Goal: Information Seeking & Learning: Find specific fact

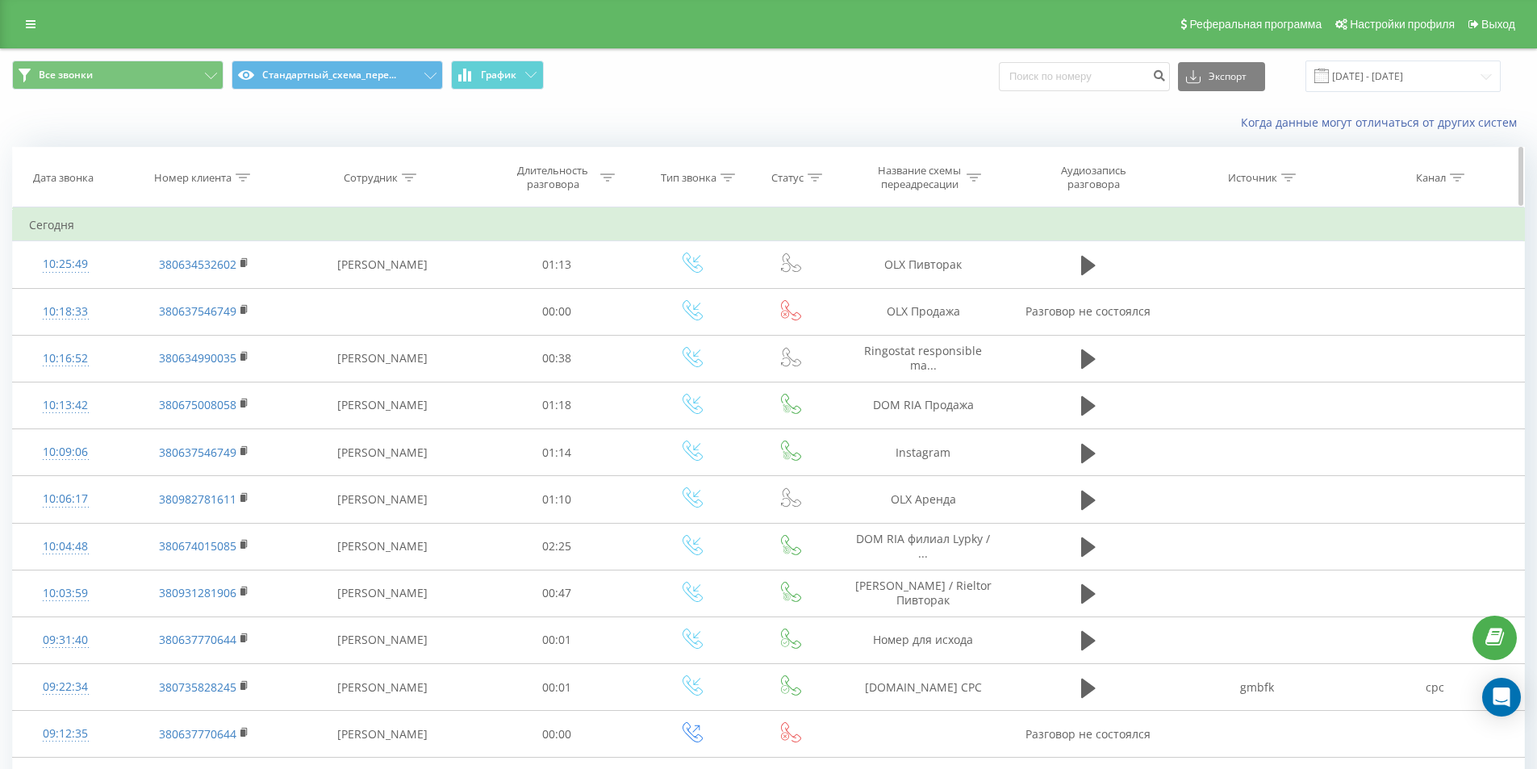
click at [242, 177] on icon at bounding box center [243, 177] width 15 height 8
click at [211, 299] on input "text" at bounding box center [204, 293] width 142 height 28
paste input "380964458588"
type input "380964458588"
click button "OK" at bounding box center [238, 325] width 69 height 20
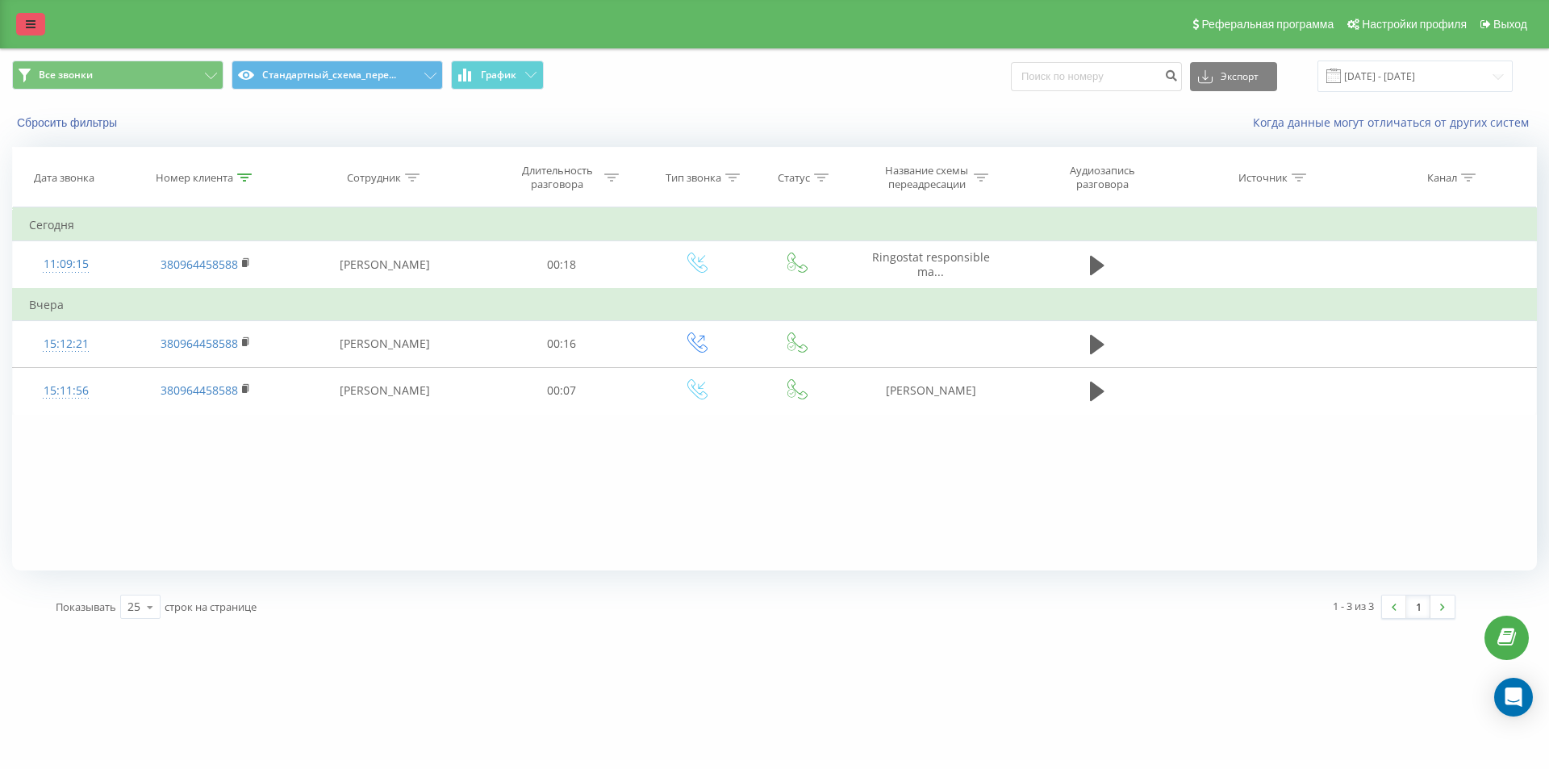
click at [18, 20] on link at bounding box center [30, 24] width 29 height 23
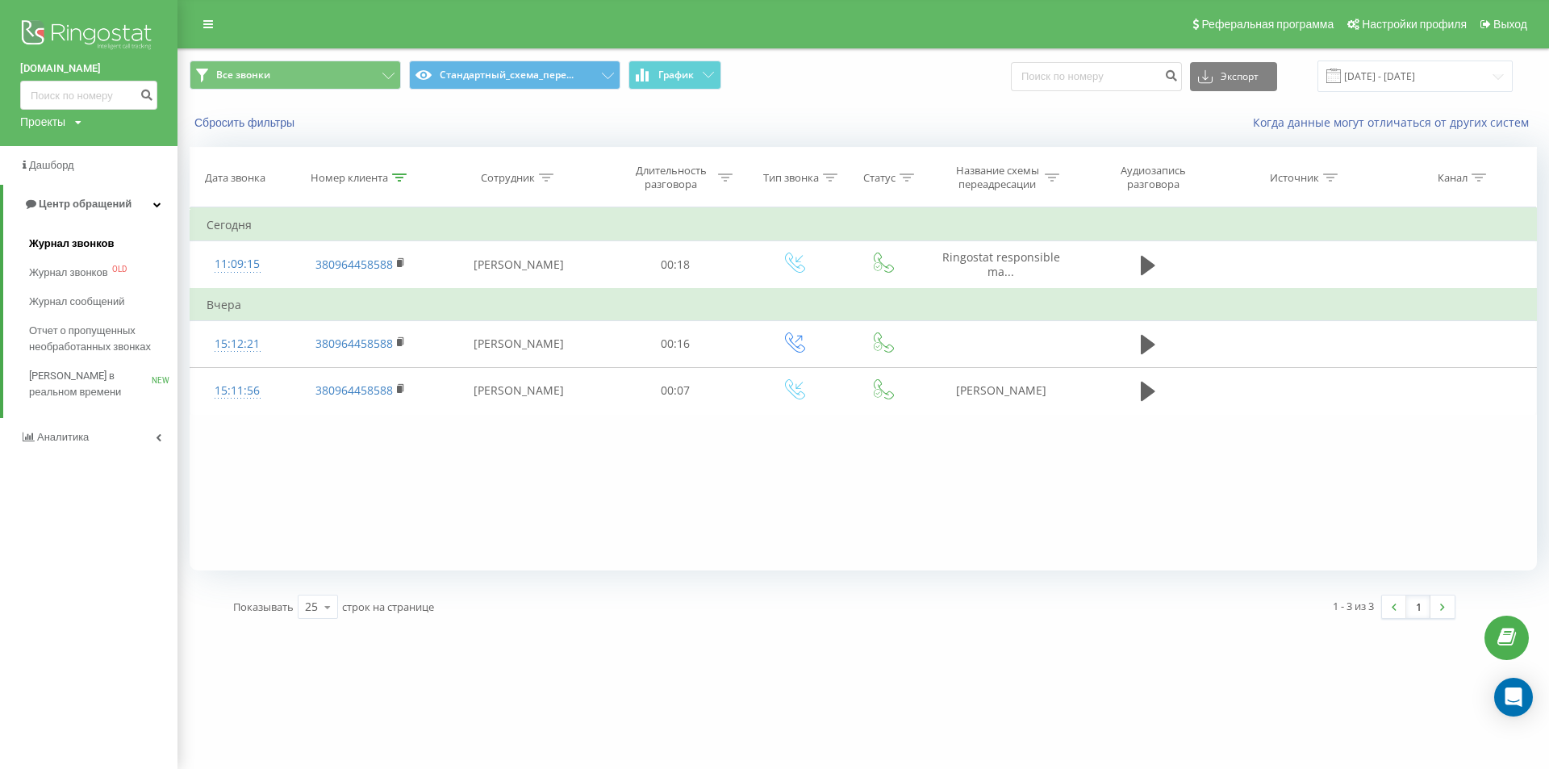
click at [46, 256] on link "Журнал звонков" at bounding box center [103, 243] width 148 height 29
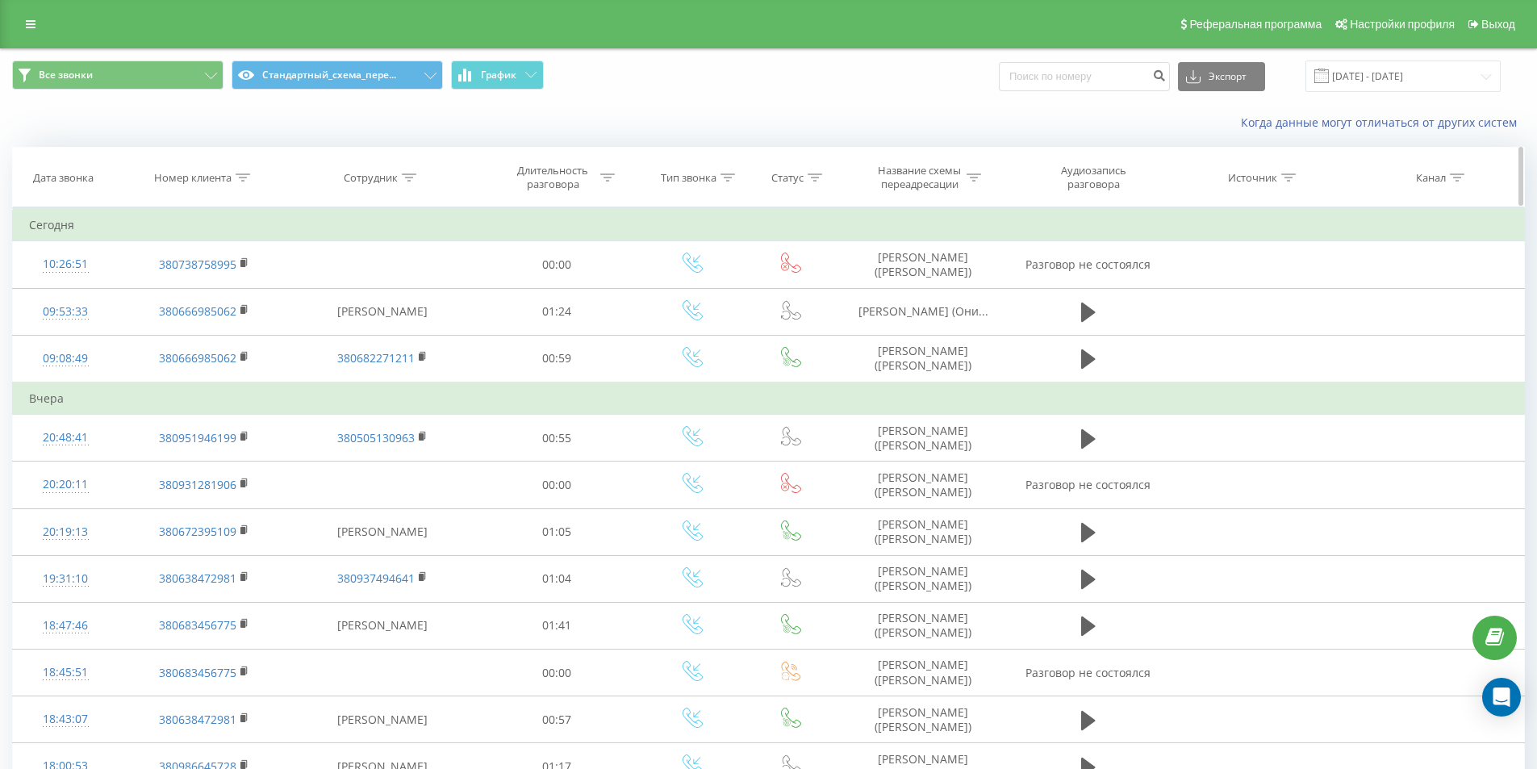
drag, startPoint x: 0, startPoint y: 0, endPoint x: 242, endPoint y: 177, distance: 300.1
click at [242, 172] on div at bounding box center [243, 178] width 15 height 14
click at [232, 296] on input "text" at bounding box center [204, 293] width 142 height 28
paste input "380995201103"
type input "380995201103"
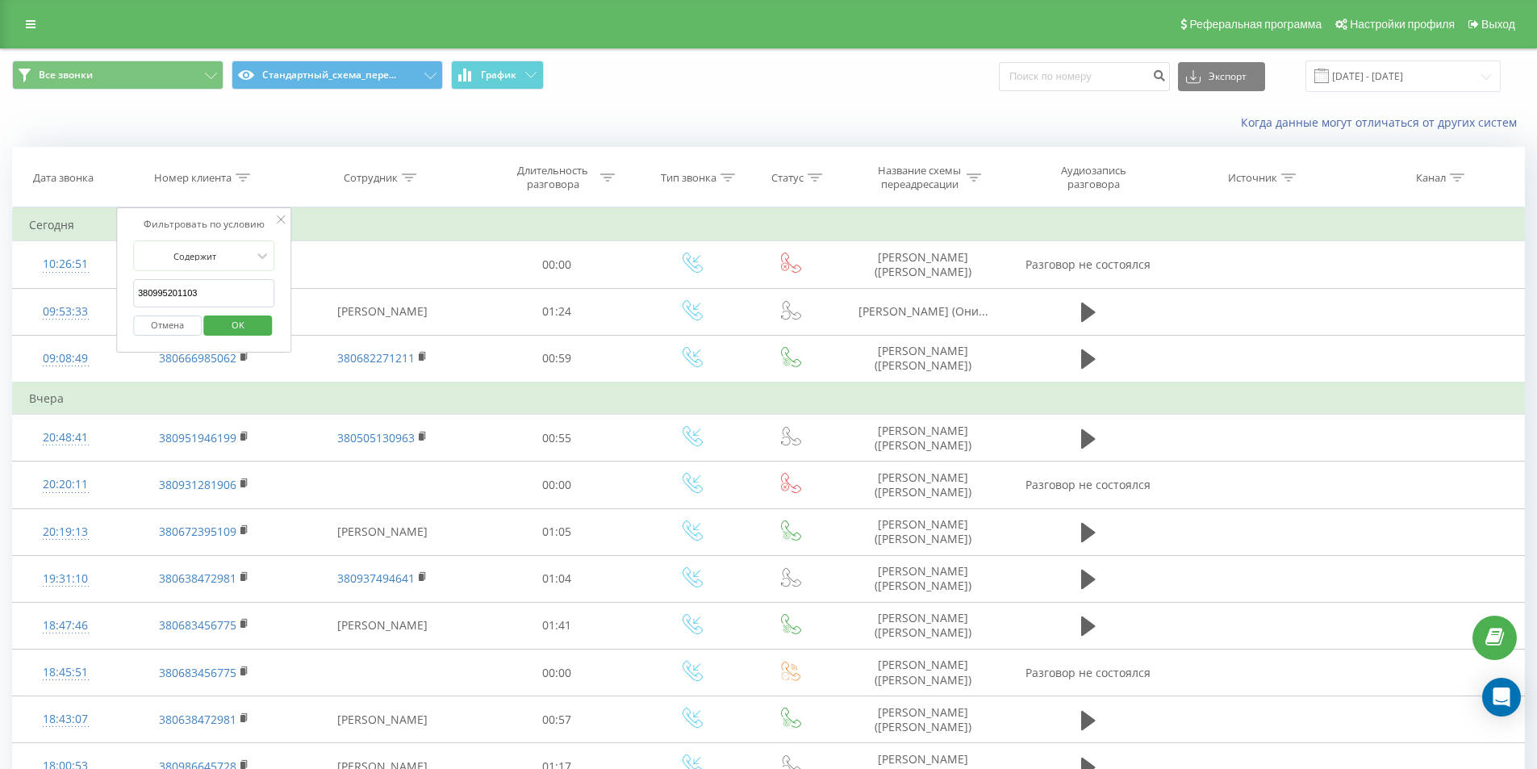
click button "OK" at bounding box center [238, 325] width 69 height 20
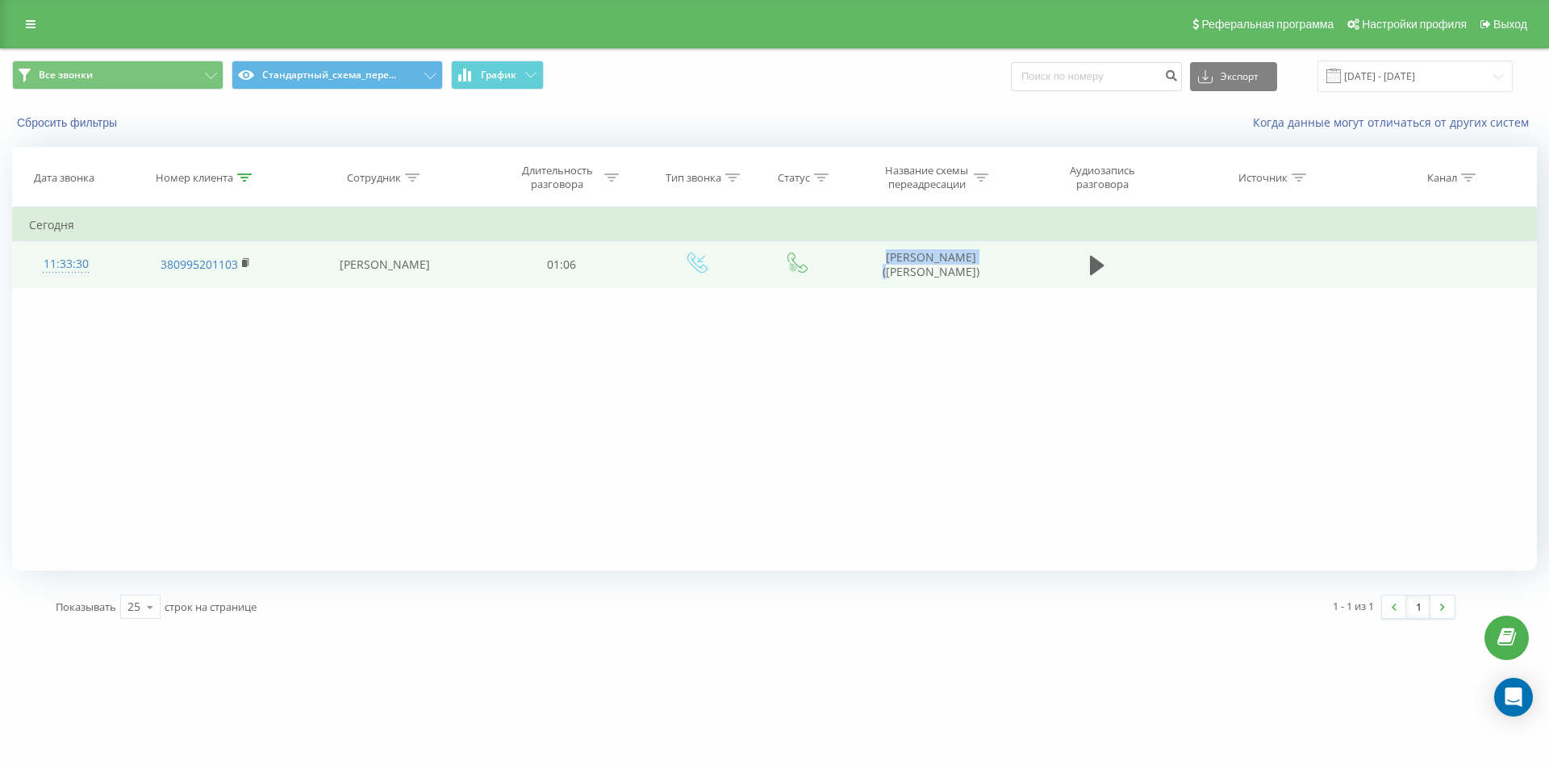
drag, startPoint x: 864, startPoint y: 245, endPoint x: 991, endPoint y: 257, distance: 128.0
click at [991, 257] on td "Кулик Володимир (Сытник)" at bounding box center [930, 264] width 173 height 47
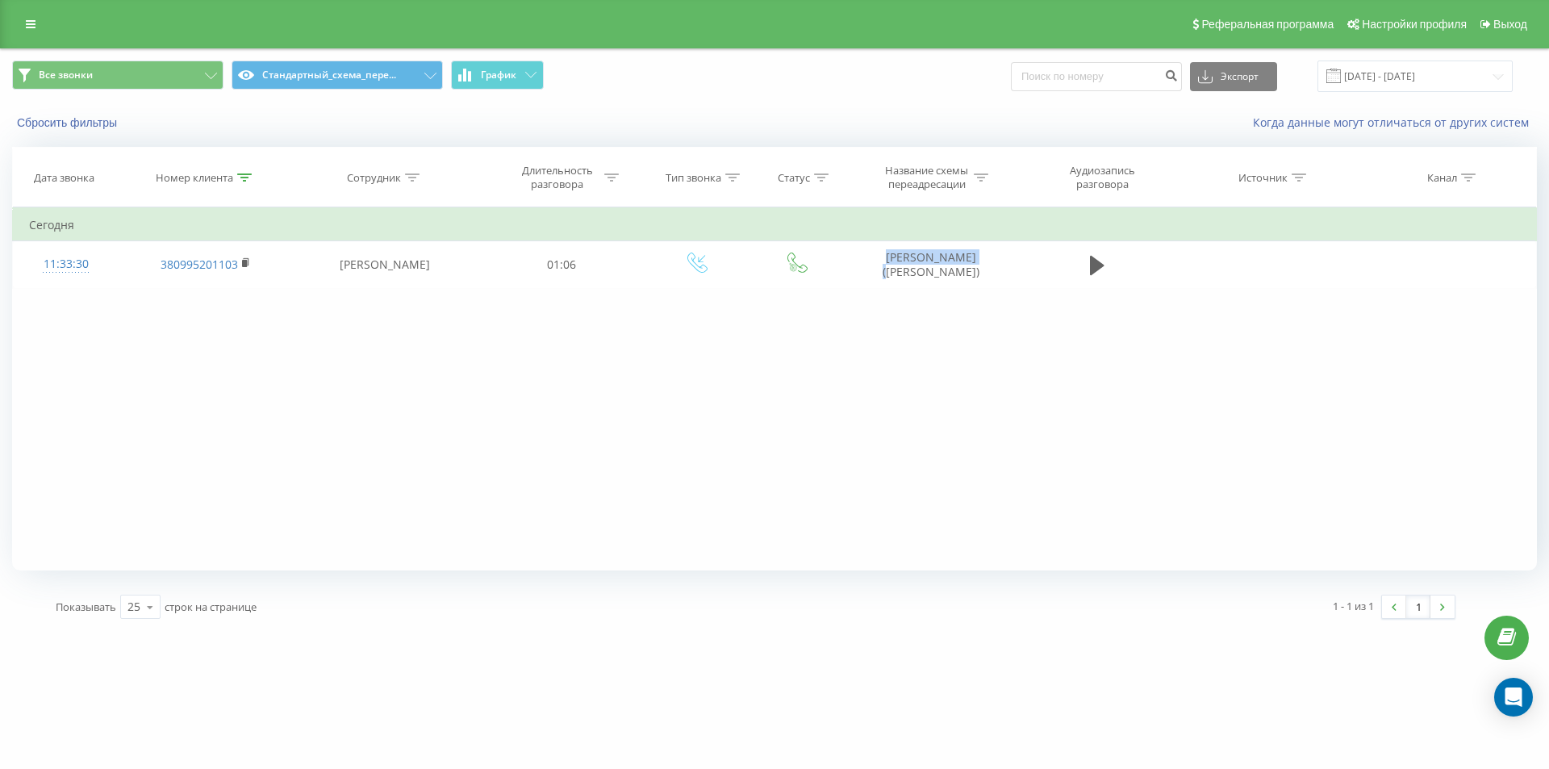
copy td "Кулик Володимир"
click at [37, 23] on link at bounding box center [30, 24] width 29 height 23
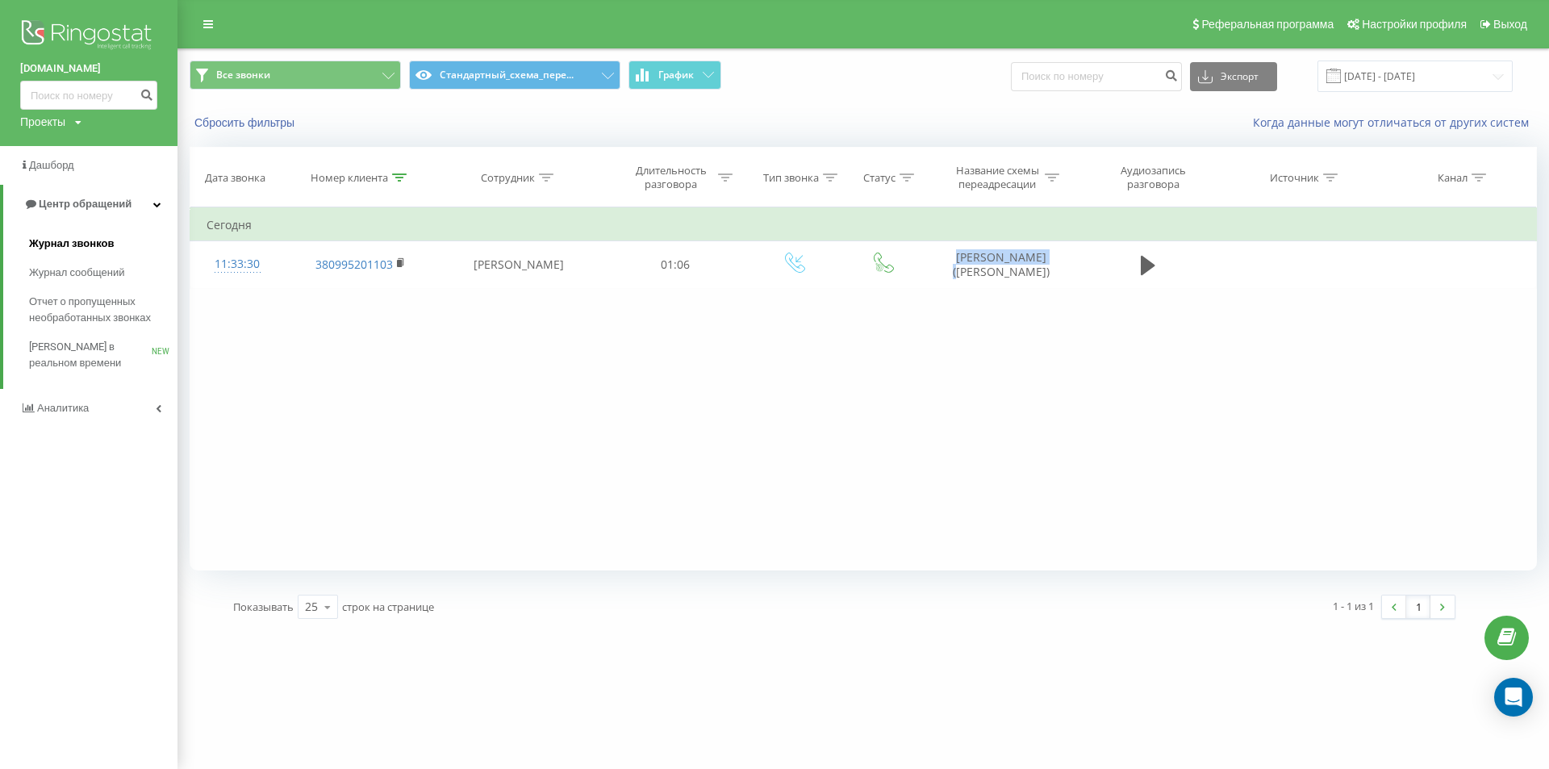
click at [98, 252] on span "Журнал звонков" at bounding box center [71, 244] width 85 height 16
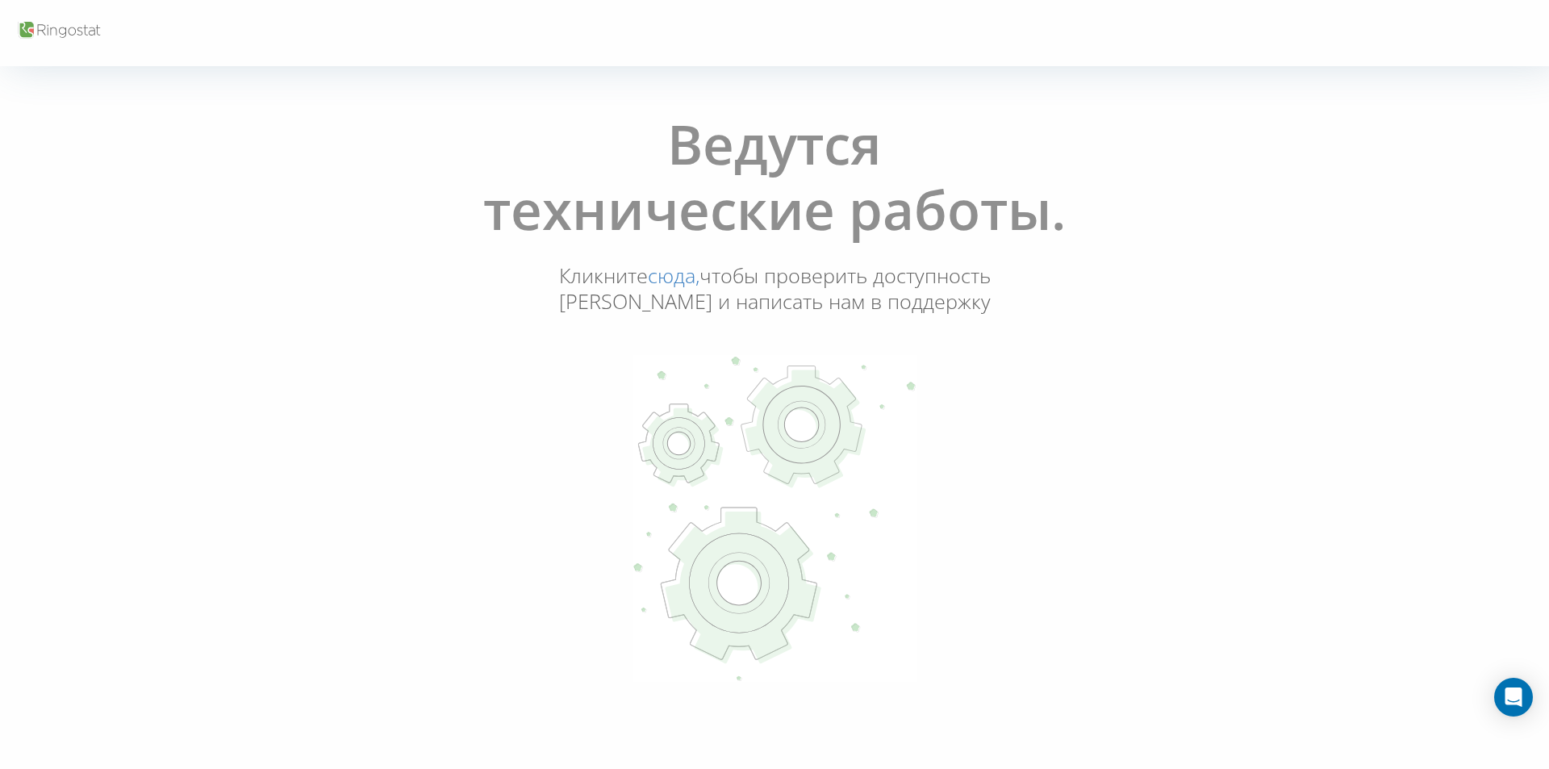
click at [699, 283] on link "сюда," at bounding box center [674, 274] width 52 height 27
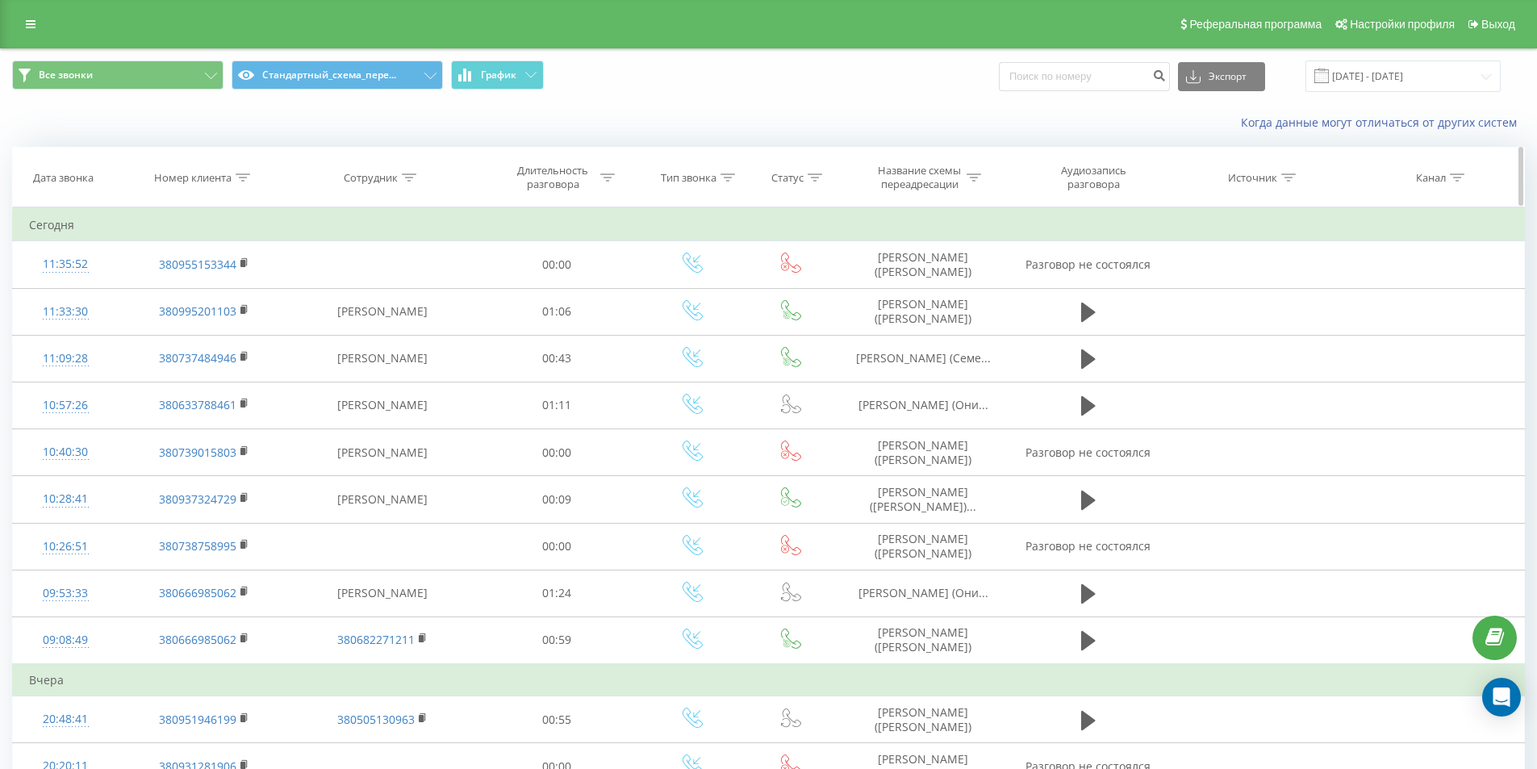
click at [237, 174] on icon at bounding box center [243, 177] width 15 height 8
click at [173, 311] on div "Отмена OK" at bounding box center [204, 325] width 142 height 36
click at [173, 323] on button "Отмена" at bounding box center [167, 325] width 69 height 20
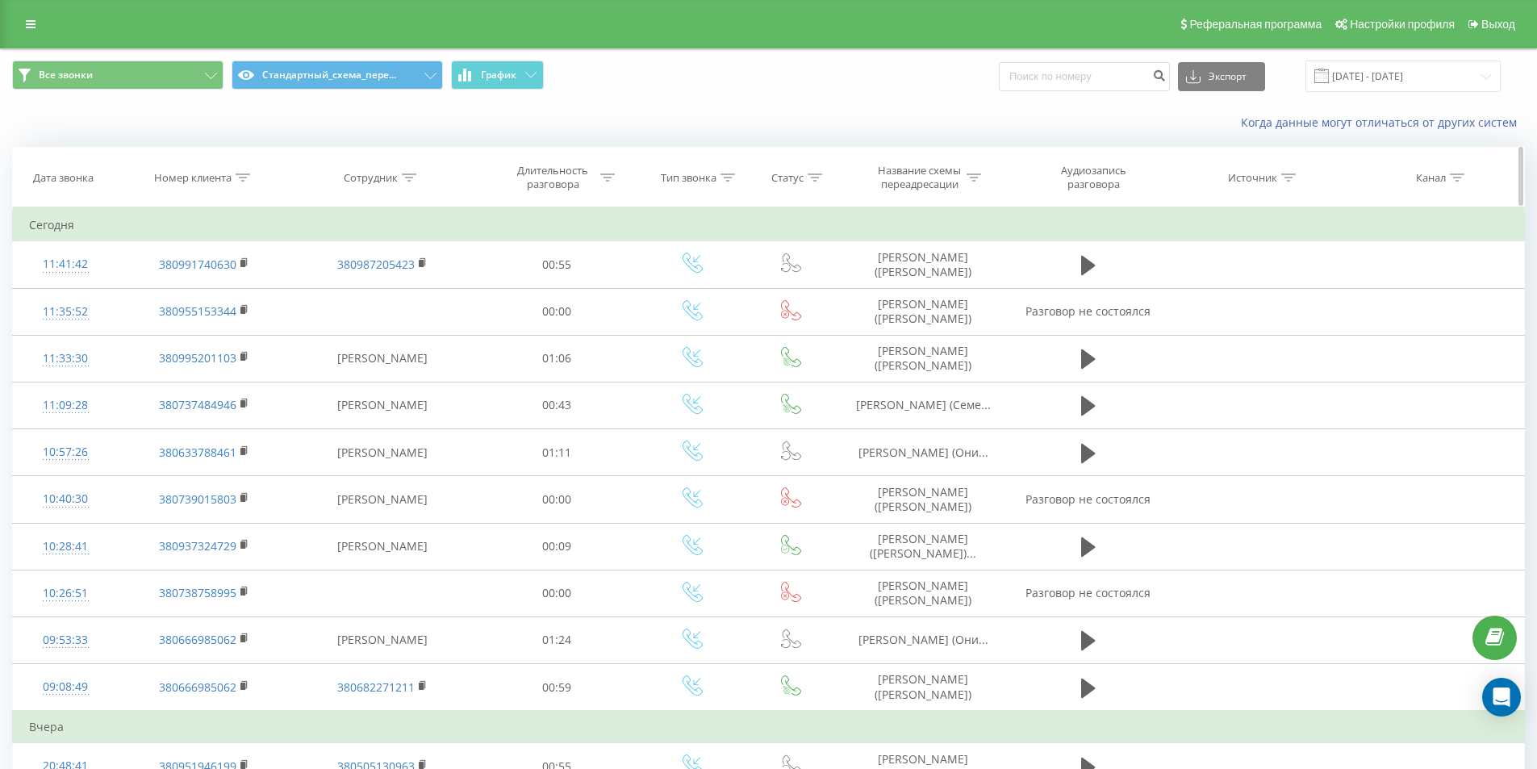
click at [240, 180] on icon at bounding box center [243, 177] width 15 height 8
click at [181, 330] on button "Отмена" at bounding box center [167, 325] width 69 height 20
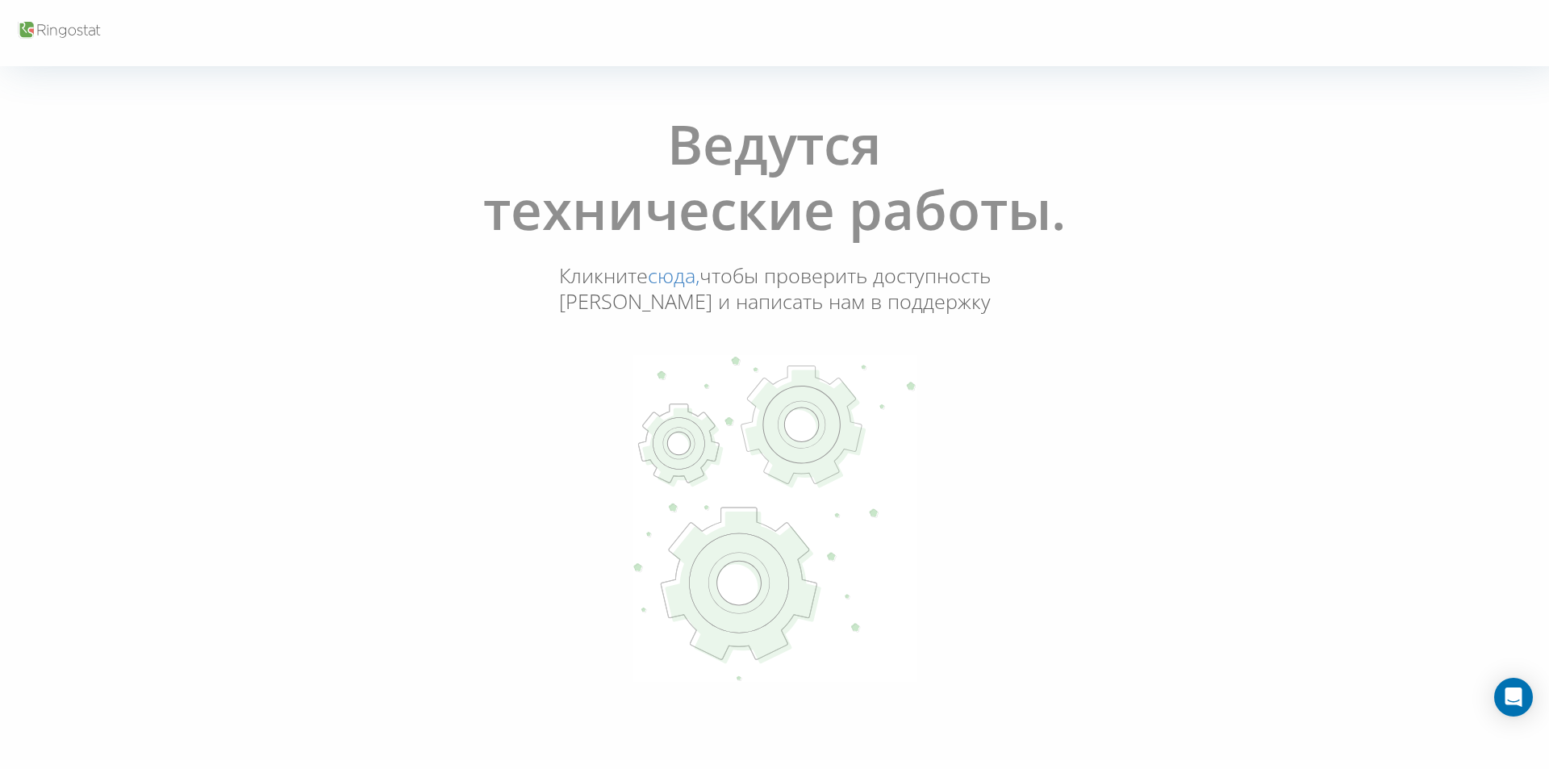
drag, startPoint x: 265, startPoint y: 322, endPoint x: 362, endPoint y: 29, distance: 308.6
click at [263, 321] on div "Ведутся технические работы. Кликните сюда, чтобы проверить доступность Ringosta…" at bounding box center [774, 398] width 1539 height 597
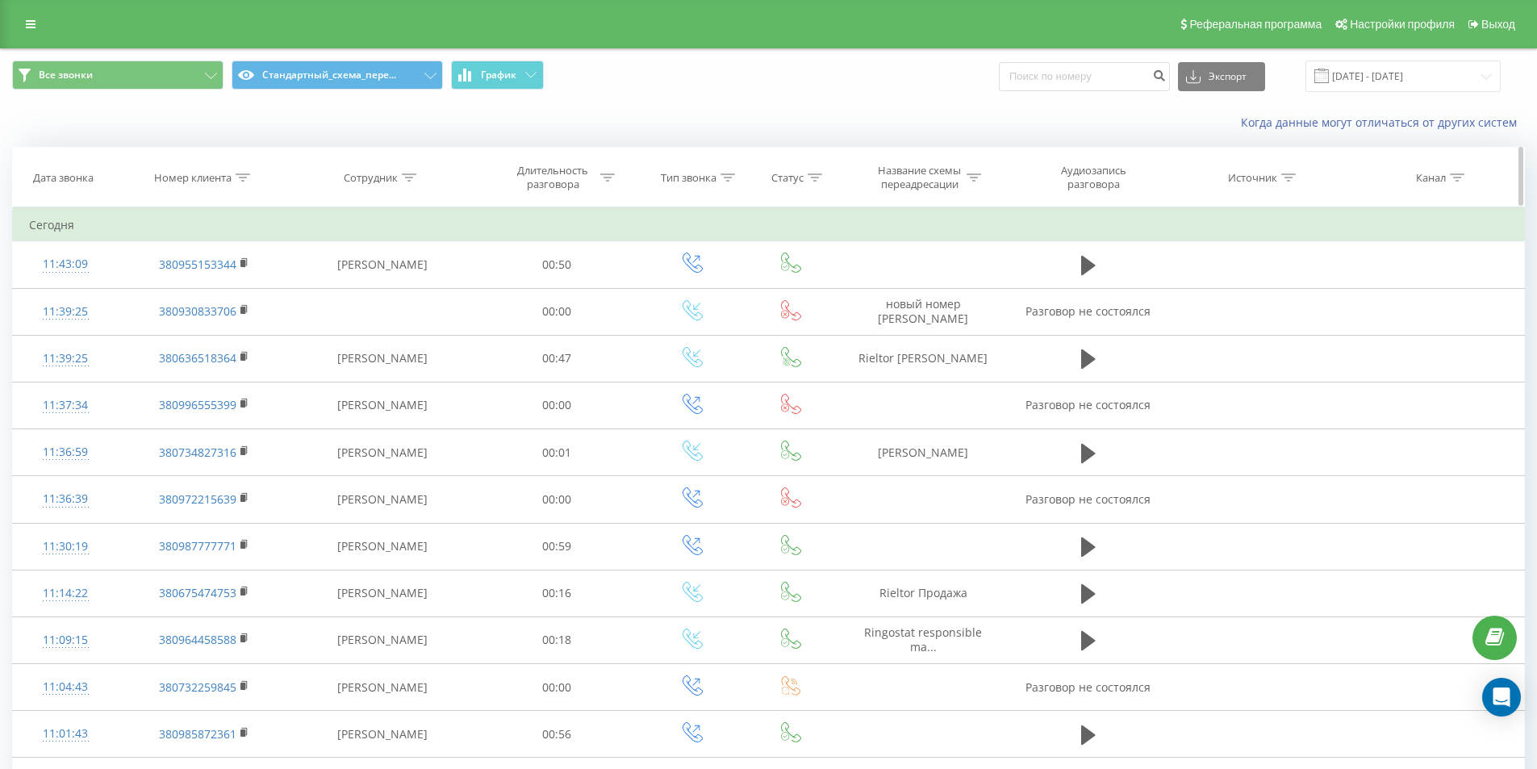
click at [243, 171] on div at bounding box center [243, 178] width 15 height 14
click at [170, 332] on button "Отмена" at bounding box center [167, 325] width 69 height 20
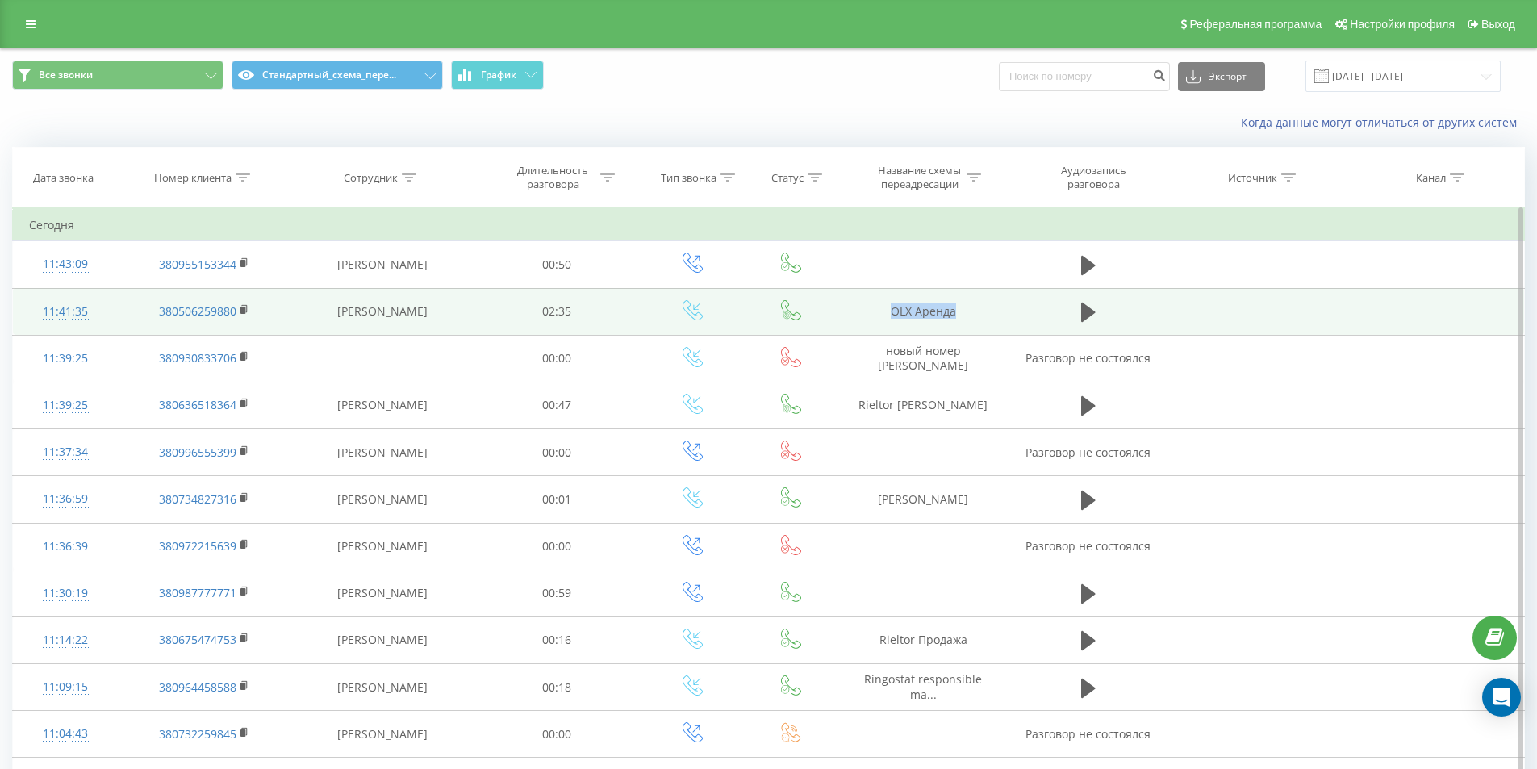
drag, startPoint x: 970, startPoint y: 321, endPoint x: 1101, endPoint y: 319, distance: 130.7
click at [1099, 319] on tr "11:41:35 380506259880 Евгения Яремчук 02:35 OLX Аренда" at bounding box center [769, 311] width 1512 height 47
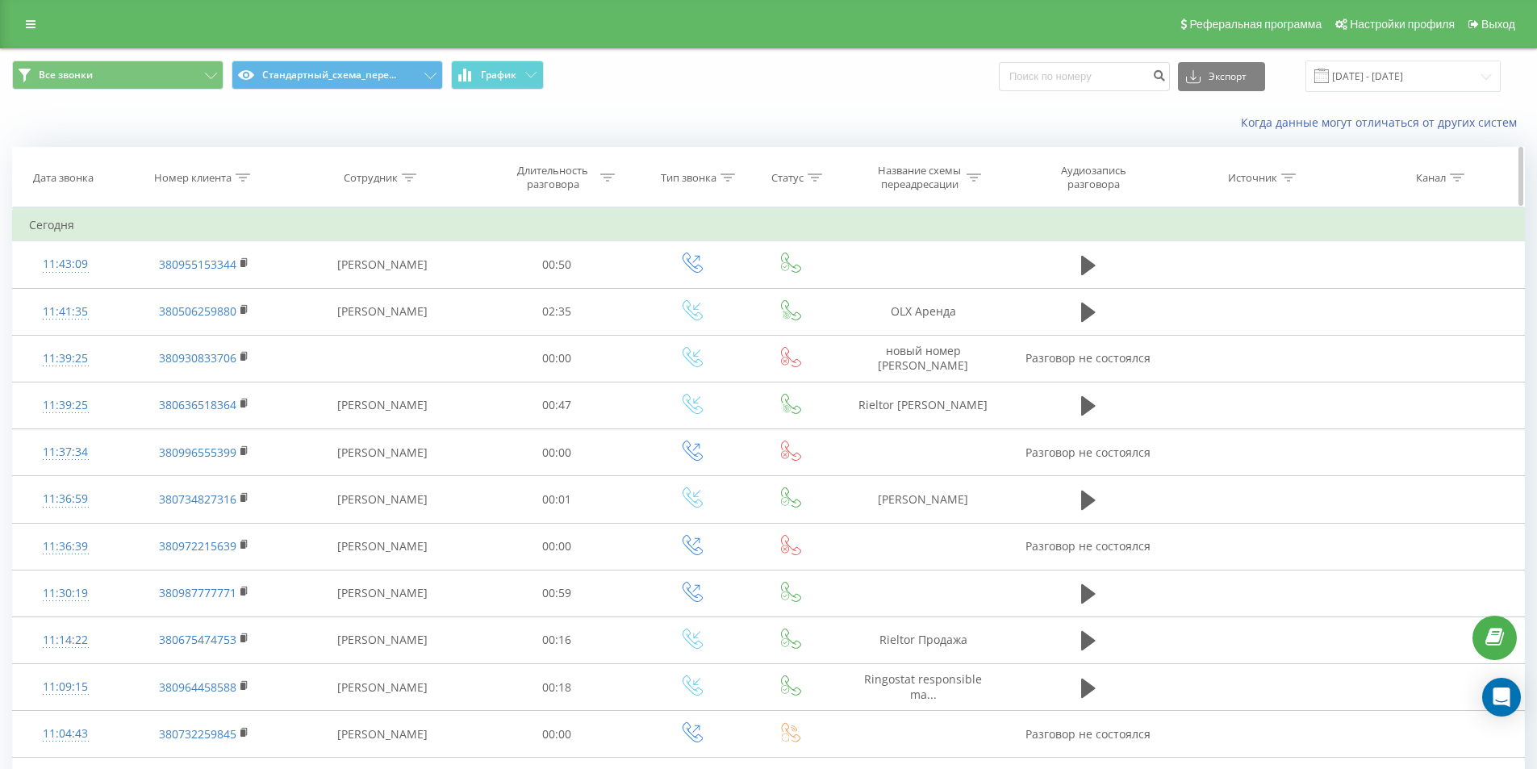
click at [250, 178] on icon at bounding box center [243, 177] width 15 height 8
click at [219, 288] on input "text" at bounding box center [204, 293] width 142 height 28
paste input "380730090015"
click button "OK" at bounding box center [238, 325] width 69 height 20
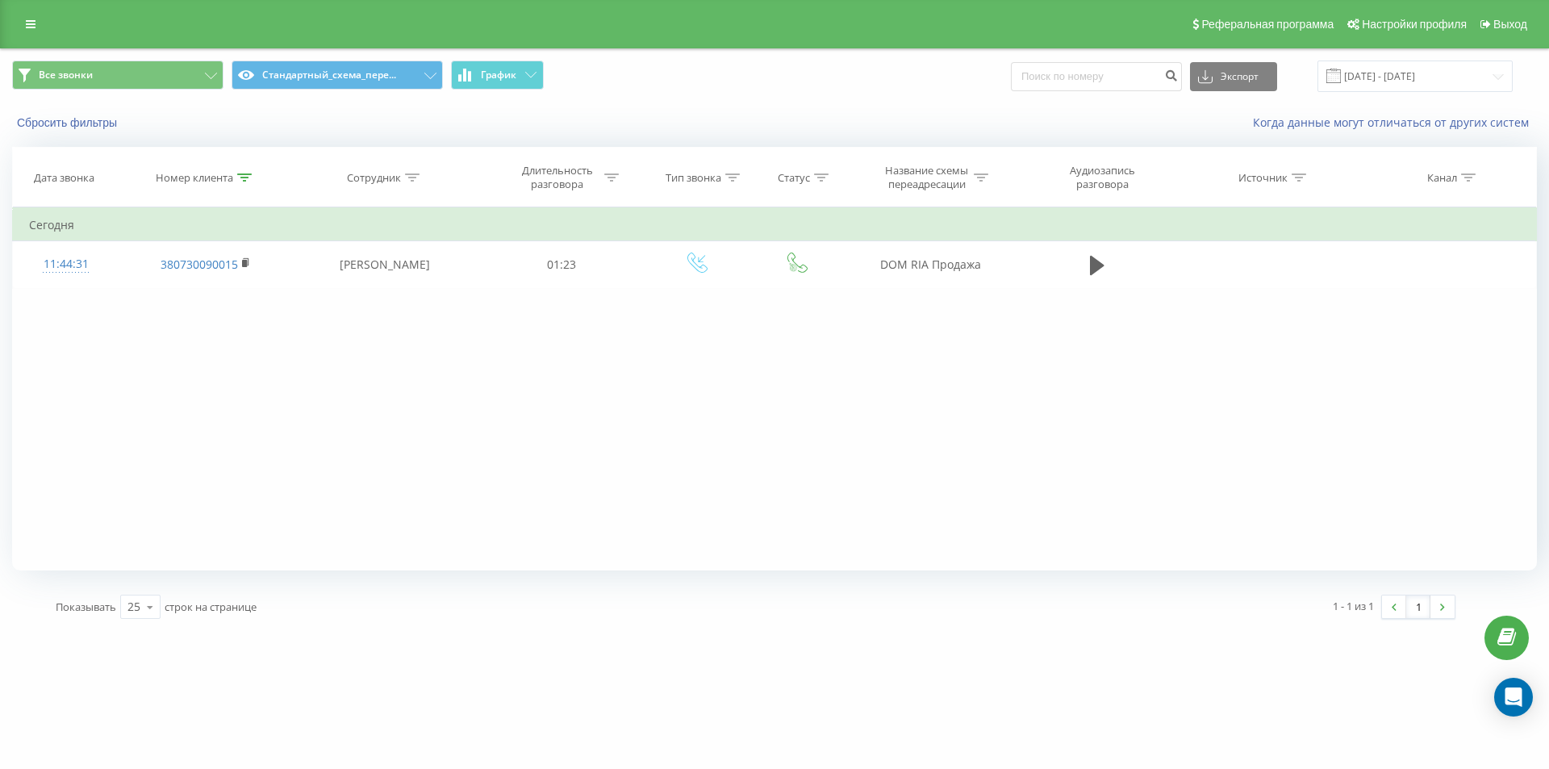
click at [215, 376] on div "Фильтровать по условию Содержит 380730090015 Отмена OK Фильтровать по условию С…" at bounding box center [774, 388] width 1524 height 363
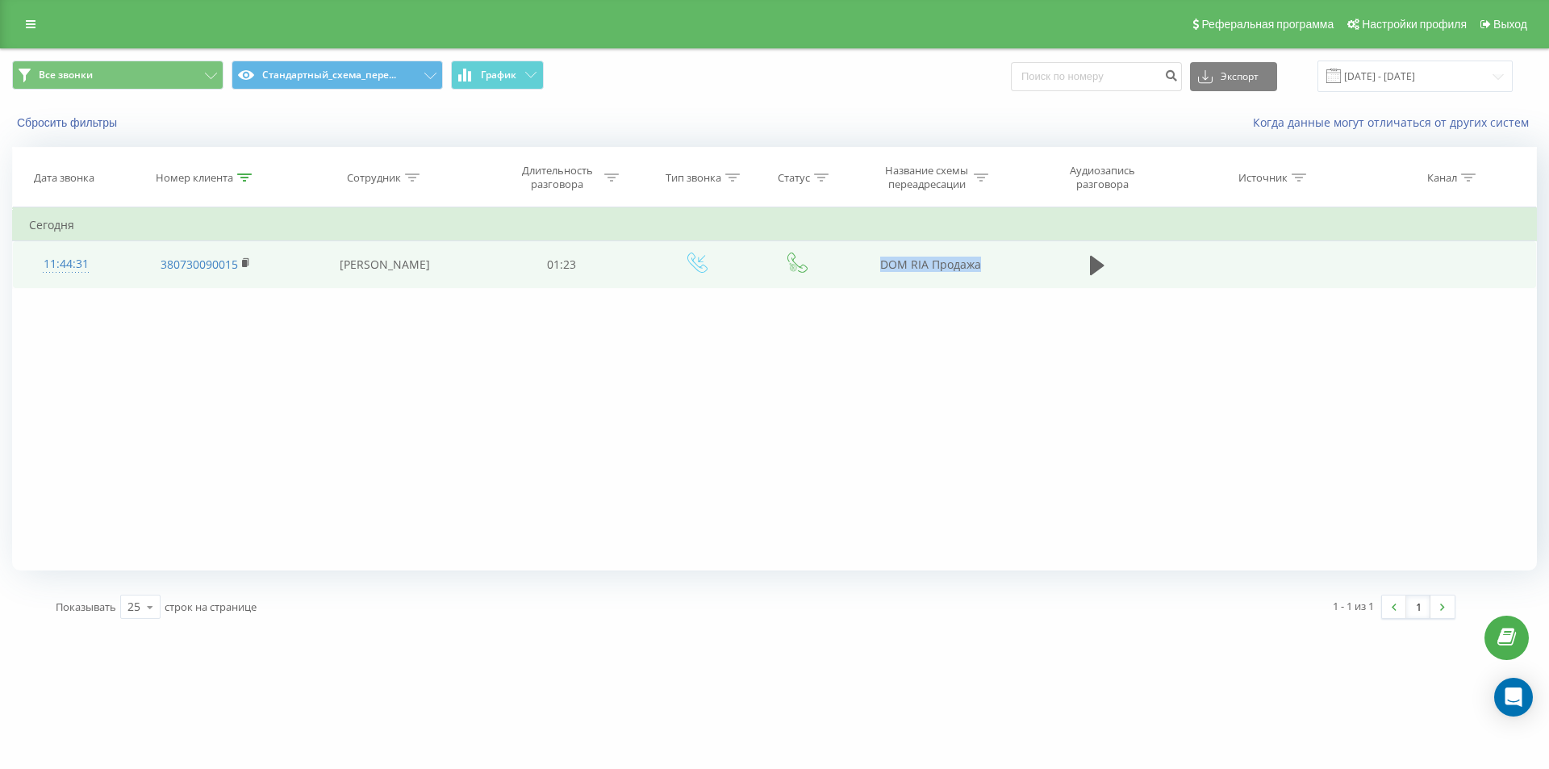
drag, startPoint x: 861, startPoint y: 260, endPoint x: 1025, endPoint y: 263, distance: 164.6
click at [1025, 262] on tr "11:44:31 380730090015 Евгения Яремчук 01:23 DOM RIA Продажа" at bounding box center [775, 264] width 1524 height 47
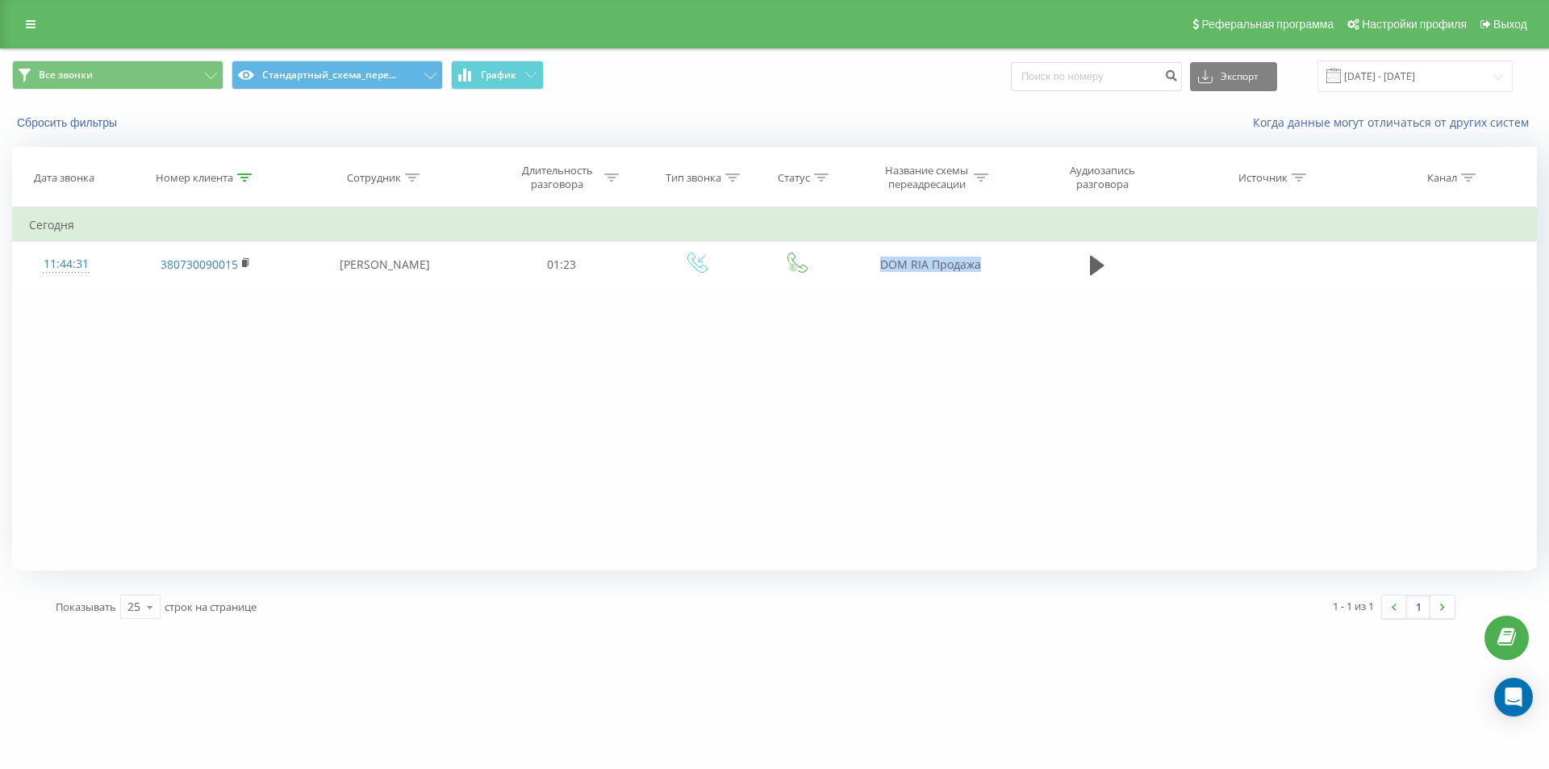
copy tr "DOM RIA Продажа"
click at [240, 174] on icon at bounding box center [244, 177] width 15 height 8
drag, startPoint x: 191, startPoint y: 295, endPoint x: 177, endPoint y: 295, distance: 14.5
click at [177, 295] on input "380730090015" at bounding box center [206, 293] width 142 height 28
paste input "380677136571"
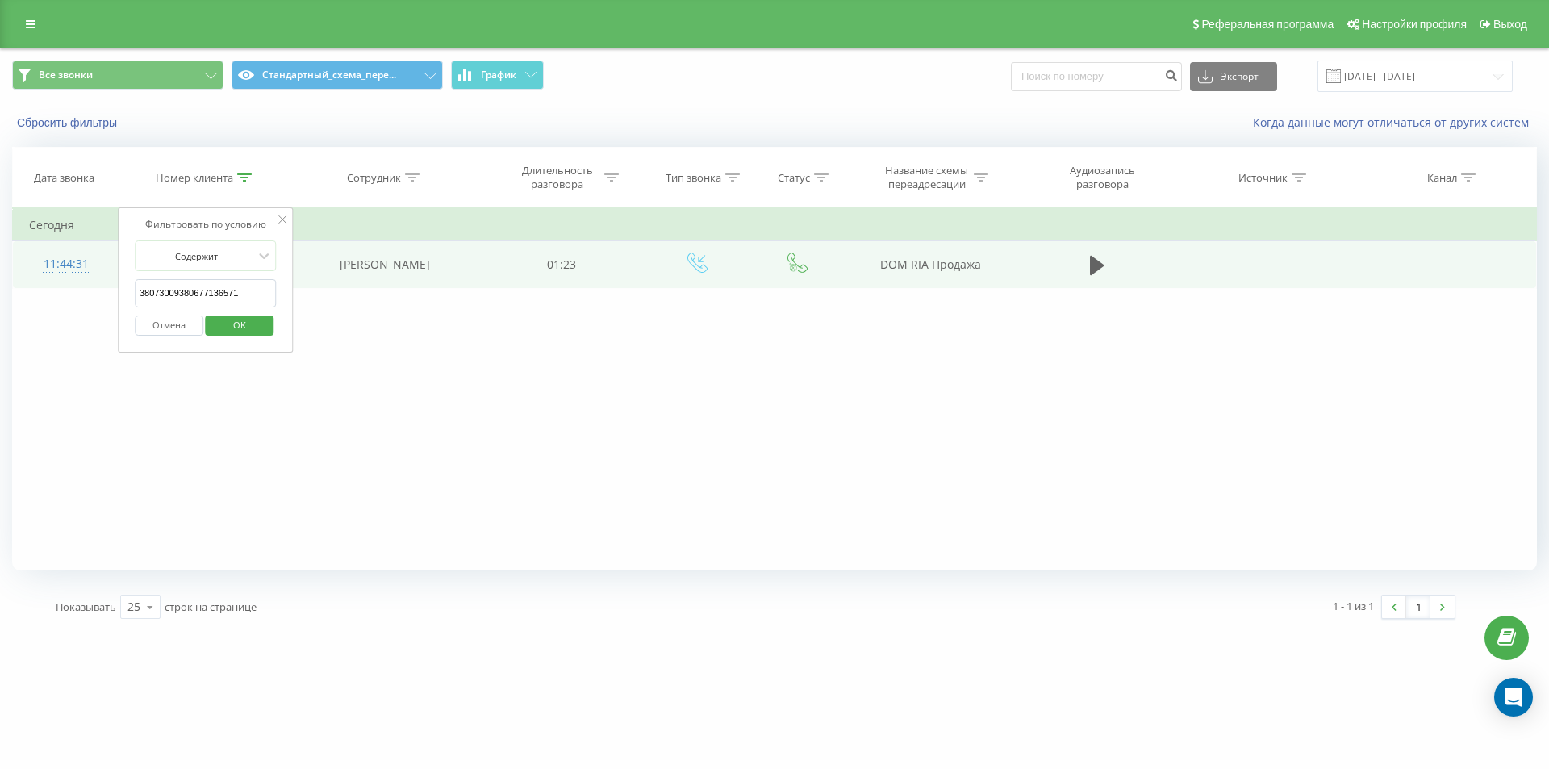
drag, startPoint x: 245, startPoint y: 290, endPoint x: 109, endPoint y: 273, distance: 137.5
click at [109, 273] on table "Фильтровать по условию Содержит 38073009380677136571 Отмена OK Фильтровать по у…" at bounding box center [774, 247] width 1524 height 81
paste input "text"
click button "OK" at bounding box center [240, 325] width 69 height 20
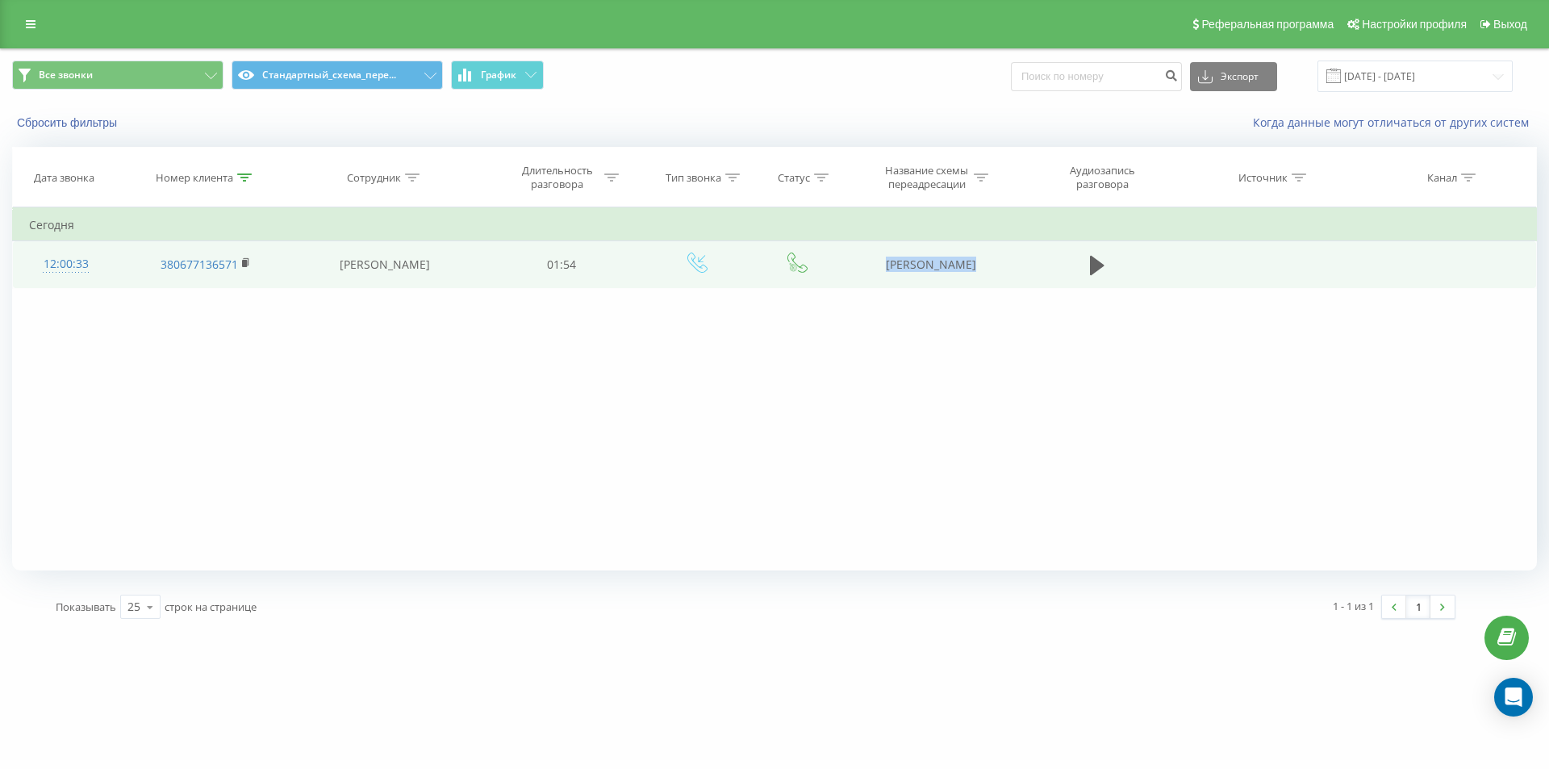
drag, startPoint x: 875, startPoint y: 277, endPoint x: 1065, endPoint y: 269, distance: 189.7
click at [1065, 269] on tr "12:00:33 380677136571 Евгения Яремчук 01:54 OLX Шулянская" at bounding box center [775, 264] width 1524 height 47
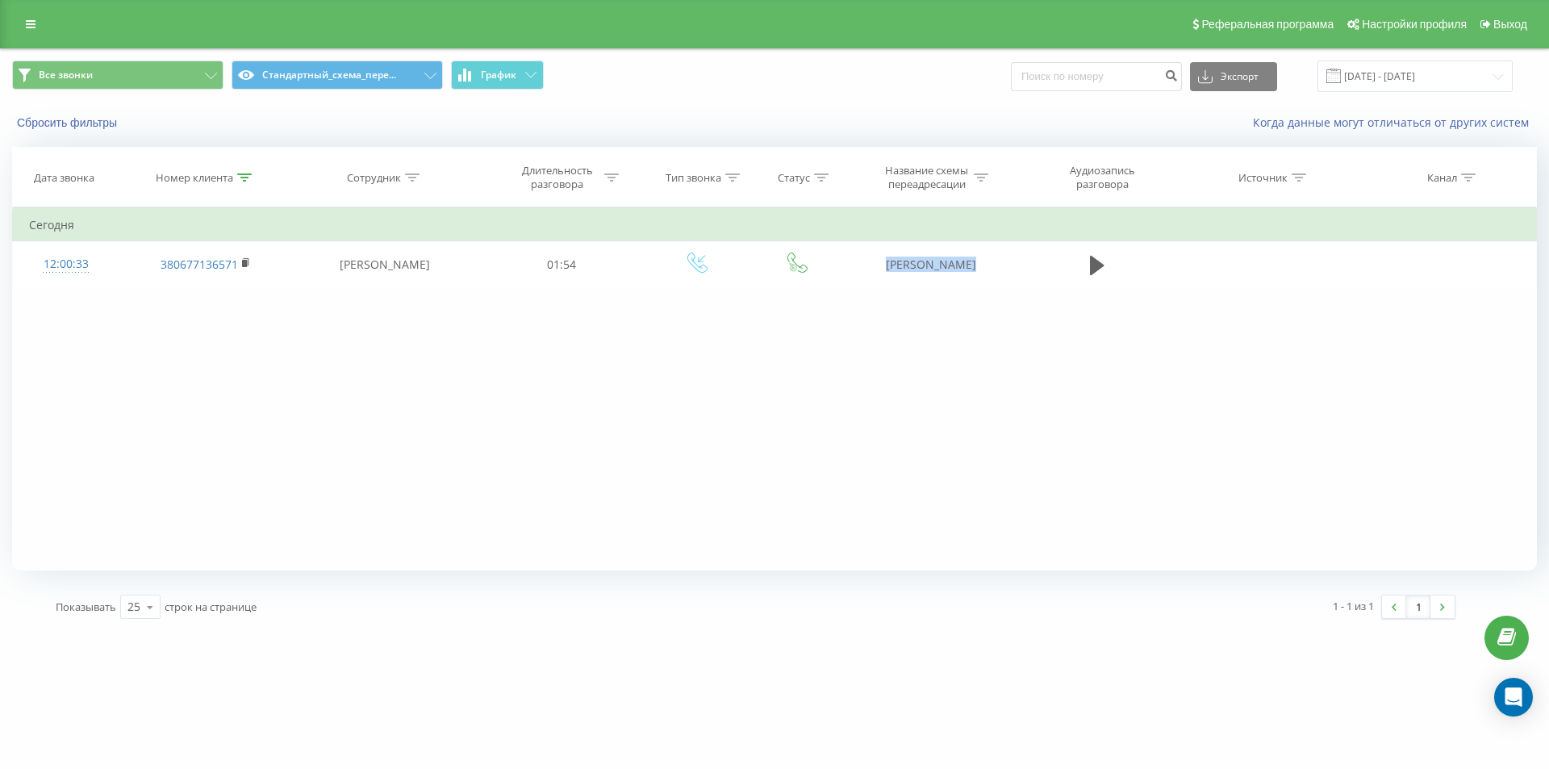
copy tr "OLX Шулянская"
drag, startPoint x: 247, startPoint y: 174, endPoint x: 219, endPoint y: 244, distance: 74.6
click at [247, 175] on icon at bounding box center [244, 177] width 15 height 8
drag, startPoint x: 215, startPoint y: 296, endPoint x: 5, endPoint y: 250, distance: 215.5
click at [63, 262] on table "Фильтровать по условию Содержит 380677136571 Отмена OK Фильтровать по условию С…" at bounding box center [774, 247] width 1524 height 81
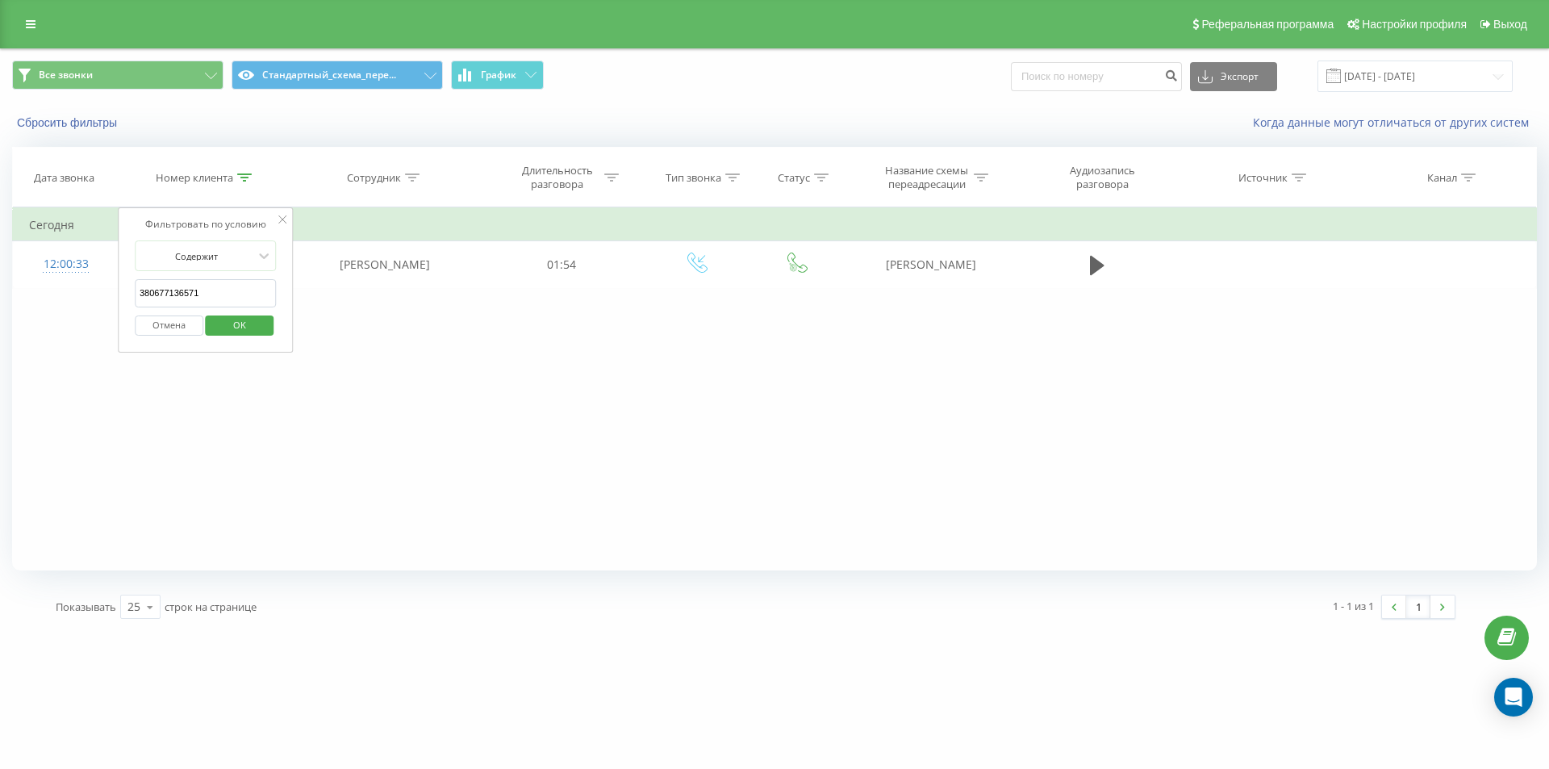
paste input "754170688"
click button "OK" at bounding box center [240, 325] width 69 height 20
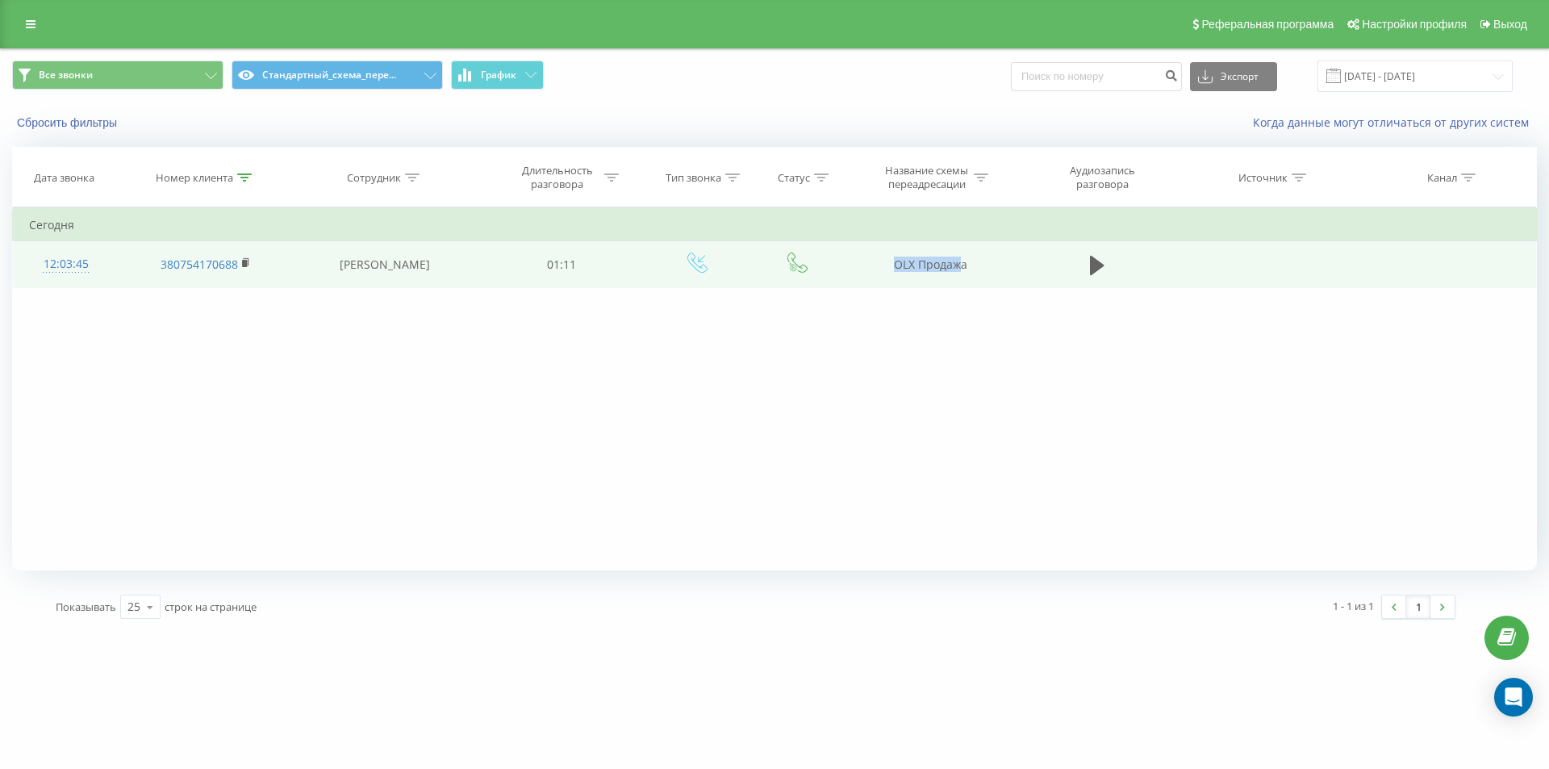
drag, startPoint x: 895, startPoint y: 265, endPoint x: 964, endPoint y: 266, distance: 68.6
click at [964, 266] on td "OLX Продажа" at bounding box center [930, 264] width 173 height 47
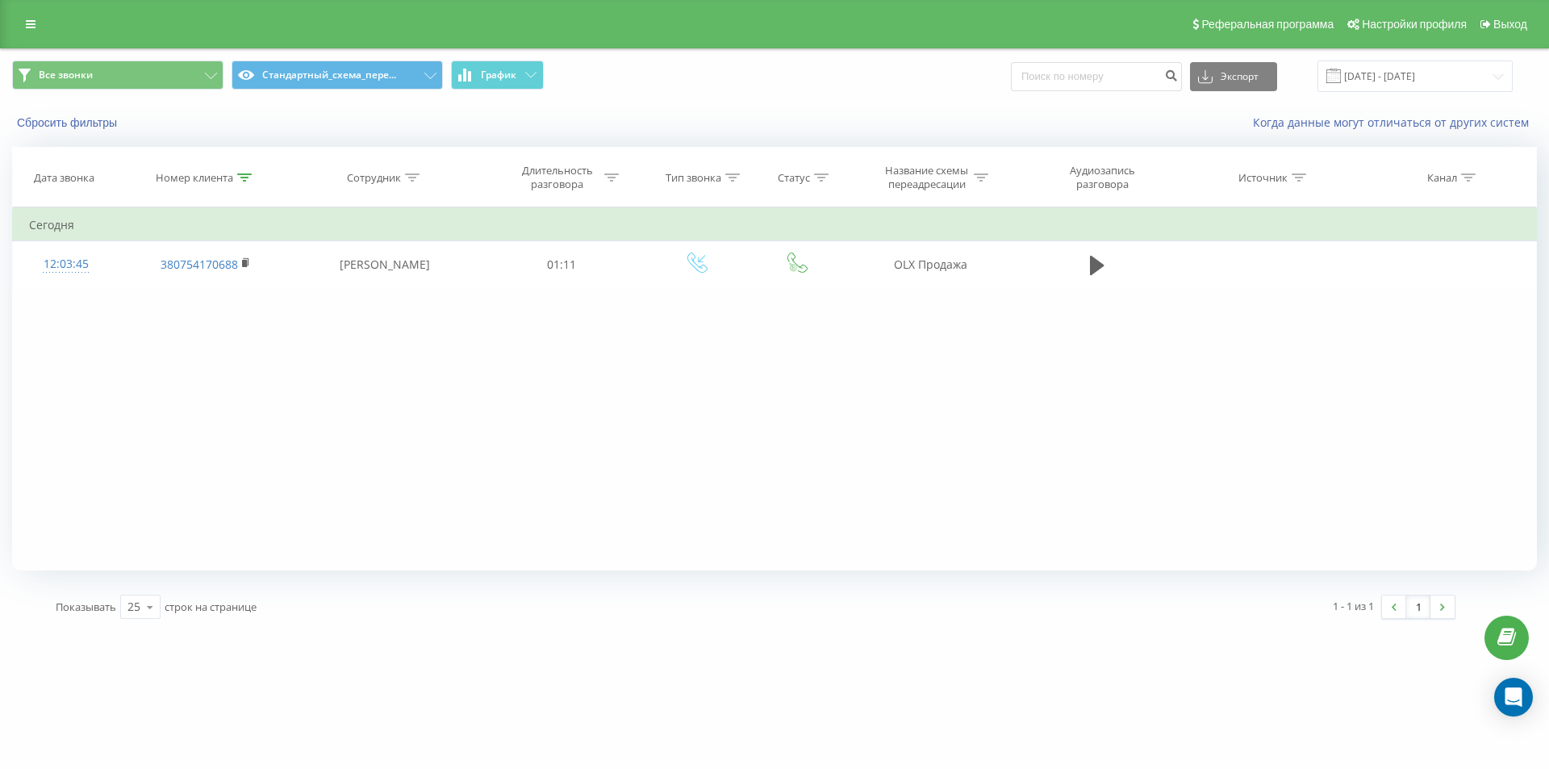
click at [890, 323] on div "Фильтровать по условию Содержит 380754170688 Отмена OK Фильтровать по условию С…" at bounding box center [774, 388] width 1524 height 363
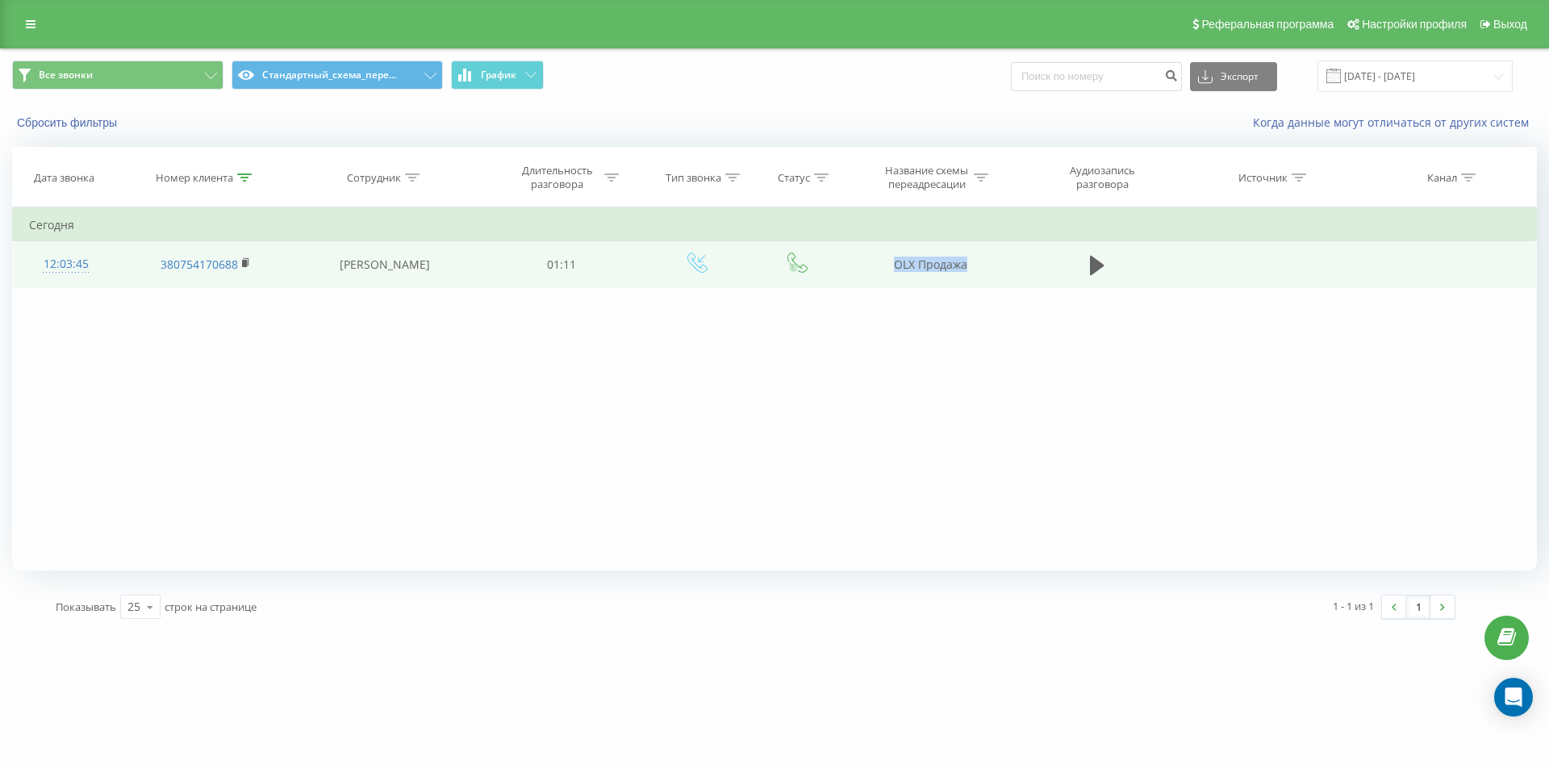
drag, startPoint x: 896, startPoint y: 254, endPoint x: 1038, endPoint y: 274, distance: 143.4
click at [1038, 274] on tr "12:03:45 380754170688 Евгения Яремчук 01:11 OLX Продажа" at bounding box center [775, 264] width 1524 height 47
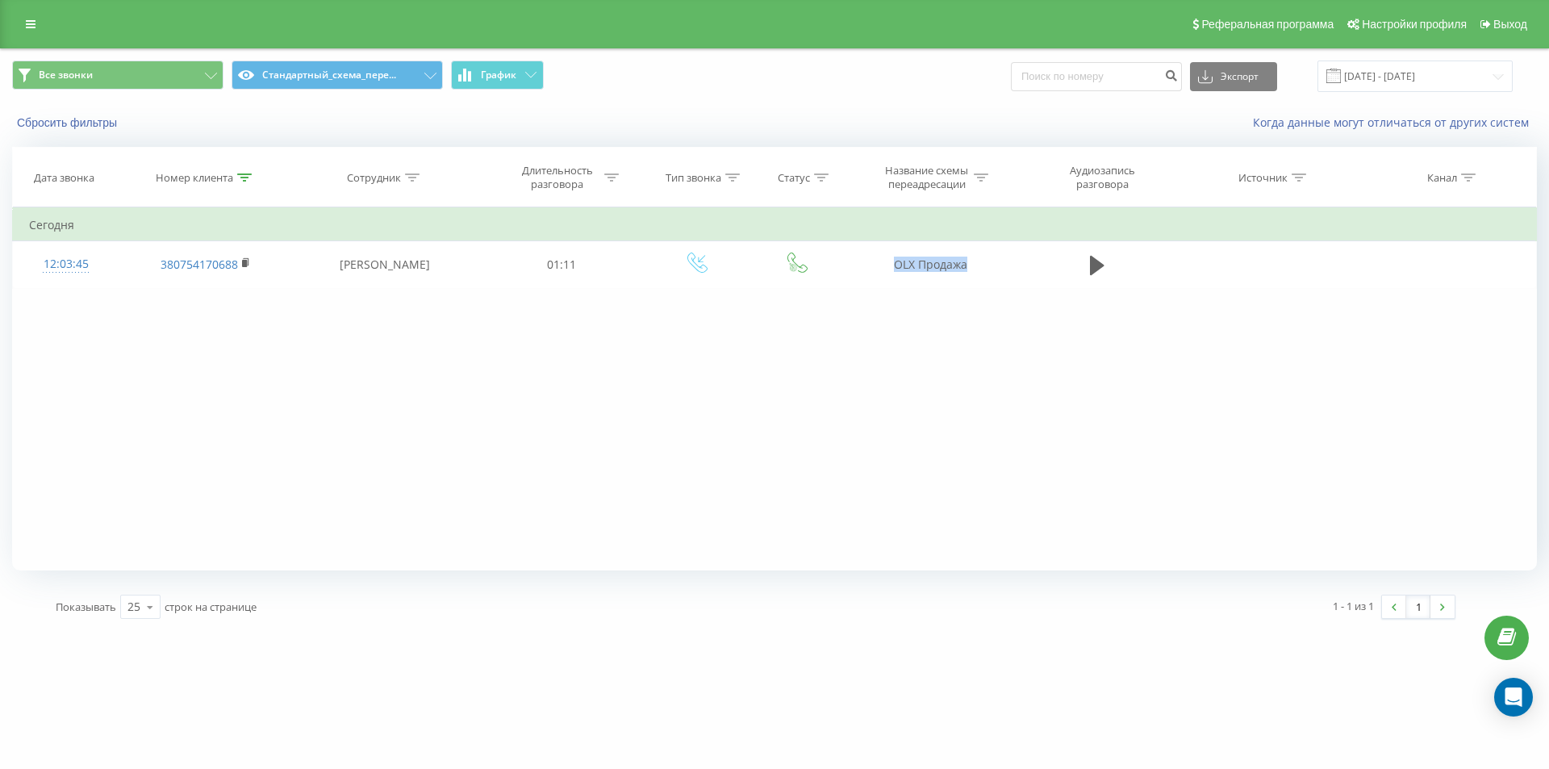
copy tr "OLX Продажа"
click at [245, 179] on icon at bounding box center [244, 177] width 15 height 8
drag, startPoint x: 218, startPoint y: 298, endPoint x: 31, endPoint y: 228, distance: 199.9
click at [60, 245] on table "Фильтровать по условию Содержит 380754170688 Отмена OK Фильтровать по условию С…" at bounding box center [774, 247] width 1524 height 81
type input "м"
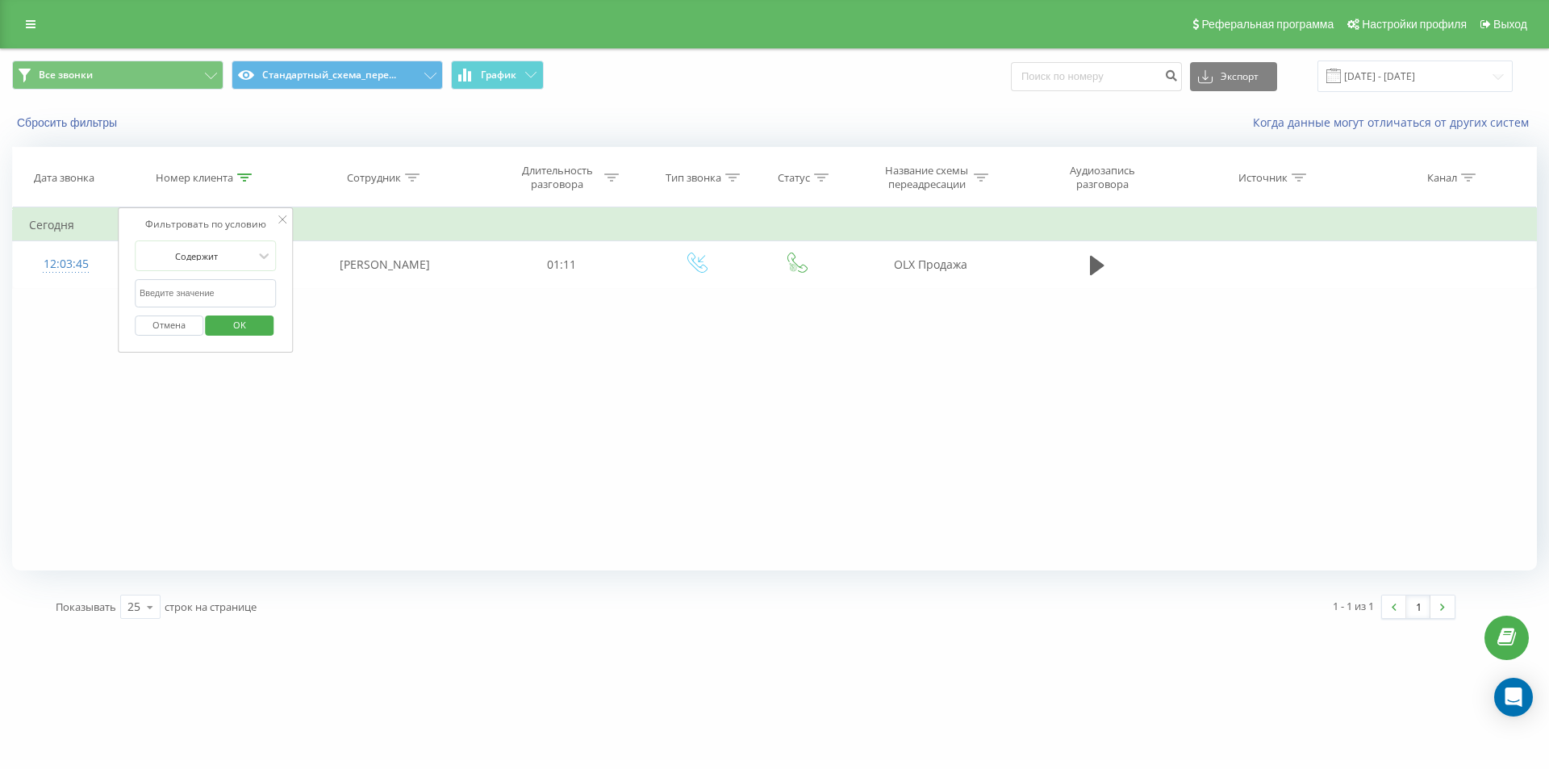
paste input "380936139125"
click button "OK" at bounding box center [240, 325] width 69 height 20
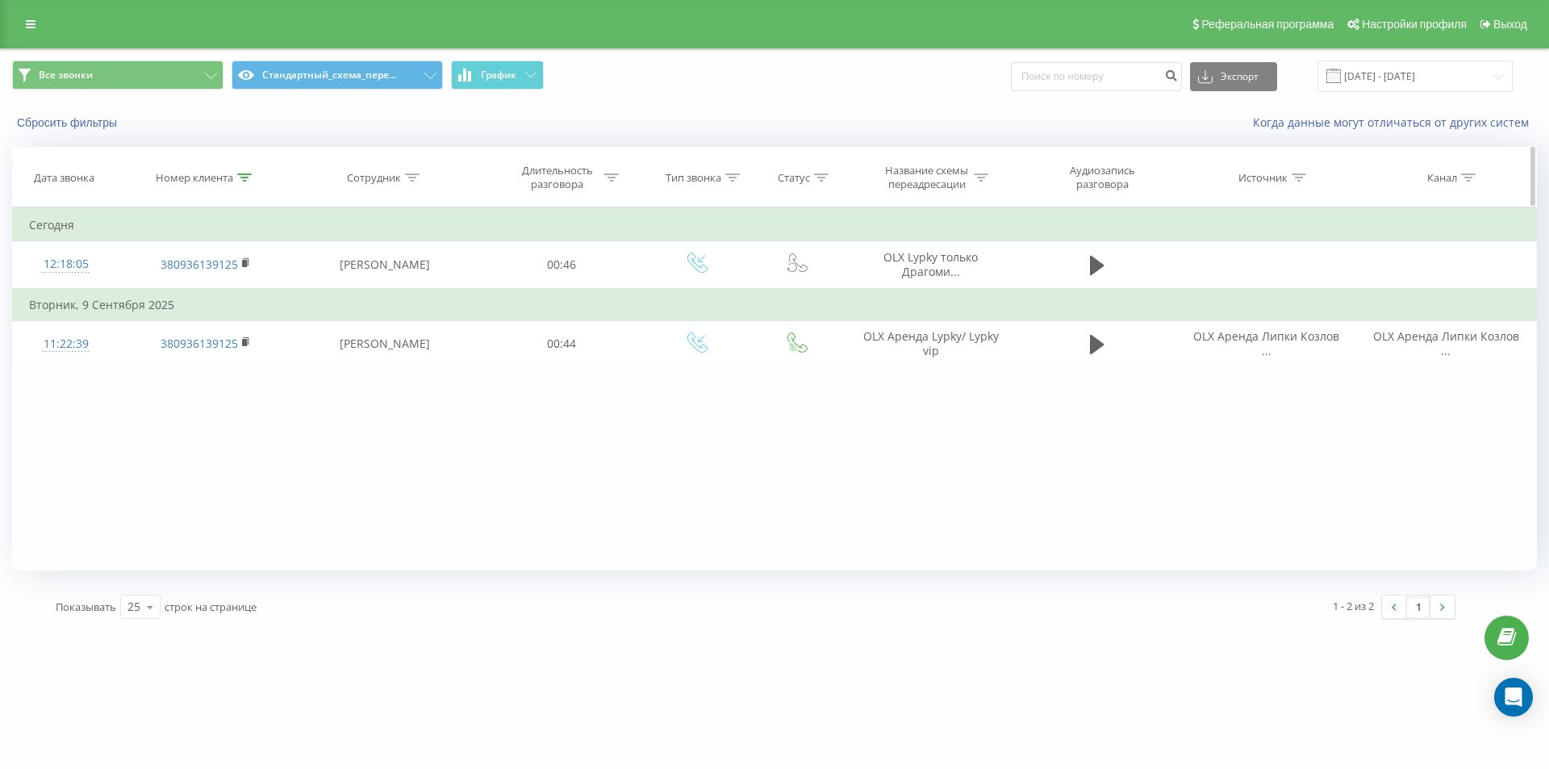
click at [242, 173] on icon at bounding box center [244, 177] width 15 height 8
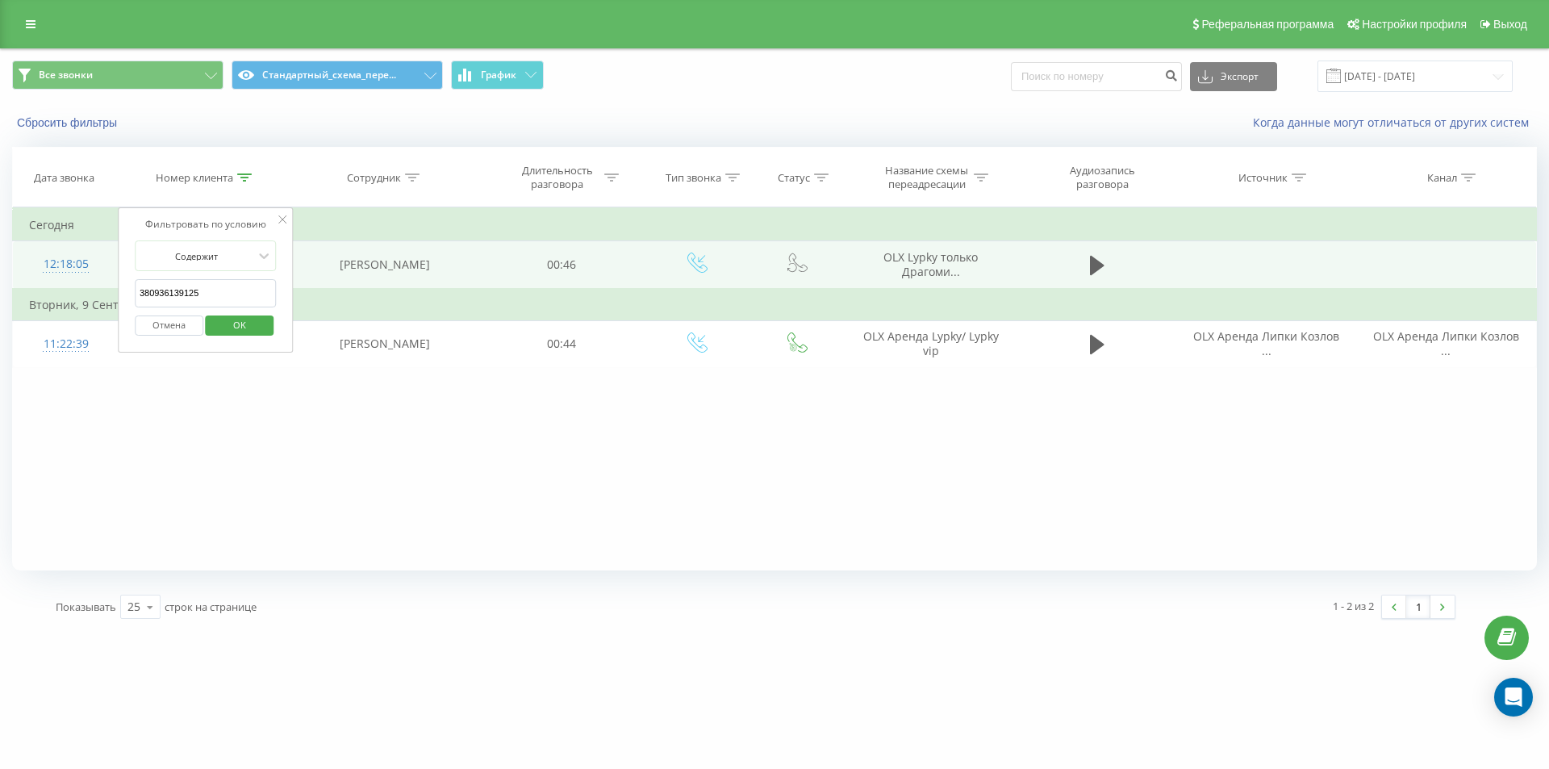
drag, startPoint x: 222, startPoint y: 302, endPoint x: 100, endPoint y: 252, distance: 132.0
click at [123, 262] on div "Фильтровать по условию Содержит 380936139125 Отмена OK" at bounding box center [206, 279] width 176 height 145
paste input "66556593"
type input "380665565935"
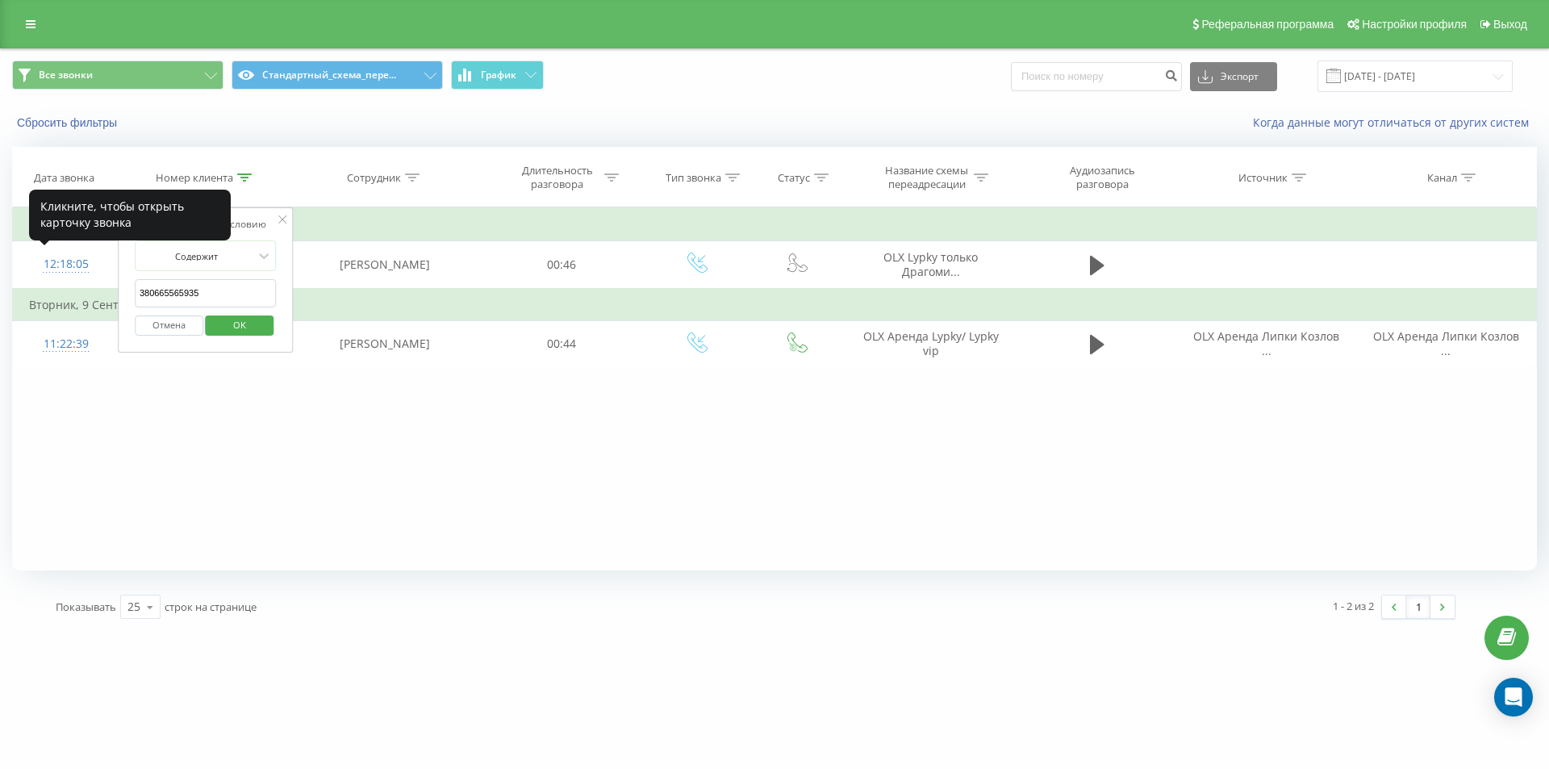
click button "OK" at bounding box center [240, 325] width 69 height 20
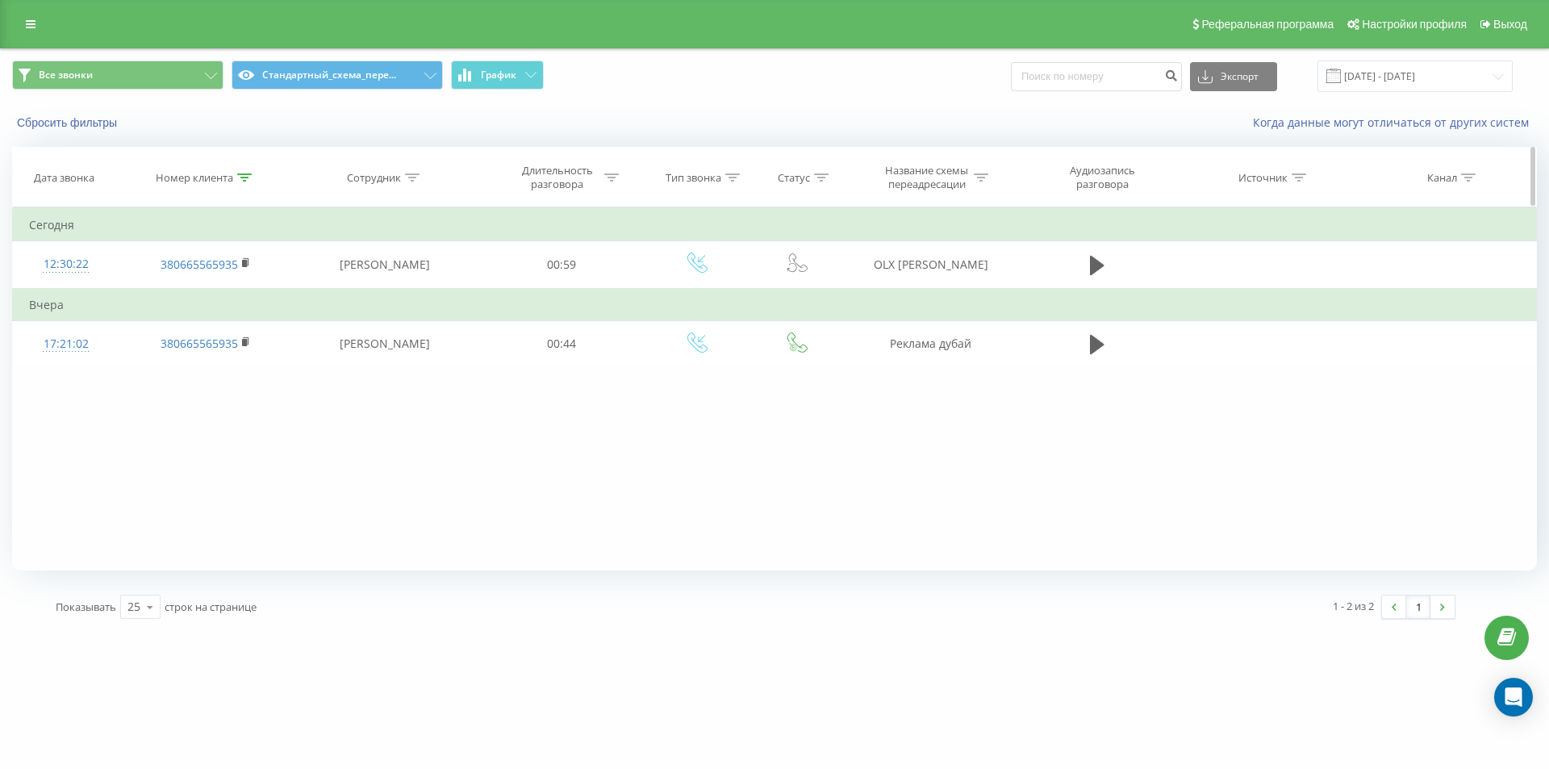
click at [250, 173] on icon at bounding box center [244, 177] width 15 height 8
click at [173, 327] on button "Отмена" at bounding box center [169, 325] width 69 height 20
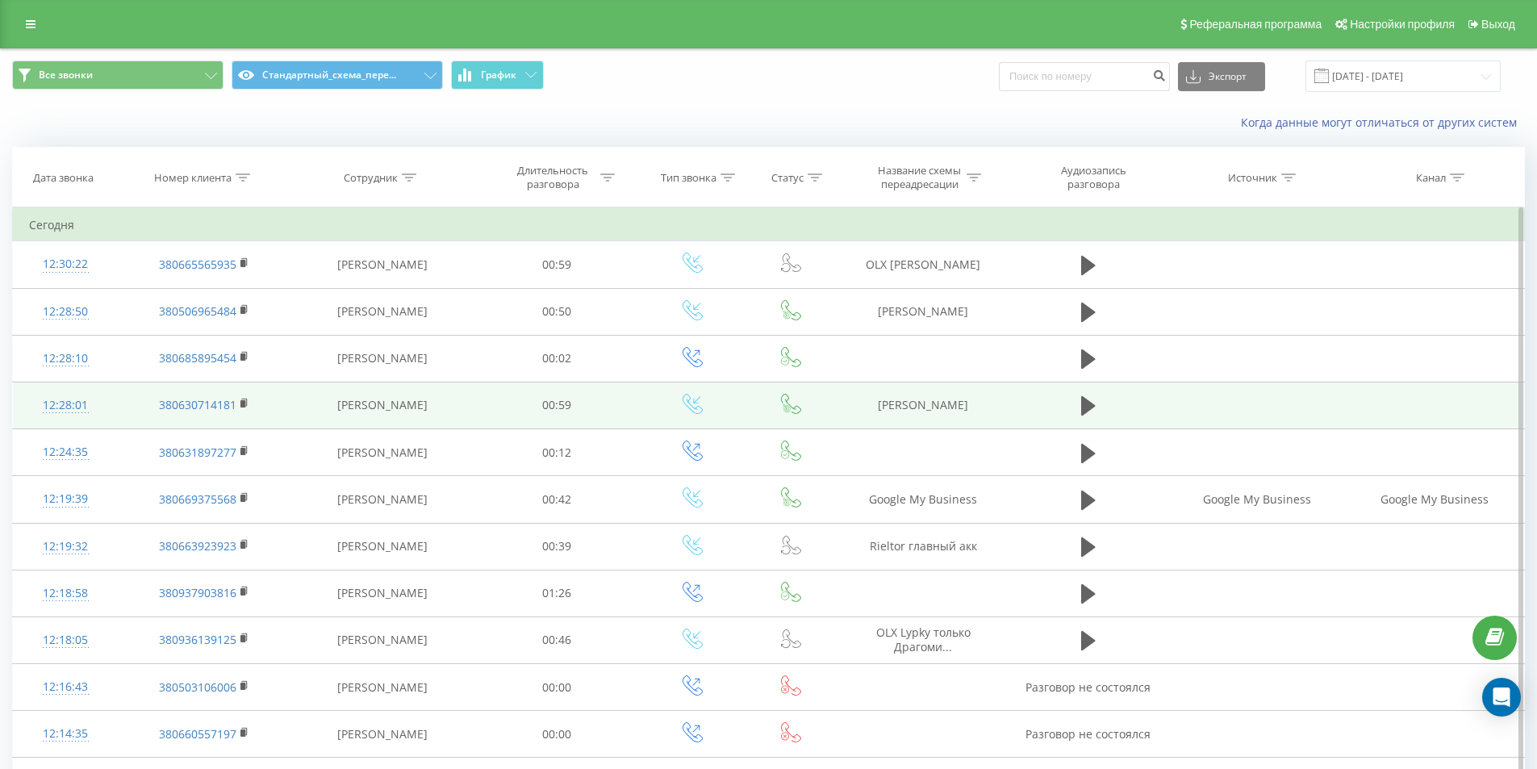
click at [79, 406] on div "12:28:01" at bounding box center [65, 405] width 73 height 31
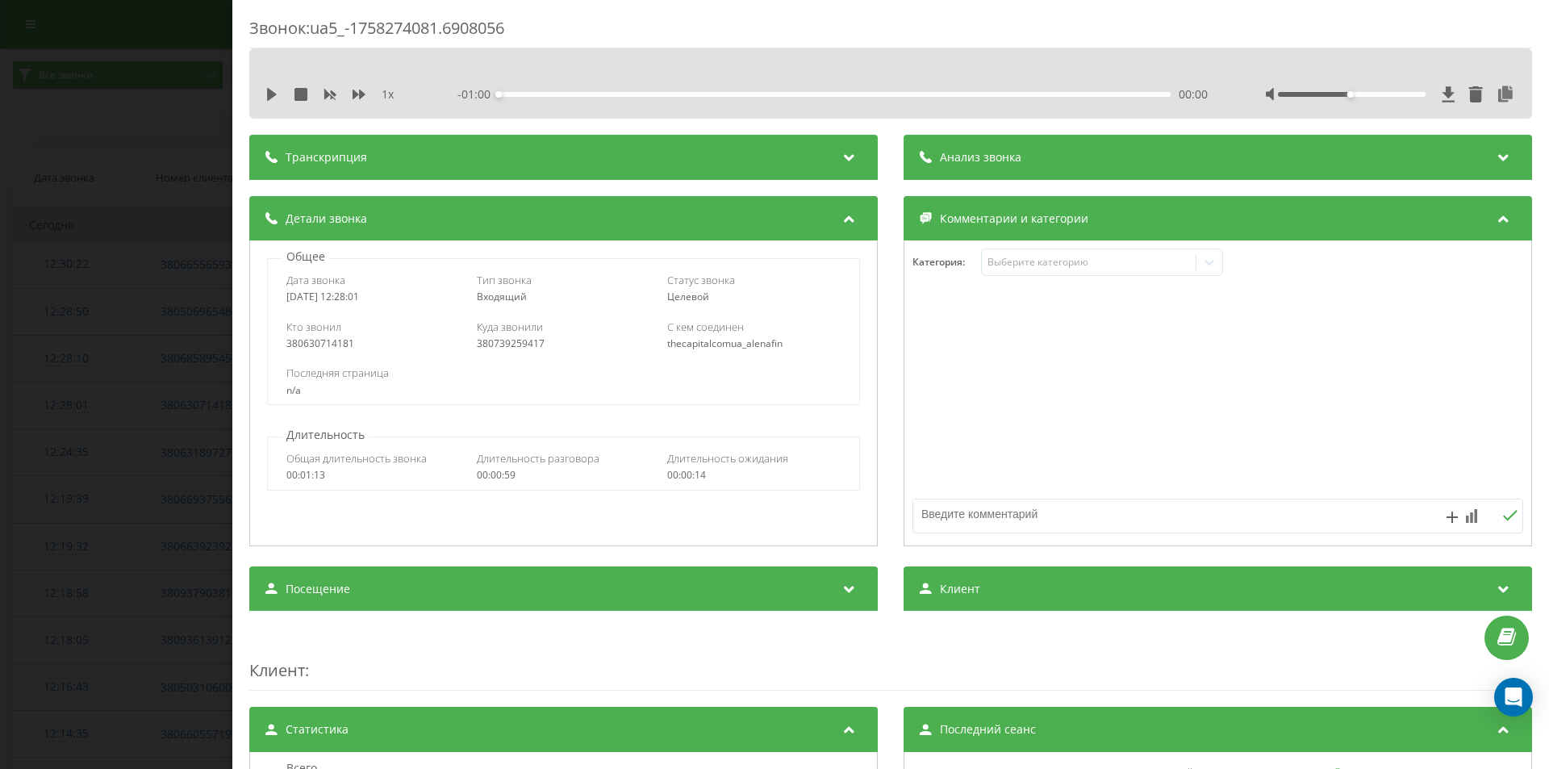
click at [498, 341] on div "380739259417" at bounding box center [563, 343] width 173 height 11
drag, startPoint x: 498, startPoint y: 341, endPoint x: 485, endPoint y: 341, distance: 12.9
click at [498, 342] on div "380739259417" at bounding box center [563, 343] width 173 height 11
copy div "380739259417"
click at [60, 186] on div "Звонок : ua5_-1758274081.6908056 1 x - 01:00 00:00 00:00 Транскрипция Для анали…" at bounding box center [774, 384] width 1549 height 769
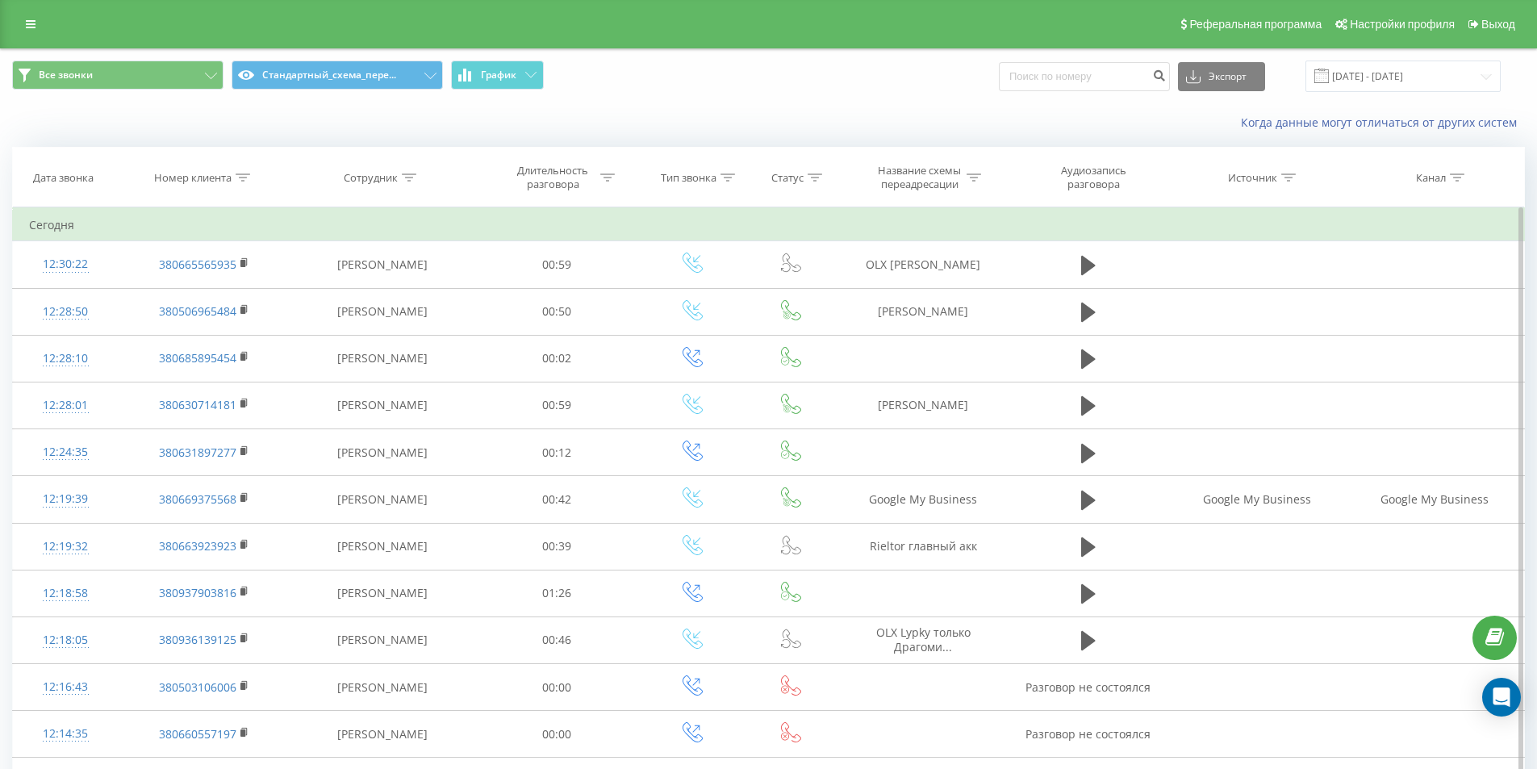
click at [240, 177] on icon at bounding box center [243, 177] width 15 height 8
click at [215, 279] on input "text" at bounding box center [204, 293] width 142 height 28
paste input "380663630950"
click button "OK" at bounding box center [238, 325] width 69 height 20
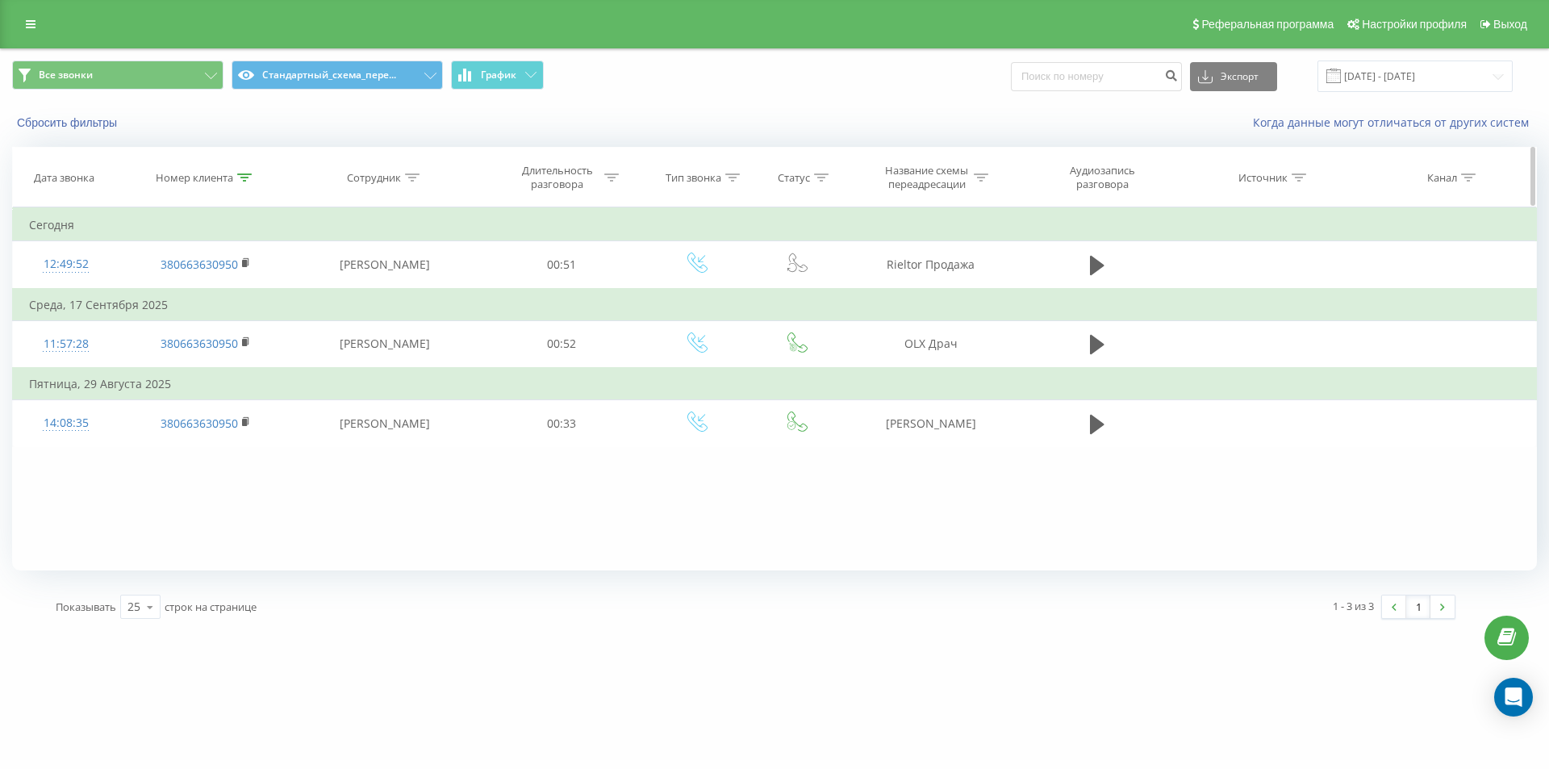
click at [247, 178] on icon at bounding box center [244, 177] width 15 height 8
drag, startPoint x: 160, startPoint y: 271, endPoint x: 10, endPoint y: 194, distance: 167.7
click at [73, 236] on table "Фильтровать по условию Содержит 380663630950 Отмена OK Фильтровать по условию С…" at bounding box center [774, 327] width 1524 height 240
paste input "977598878"
click button "OK" at bounding box center [240, 325] width 69 height 20
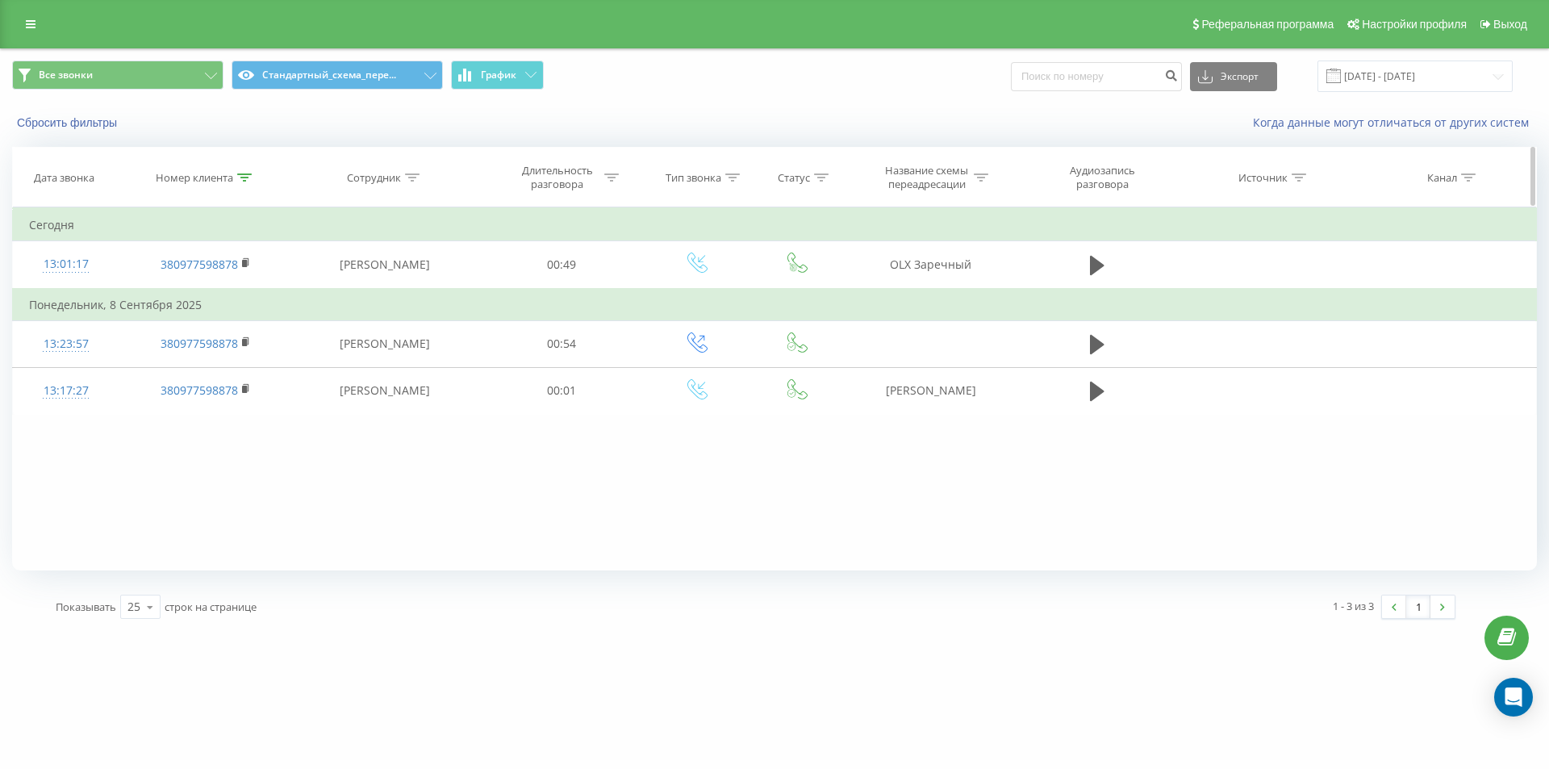
click at [245, 175] on icon at bounding box center [244, 177] width 15 height 8
drag, startPoint x: 226, startPoint y: 288, endPoint x: 73, endPoint y: 207, distance: 173.2
click at [85, 227] on table "Фильтровать по условию Содержит 380977598878 Отмена OK Фильтровать по условию С…" at bounding box center [774, 310] width 1524 height 207
paste input "067 403 8683"
type input "0674038683"
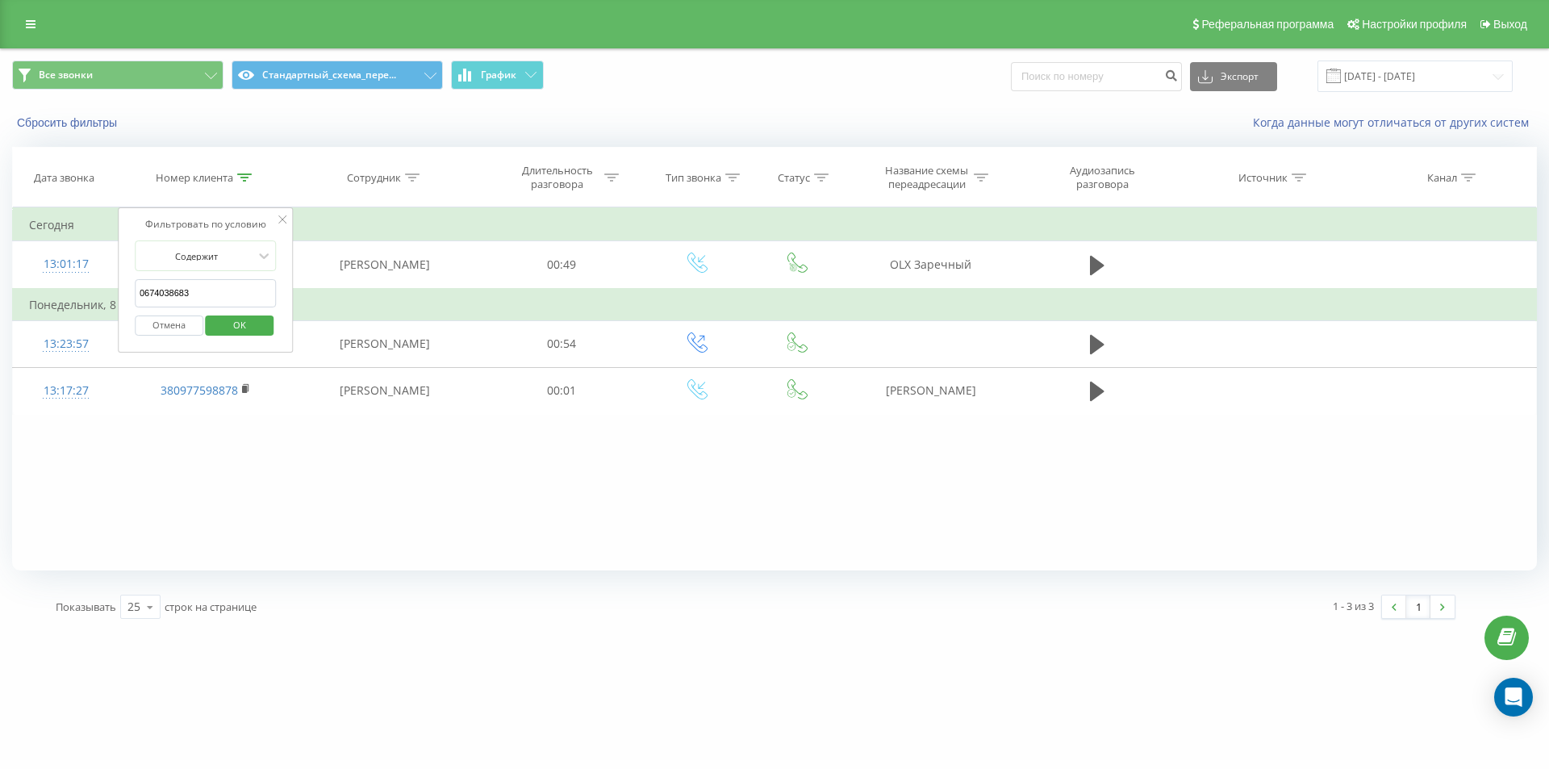
click button "OK" at bounding box center [240, 325] width 69 height 20
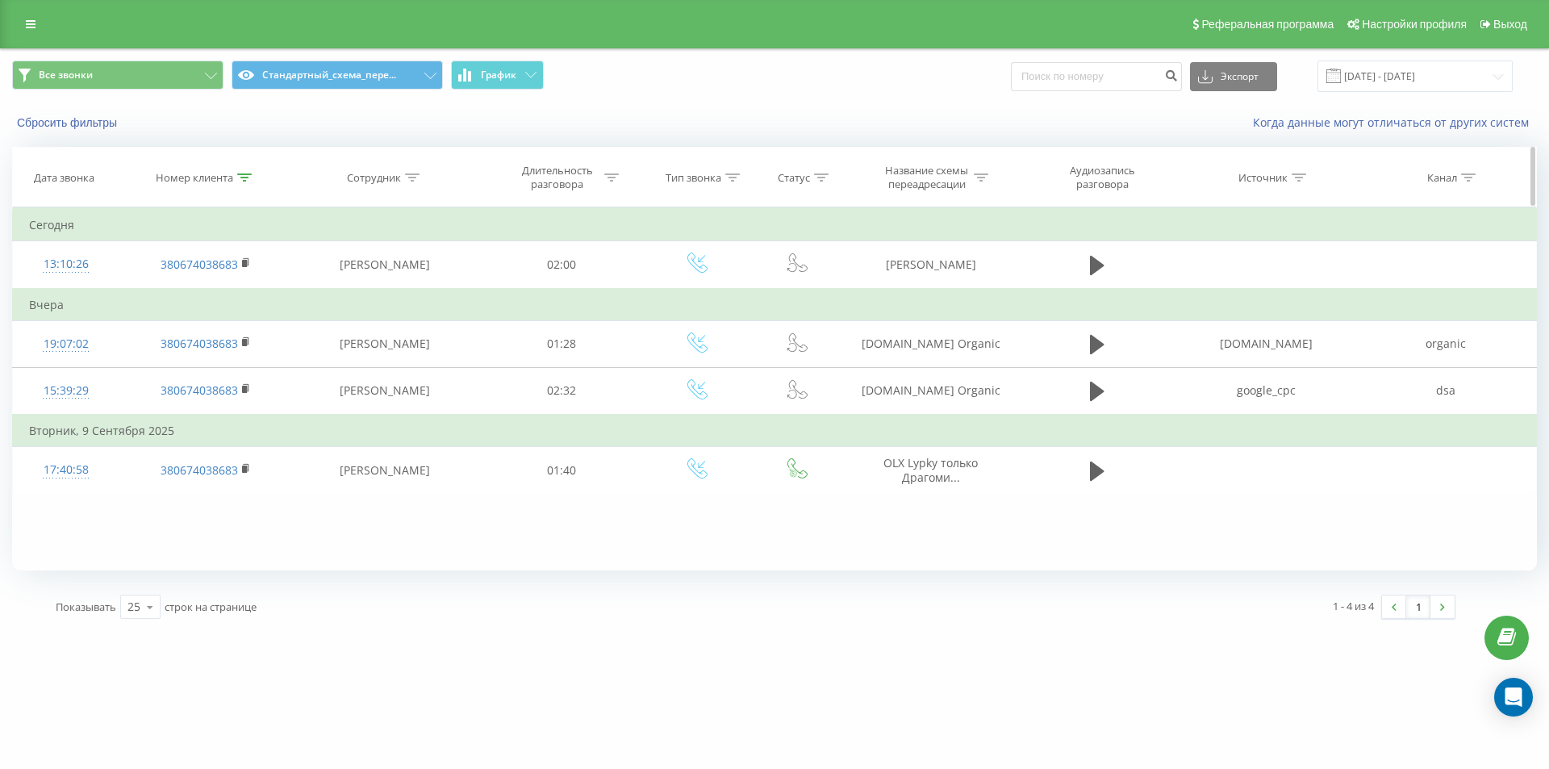
click at [244, 177] on icon at bounding box center [244, 177] width 15 height 8
click at [165, 334] on button "Отмена" at bounding box center [169, 325] width 69 height 20
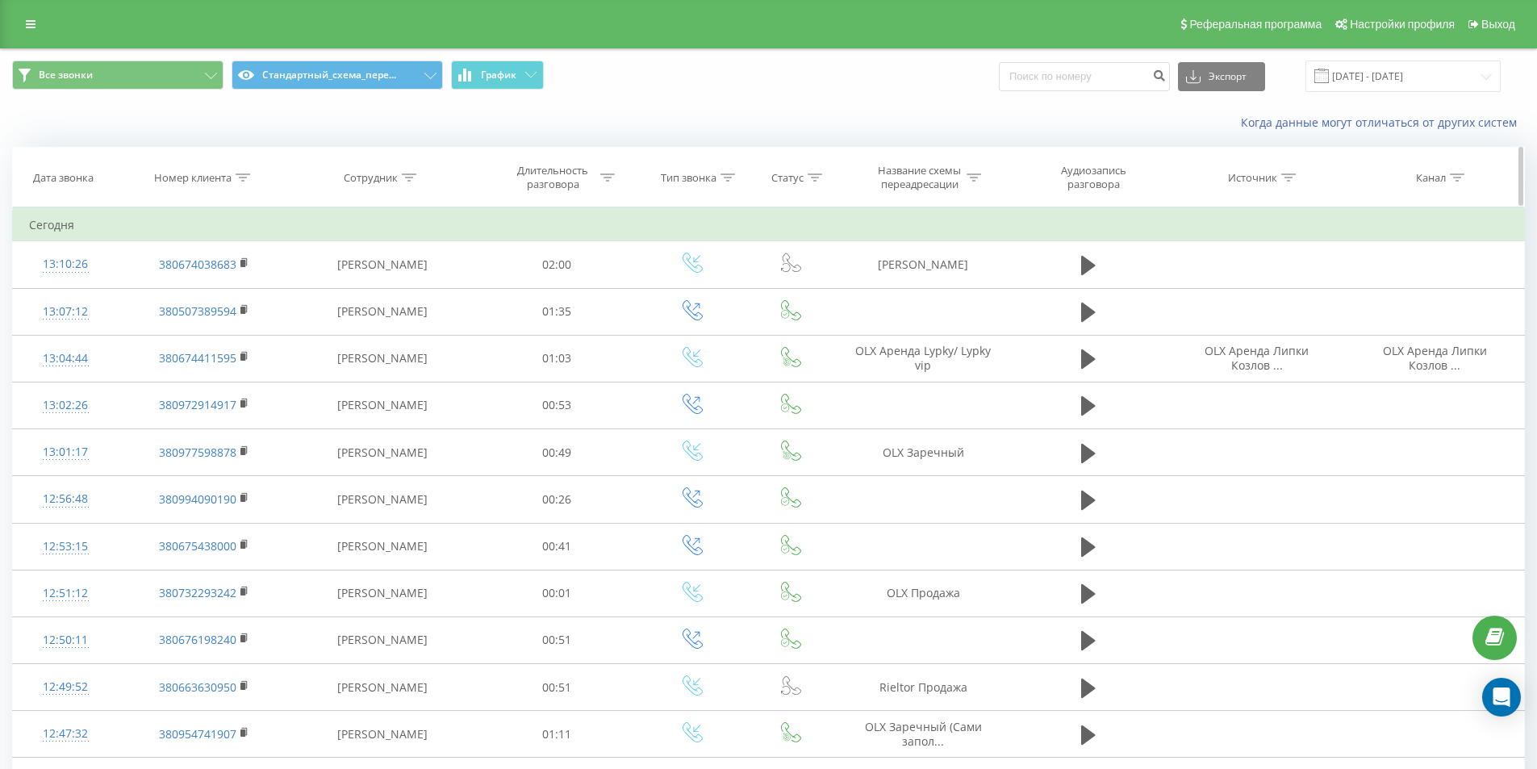
click at [243, 182] on div at bounding box center [243, 178] width 15 height 14
click at [240, 294] on input "0674038683" at bounding box center [204, 293] width 142 height 28
paste input "380732657286"
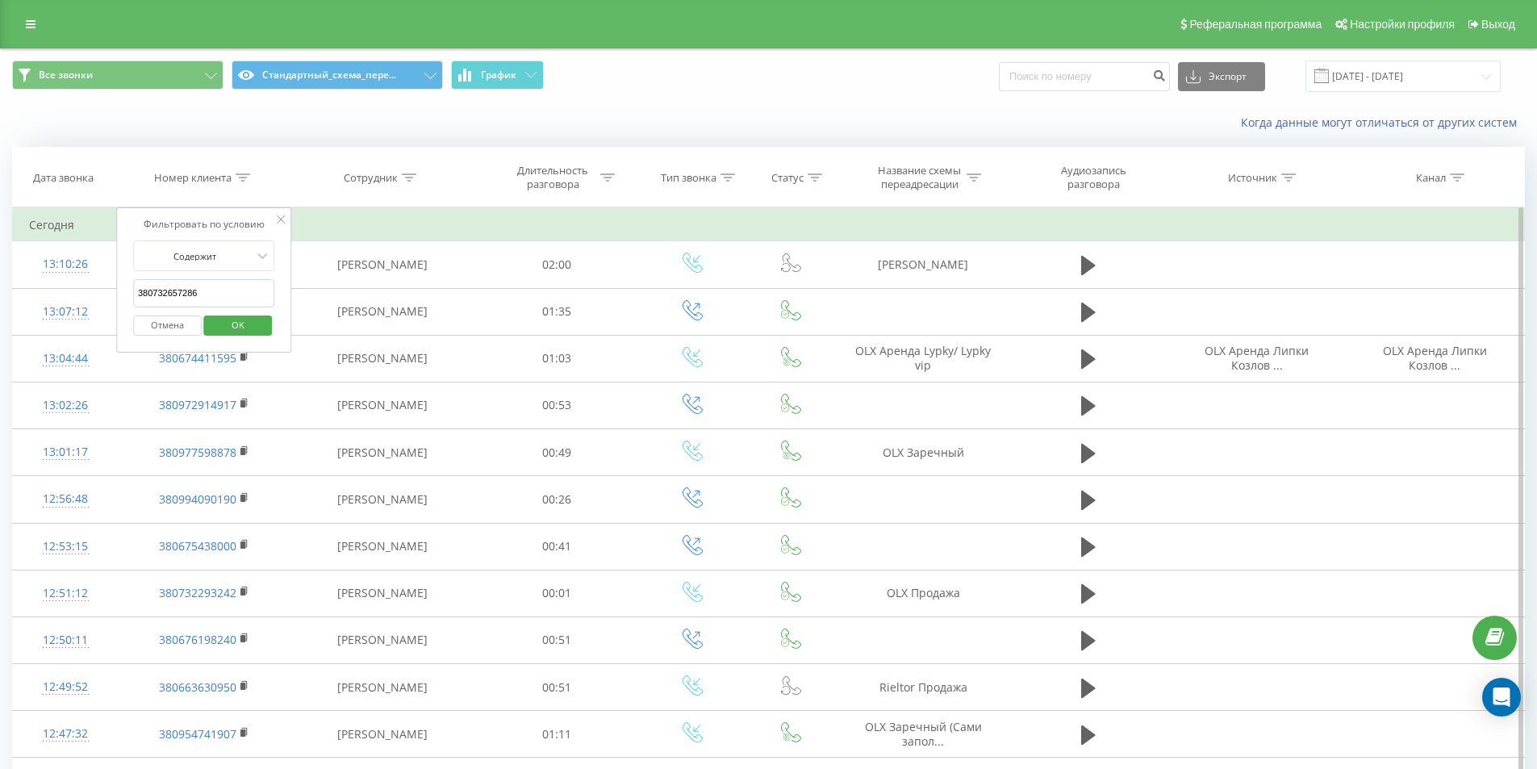
click button "OK" at bounding box center [238, 325] width 69 height 20
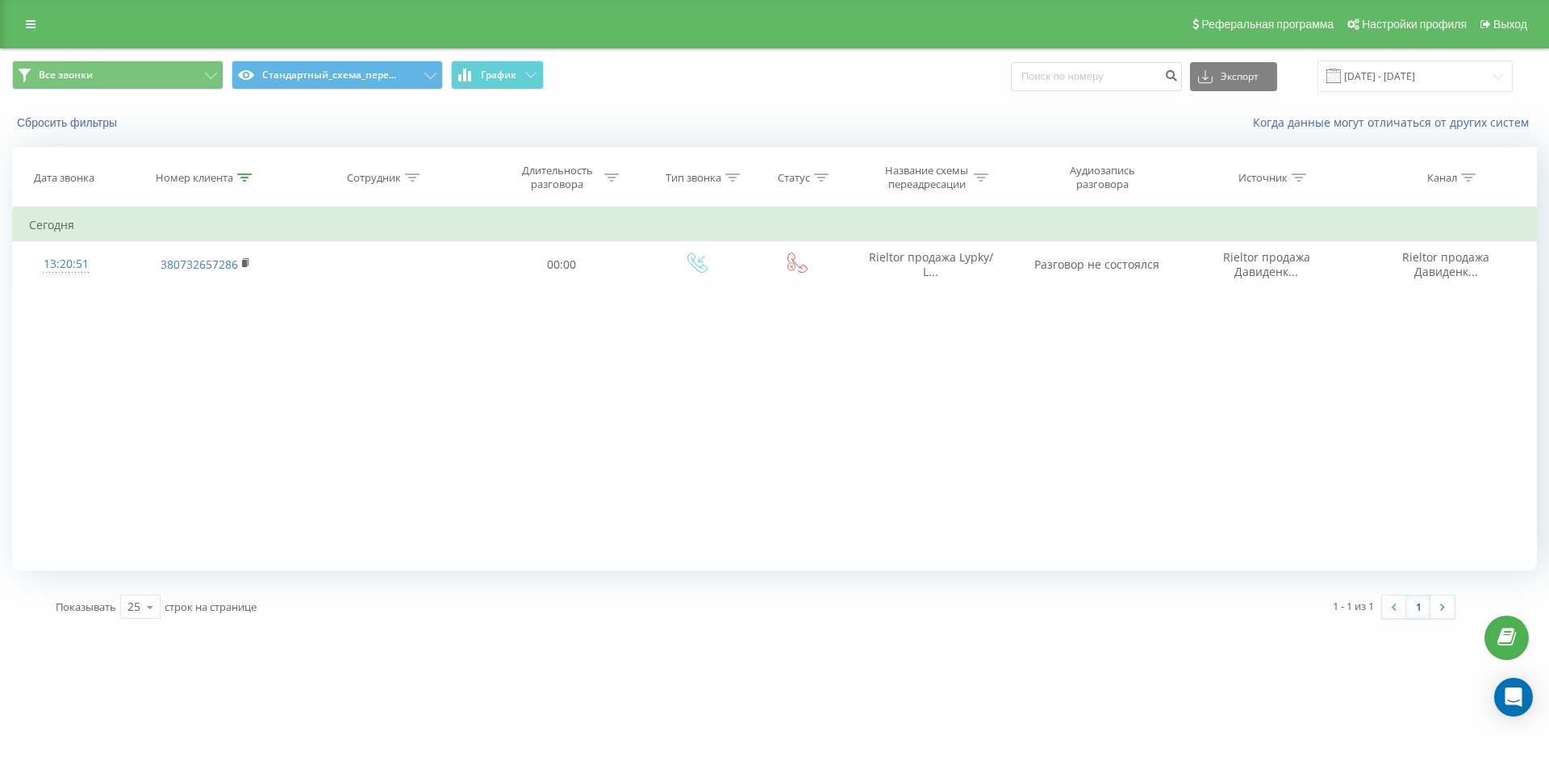
drag, startPoint x: 247, startPoint y: 173, endPoint x: 231, endPoint y: 229, distance: 57.7
click at [246, 177] on icon at bounding box center [244, 177] width 15 height 8
paste input "970777223"
drag, startPoint x: 199, startPoint y: 299, endPoint x: 11, endPoint y: 231, distance: 200.1
click at [17, 233] on table "Фильтровать по условию Содержит 380732657286 Отмена OK Фильтровать по условию С…" at bounding box center [774, 247] width 1524 height 81
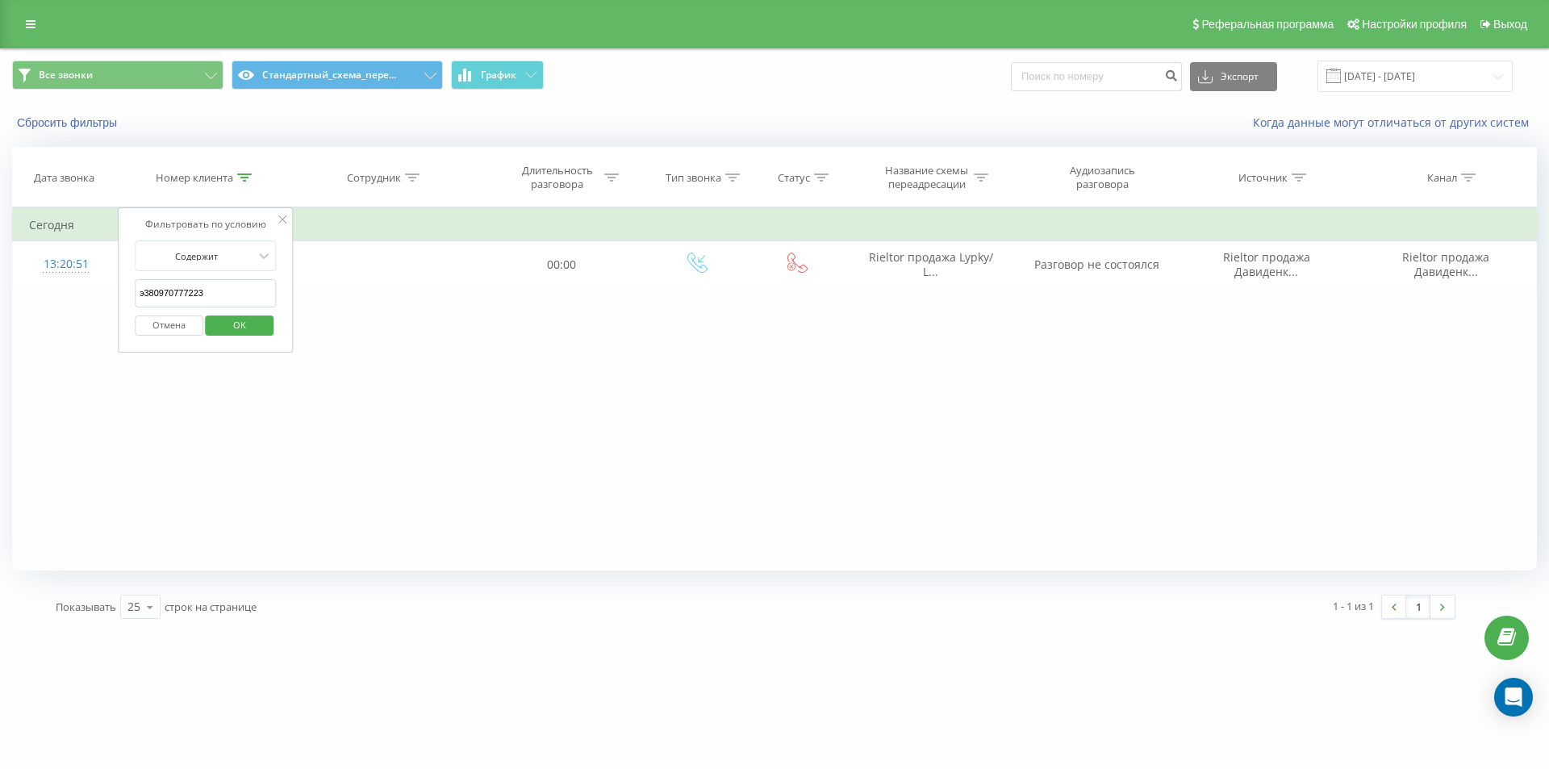
click button "OK" at bounding box center [240, 325] width 69 height 20
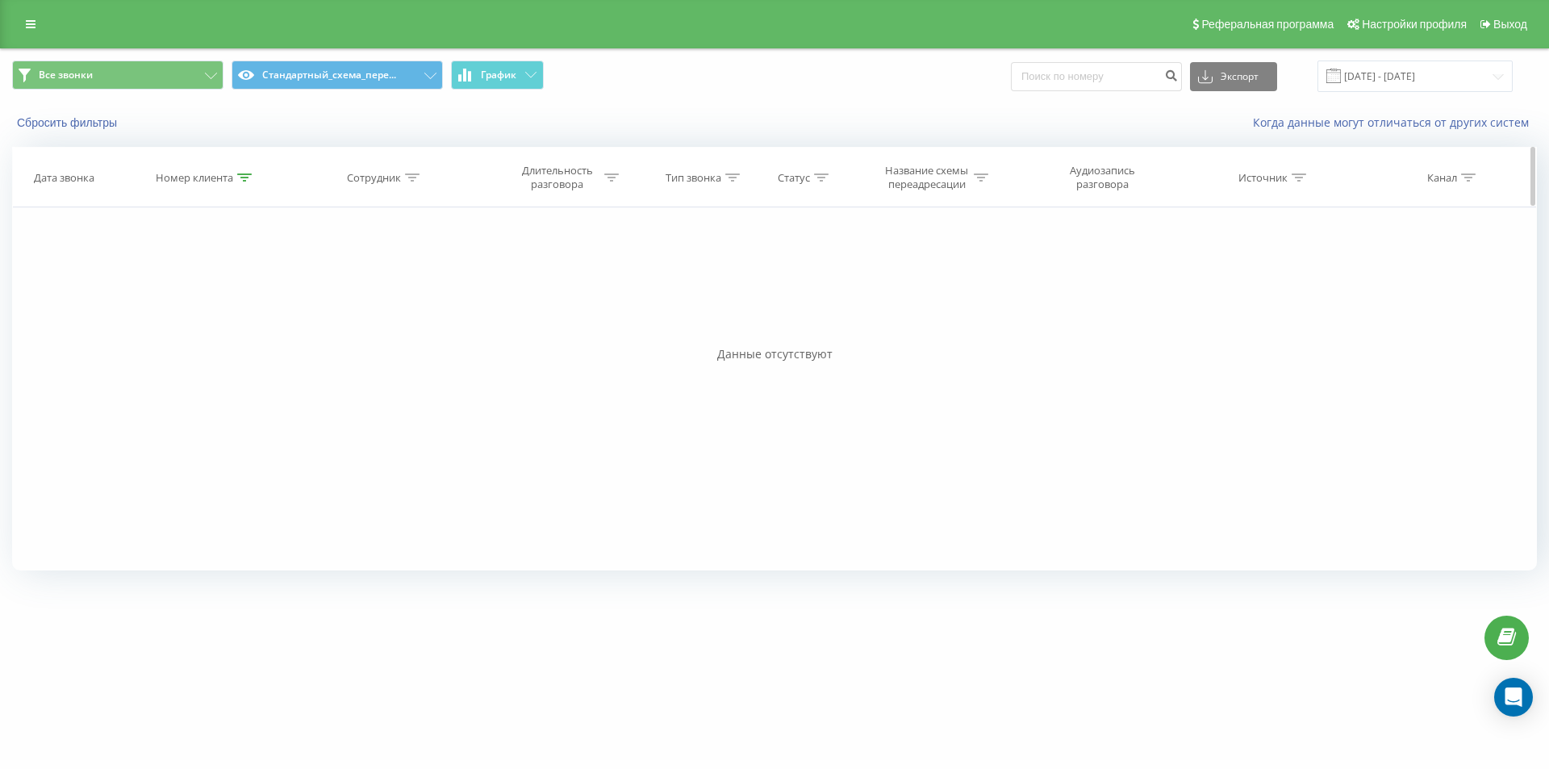
click at [235, 179] on div "Номер клиента" at bounding box center [204, 178] width 96 height 14
drag, startPoint x: 217, startPoint y: 300, endPoint x: 73, endPoint y: 229, distance: 160.2
click at [76, 233] on div "Фильтровать по условию Содержит э380970777223 Отмена OK Фильтровать по условию …" at bounding box center [774, 388] width 1524 height 363
paste input "380970777223"
click button "OK" at bounding box center [240, 325] width 69 height 20
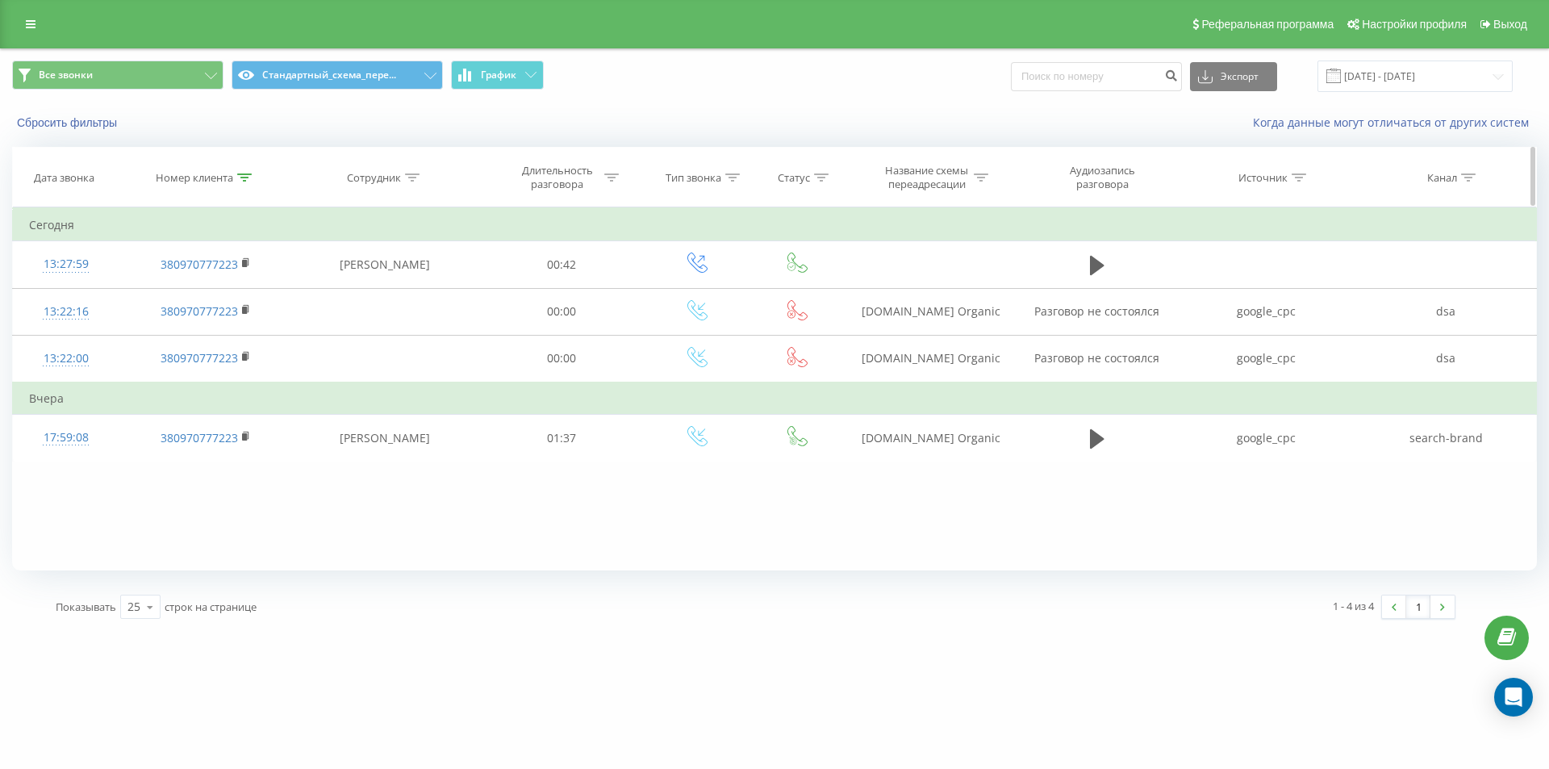
click at [240, 190] on th "Номер клиента" at bounding box center [205, 178] width 173 height 60
click at [240, 178] on icon at bounding box center [244, 177] width 15 height 8
drag, startPoint x: 221, startPoint y: 291, endPoint x: 0, endPoint y: 238, distance: 227.3
click at [0, 239] on div "Все звонки Стандартный_схема_пере... График Экспорт .csv .xls .xlsx 19.08.2025 …" at bounding box center [774, 339] width 1549 height 582
paste input "39970006"
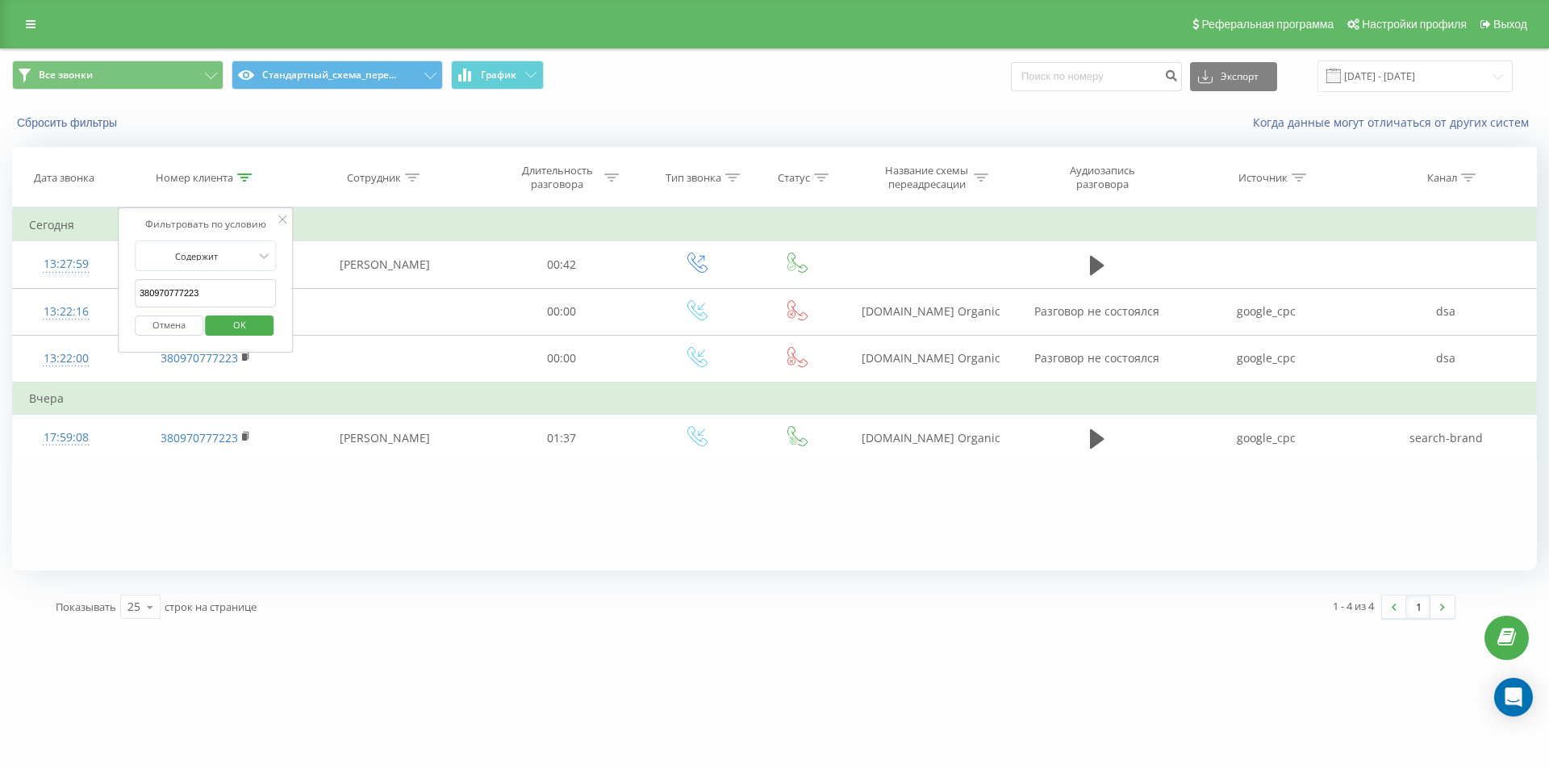
type input "380939970006"
click button "OK" at bounding box center [240, 325] width 69 height 20
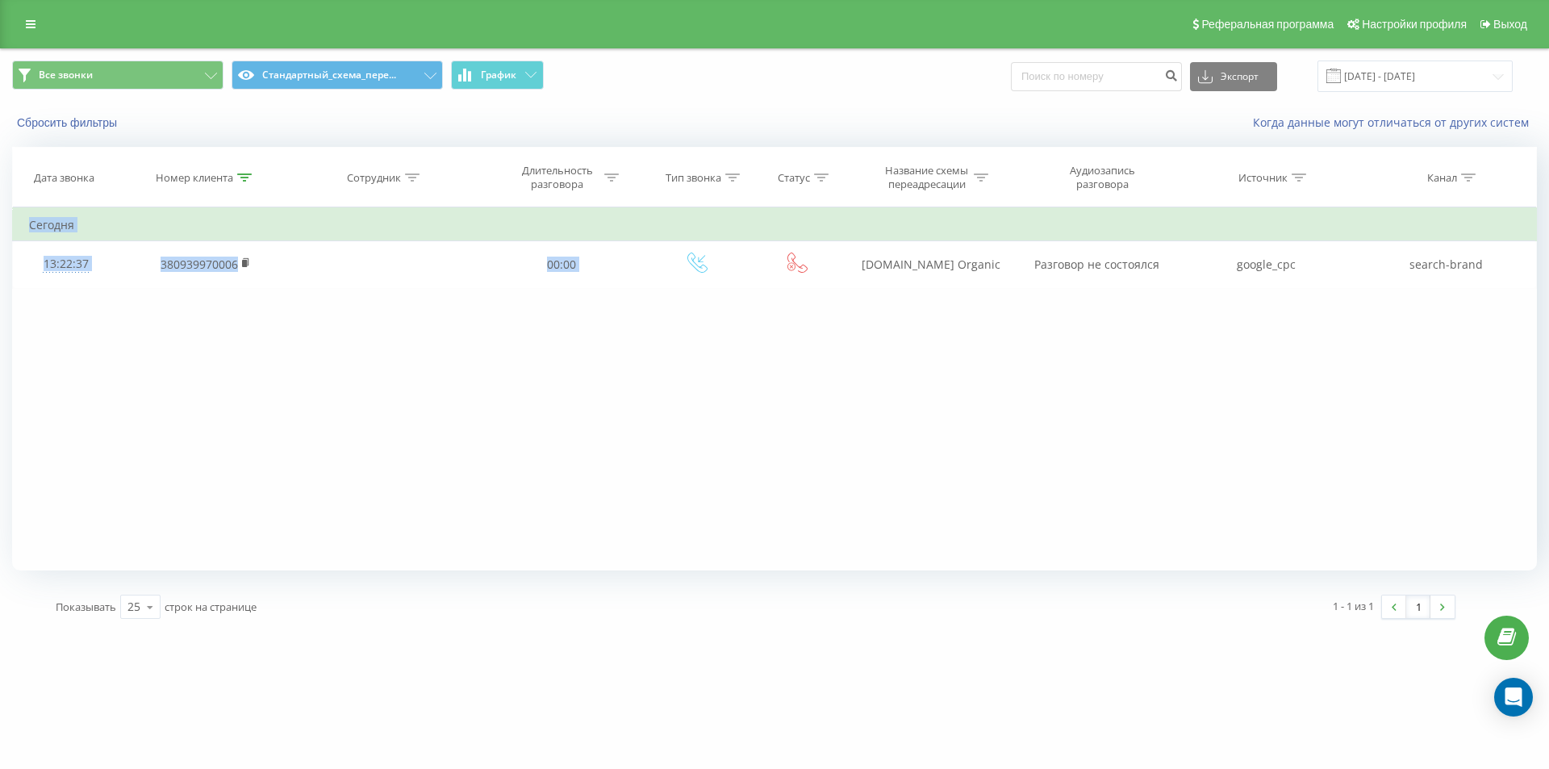
drag, startPoint x: 833, startPoint y: 273, endPoint x: 973, endPoint y: 293, distance: 141.0
click at [979, 294] on div "Фильтровать по условию Содержит 380939970006 Отмена OK Фильтровать по условию С…" at bounding box center [774, 388] width 1524 height 363
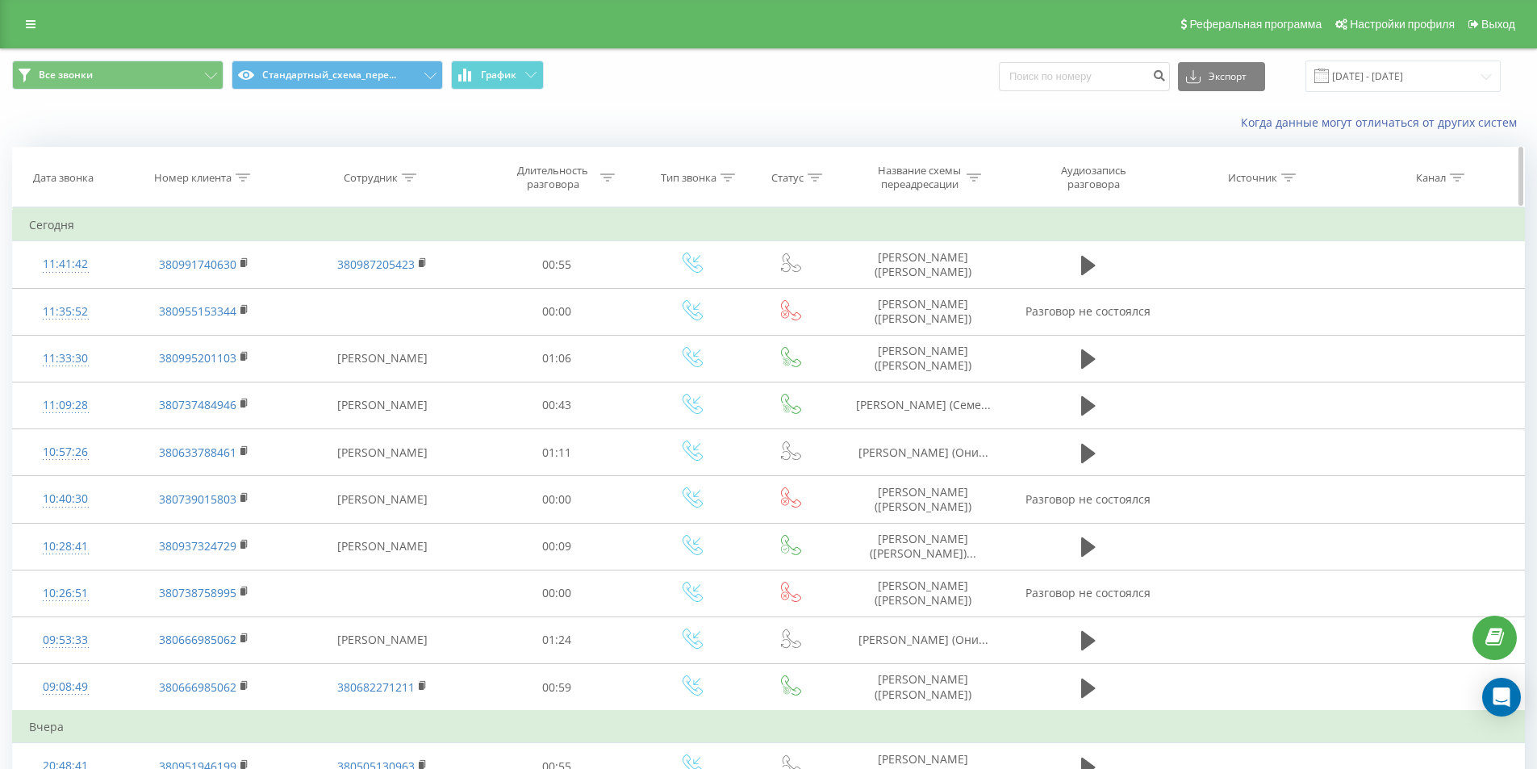
click at [244, 180] on icon at bounding box center [243, 177] width 15 height 8
click at [212, 291] on input "text" at bounding box center [204, 293] width 142 height 28
paste input "380730528729"
click button "OK" at bounding box center [238, 325] width 69 height 20
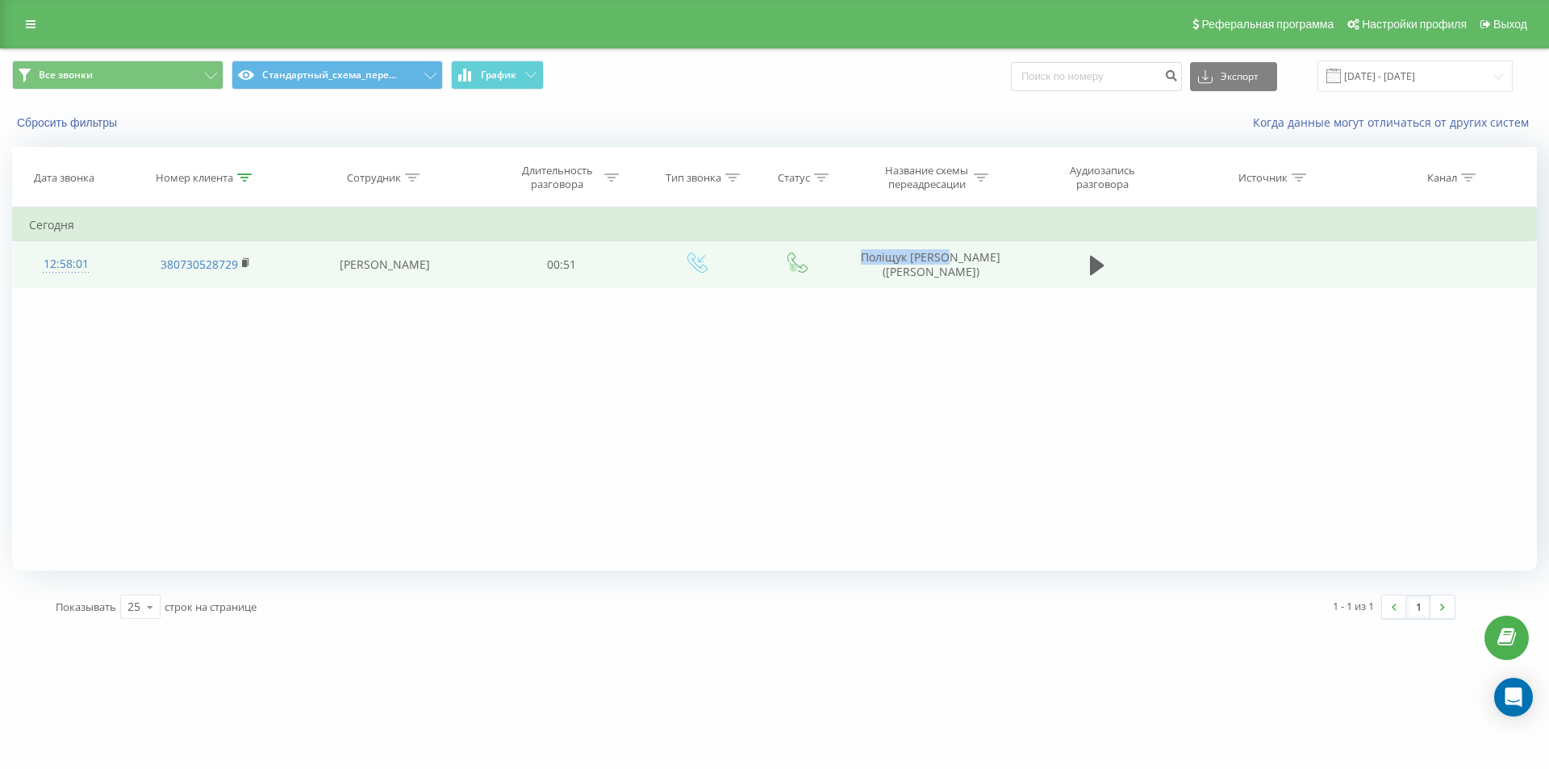
drag, startPoint x: 812, startPoint y: 263, endPoint x: 946, endPoint y: 284, distance: 135.5
click at [946, 284] on tr "12:58:01 380730528729 [PERSON_NAME] 00:51 [PERSON_NAME] [PERSON_NAME] ([PERSON_…" at bounding box center [775, 264] width 1524 height 47
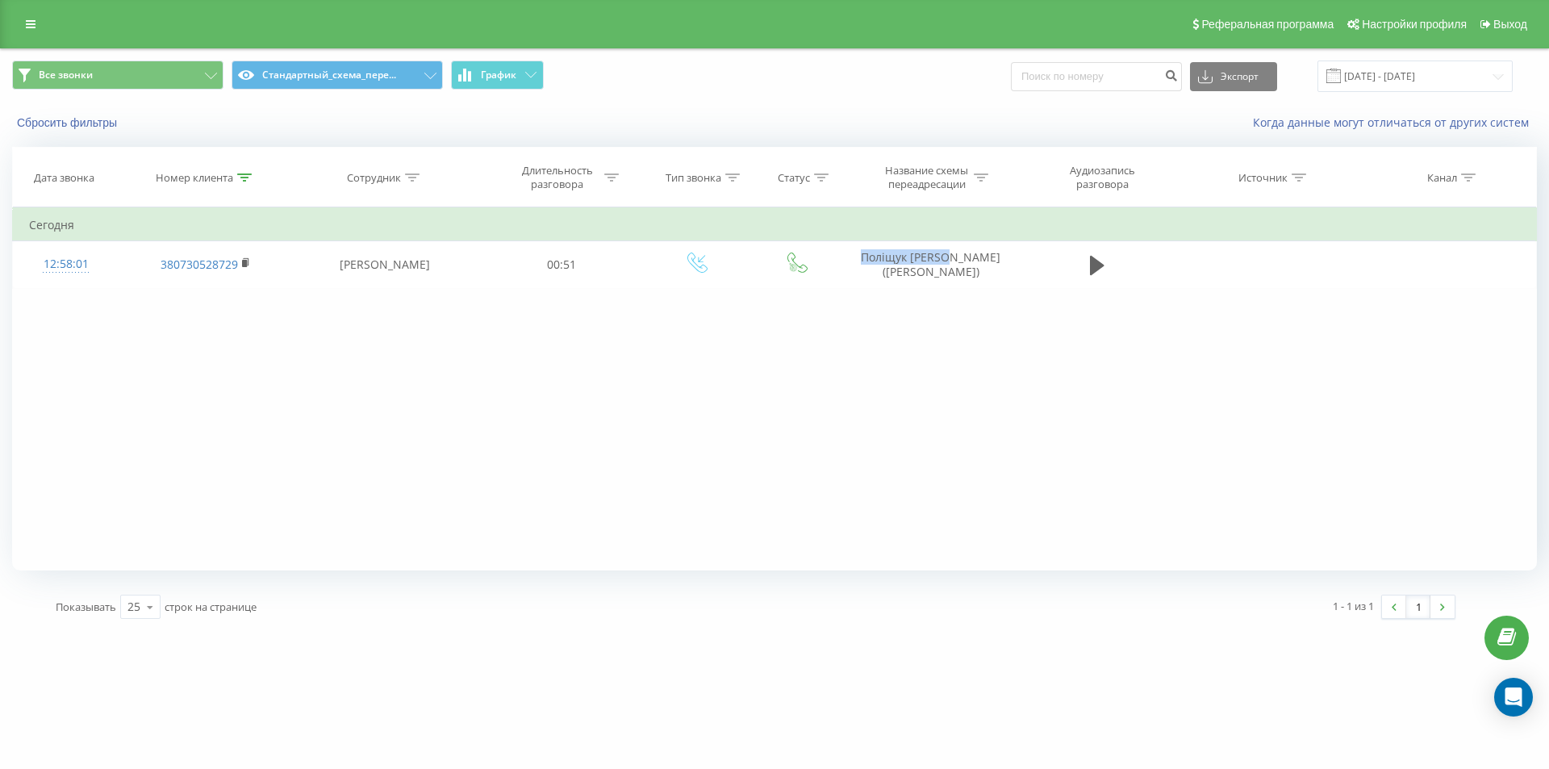
copy td "Поліщук [PERSON_NAME]"
click at [239, 181] on icon at bounding box center [244, 177] width 15 height 8
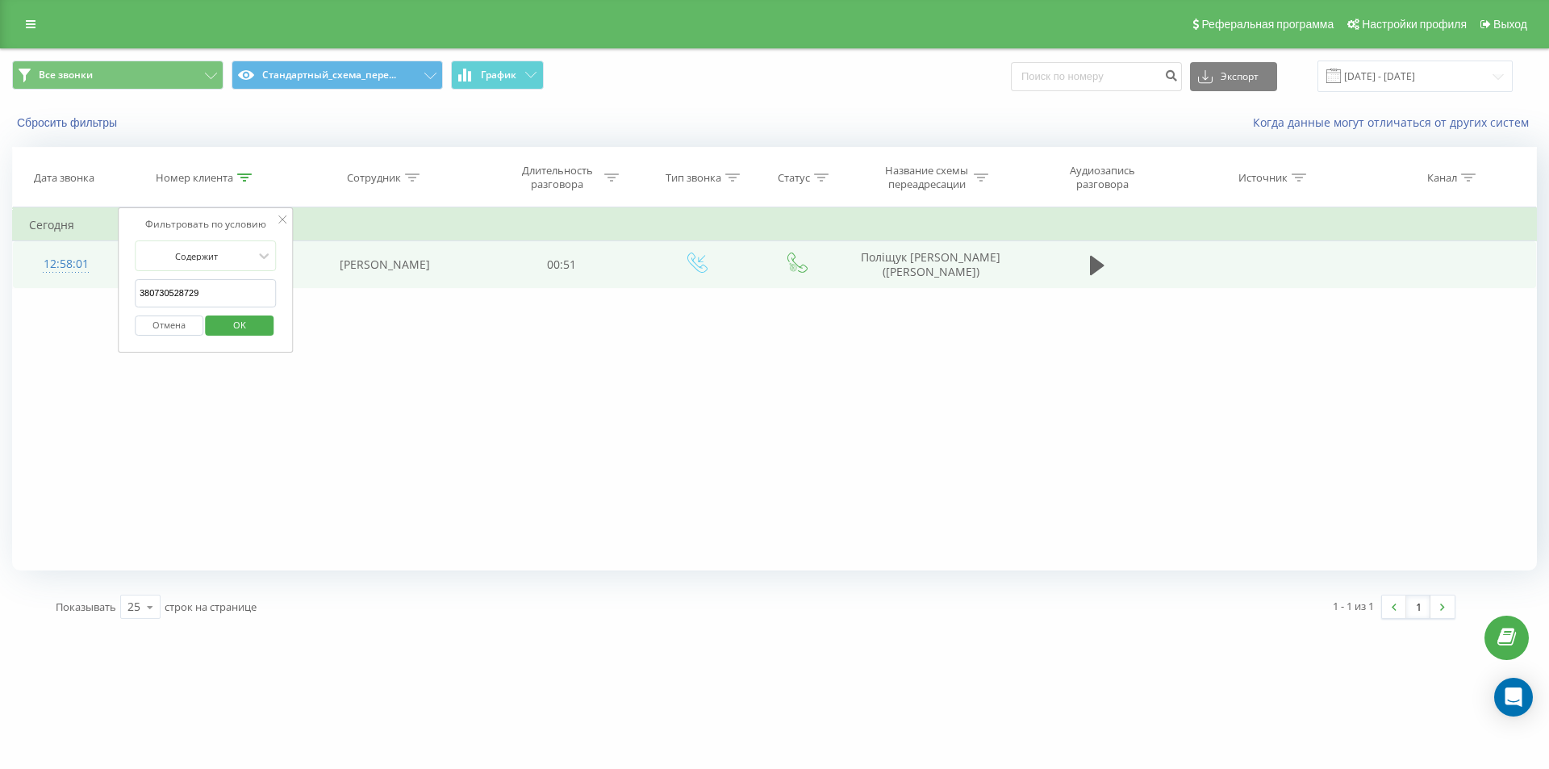
drag, startPoint x: 226, startPoint y: 297, endPoint x: 49, endPoint y: 253, distance: 181.9
click at [72, 261] on table "Фильтровать по условию Содержит 380730528729 Отмена OK Фильтровать по условию С…" at bounding box center [774, 247] width 1524 height 81
paste input "665654875"
click button "OK" at bounding box center [240, 325] width 69 height 20
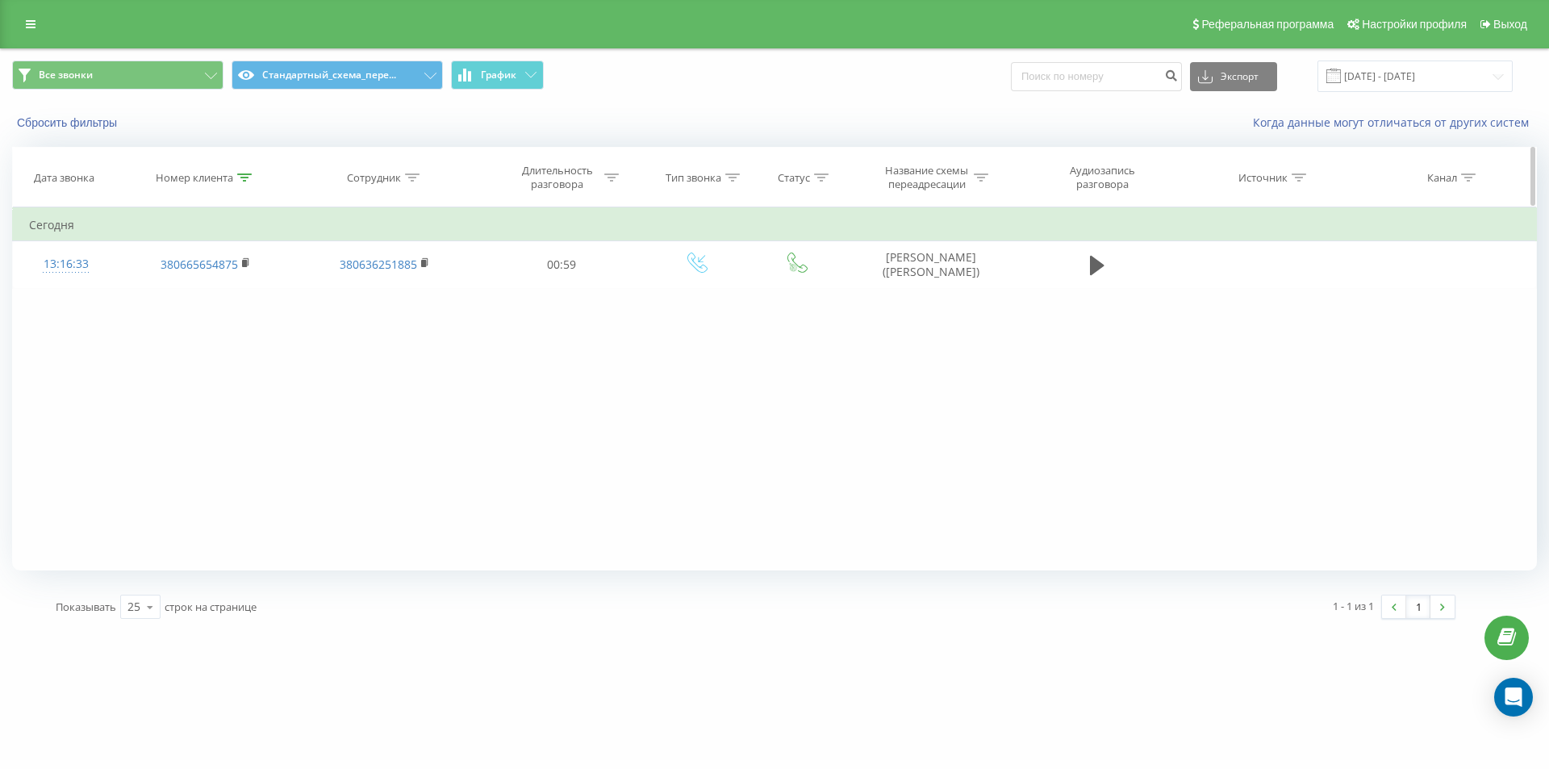
drag, startPoint x: 248, startPoint y: 182, endPoint x: 221, endPoint y: 263, distance: 84.9
click at [247, 181] on div at bounding box center [244, 178] width 15 height 14
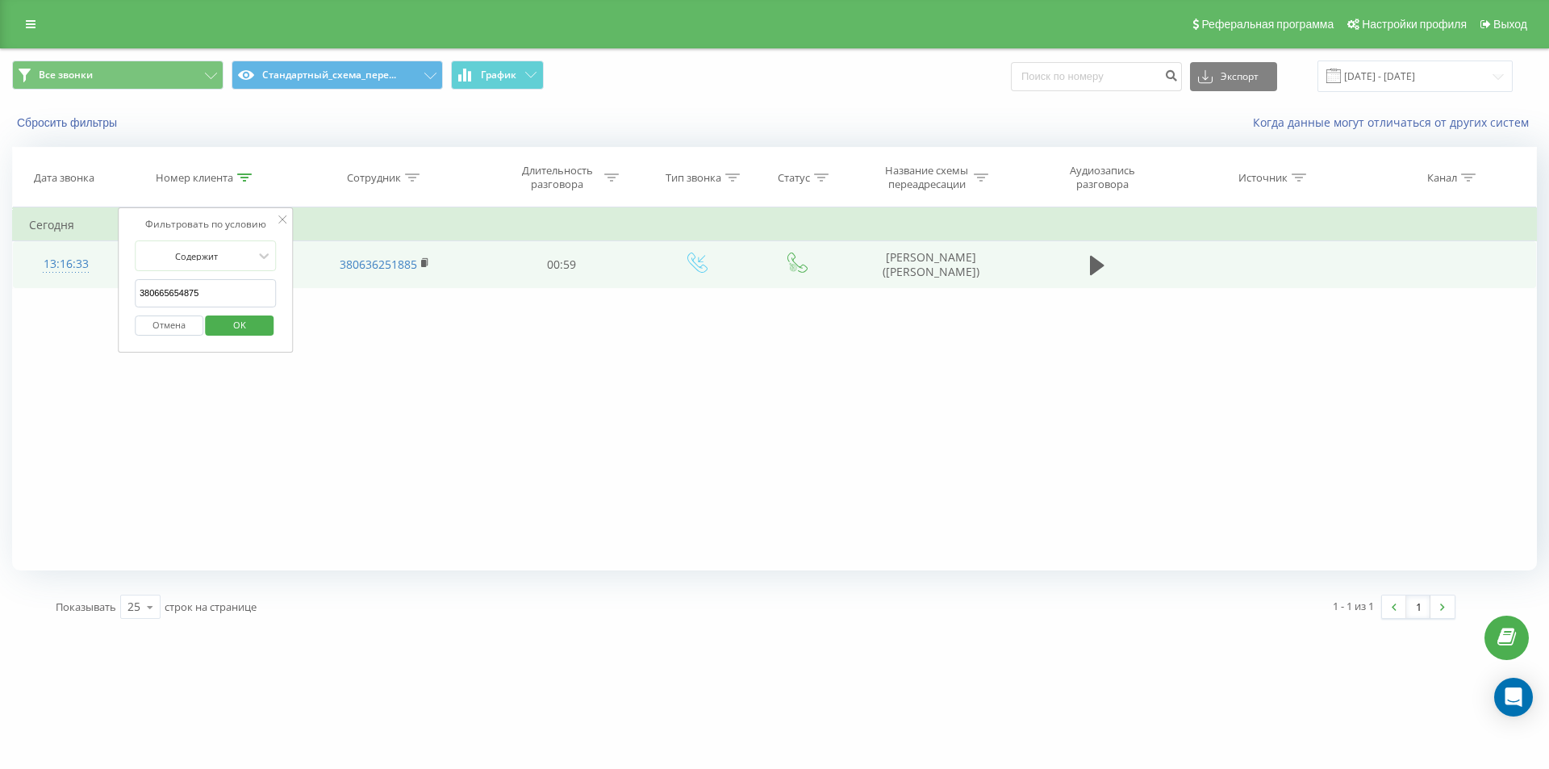
drag, startPoint x: 215, startPoint y: 296, endPoint x: 45, endPoint y: 249, distance: 175.7
click at [69, 262] on table "Фильтровать по условию Содержит 380665654875 Отмена OK Фильтровать по условию С…" at bounding box center [774, 247] width 1524 height 81
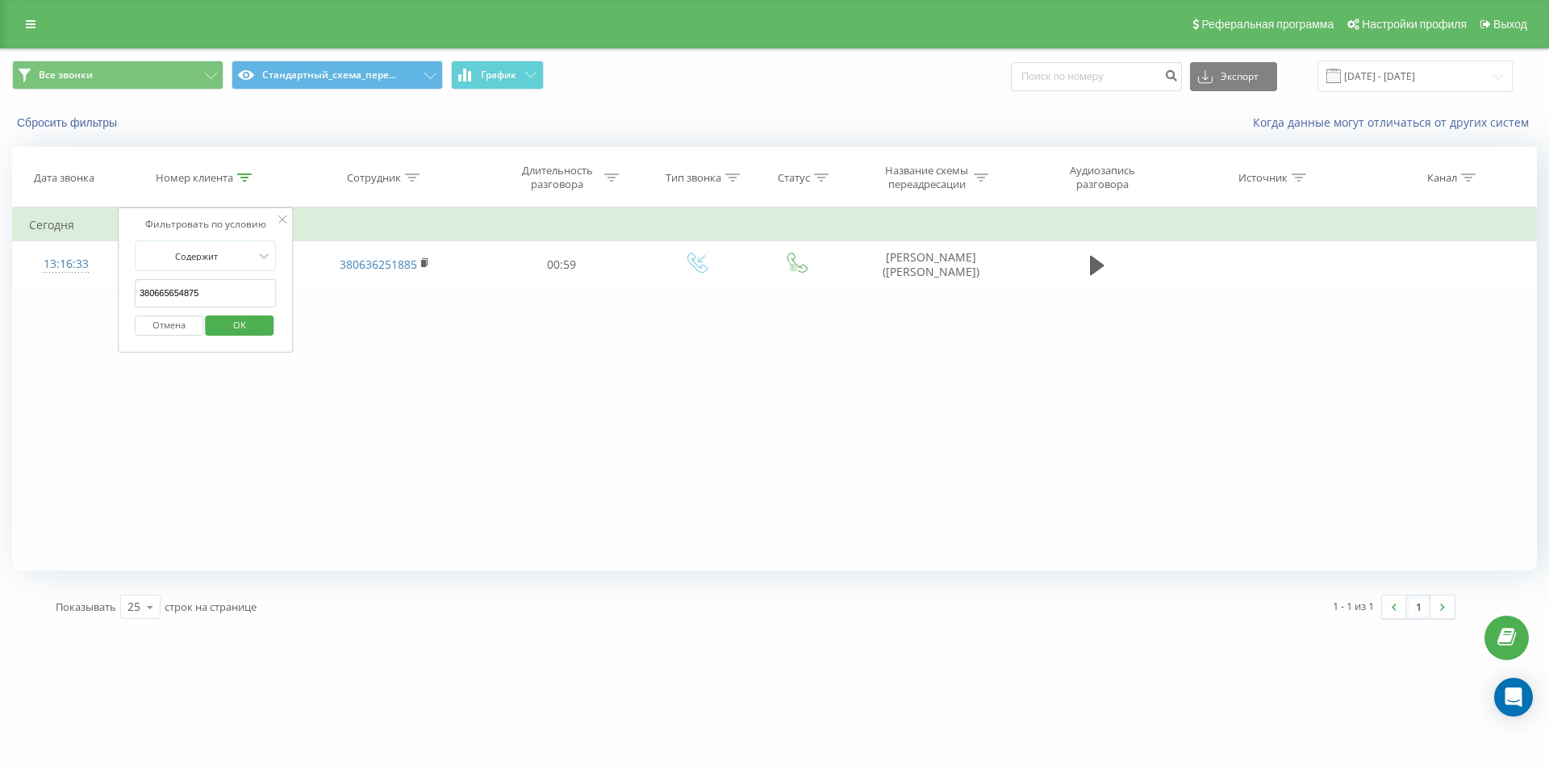
paste input "988179494"
click button "OK" at bounding box center [240, 325] width 69 height 20
click at [244, 181] on div at bounding box center [244, 178] width 15 height 14
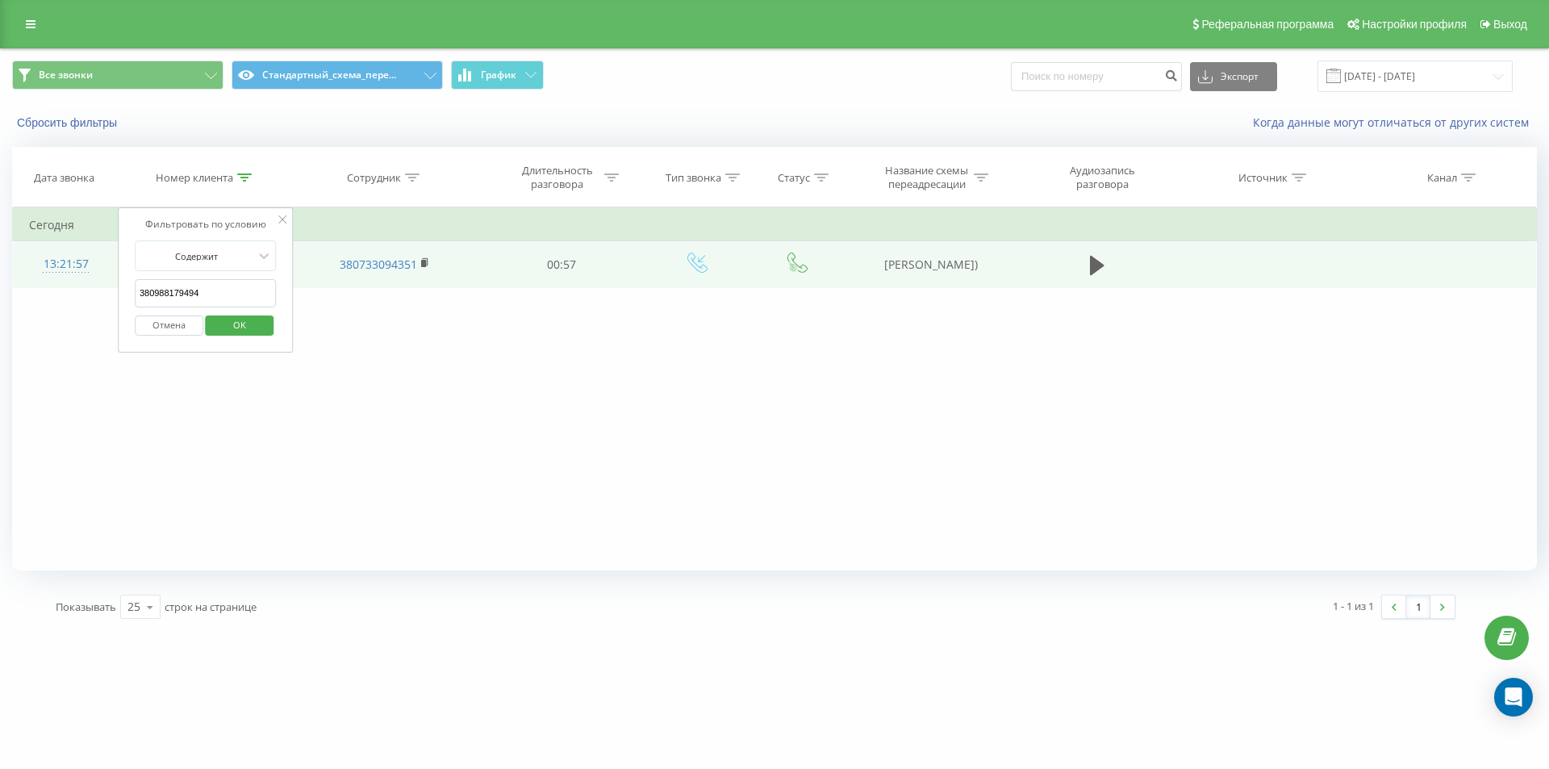
drag, startPoint x: 215, startPoint y: 289, endPoint x: 56, endPoint y: 246, distance: 165.3
click at [61, 249] on table "Фильтровать по условию Содержит 380988179494 Отмена OK Фильтровать по условию С…" at bounding box center [774, 247] width 1524 height 81
paste input "57239662"
type input "380957239662"
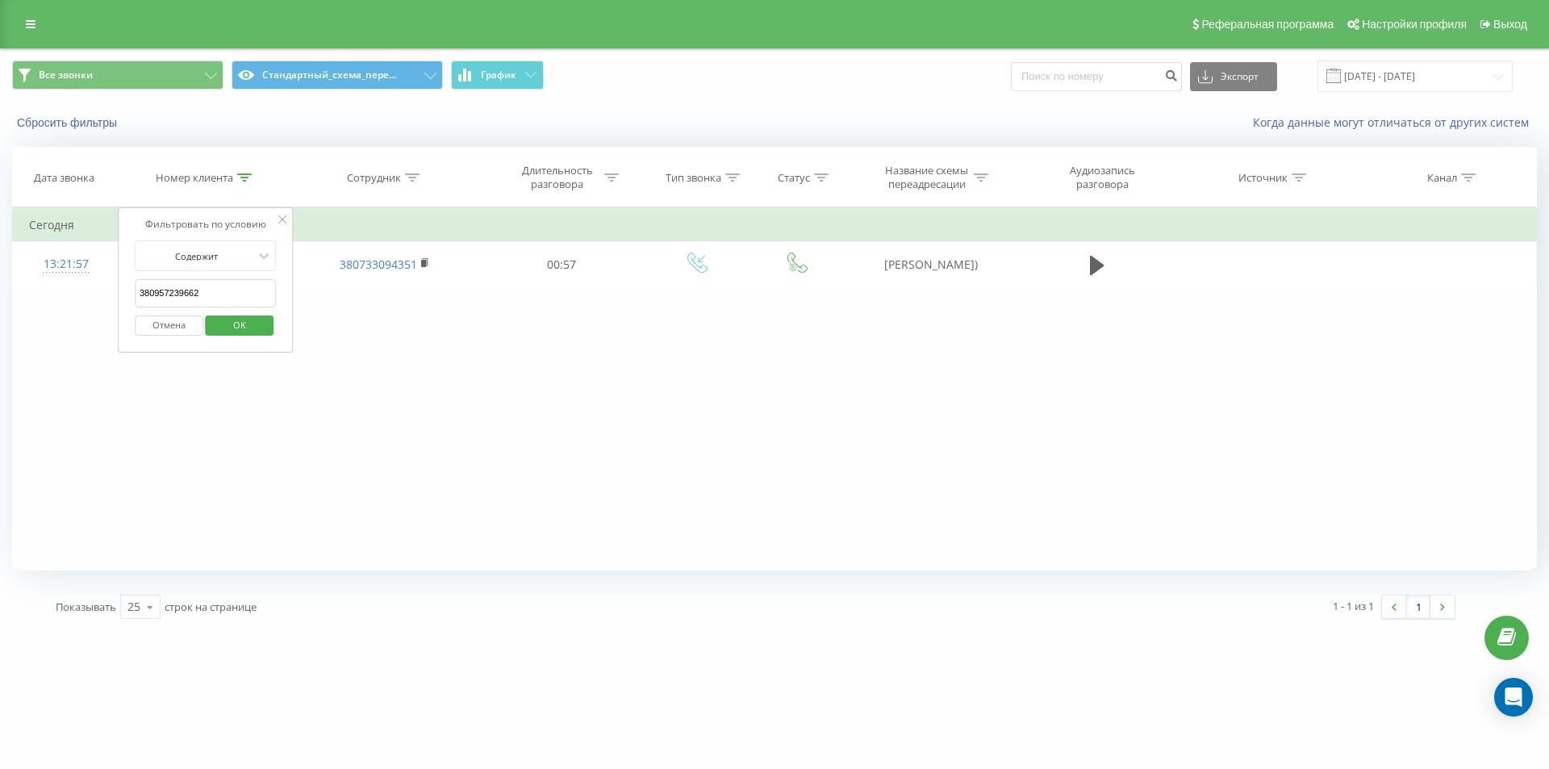
click button "OK" at bounding box center [240, 325] width 69 height 20
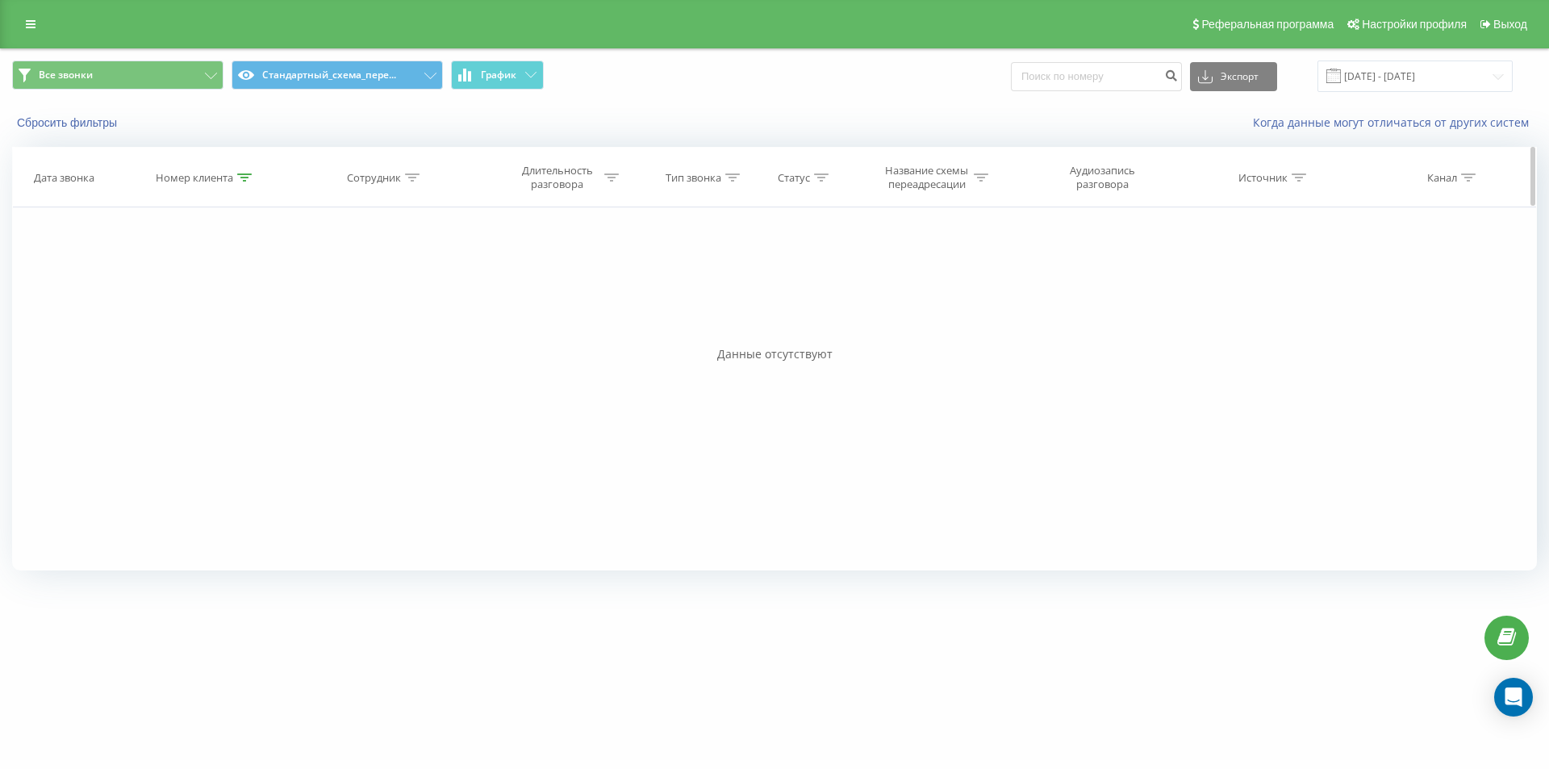
click at [245, 174] on icon at bounding box center [244, 177] width 15 height 8
drag, startPoint x: 156, startPoint y: 326, endPoint x: 216, endPoint y: 144, distance: 191.3
click at [157, 324] on button "Отмена" at bounding box center [169, 325] width 69 height 20
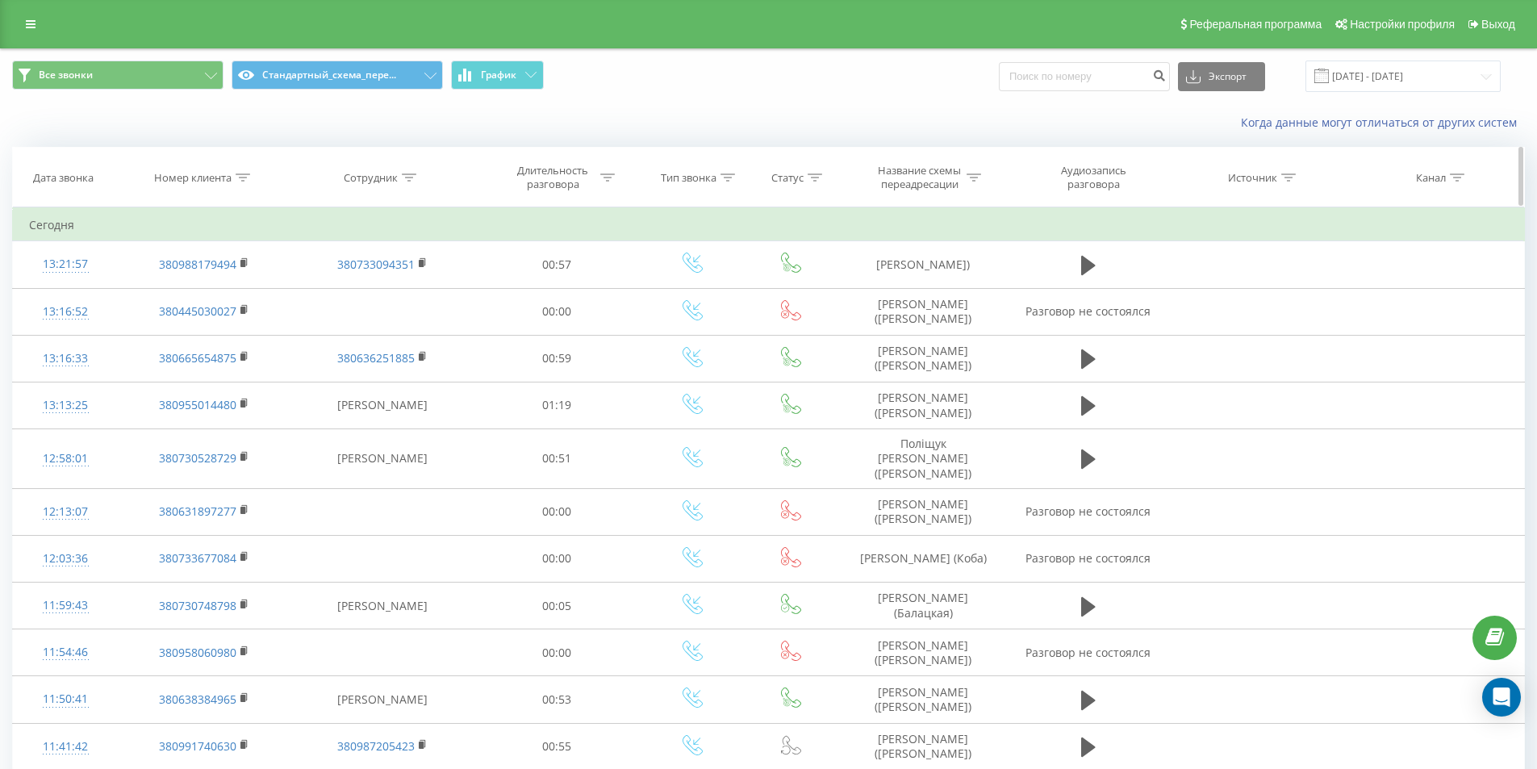
click at [244, 186] on th "Номер клиента" at bounding box center [204, 178] width 172 height 60
click at [243, 180] on icon at bounding box center [243, 177] width 15 height 8
click at [230, 289] on input "380957239662" at bounding box center [204, 293] width 142 height 28
paste input "380504370000"
type input "380504370000"
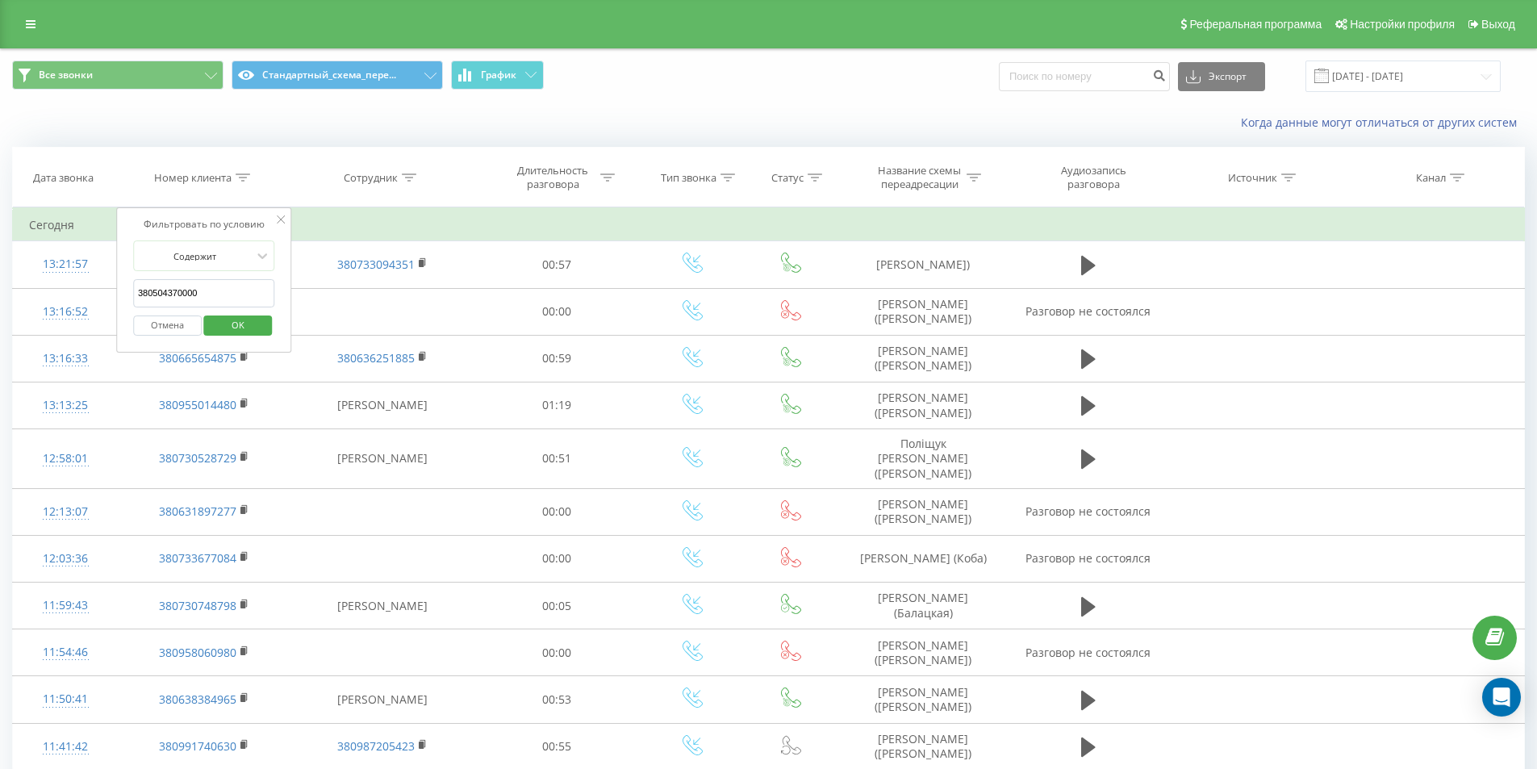
click button "OK" at bounding box center [238, 325] width 69 height 20
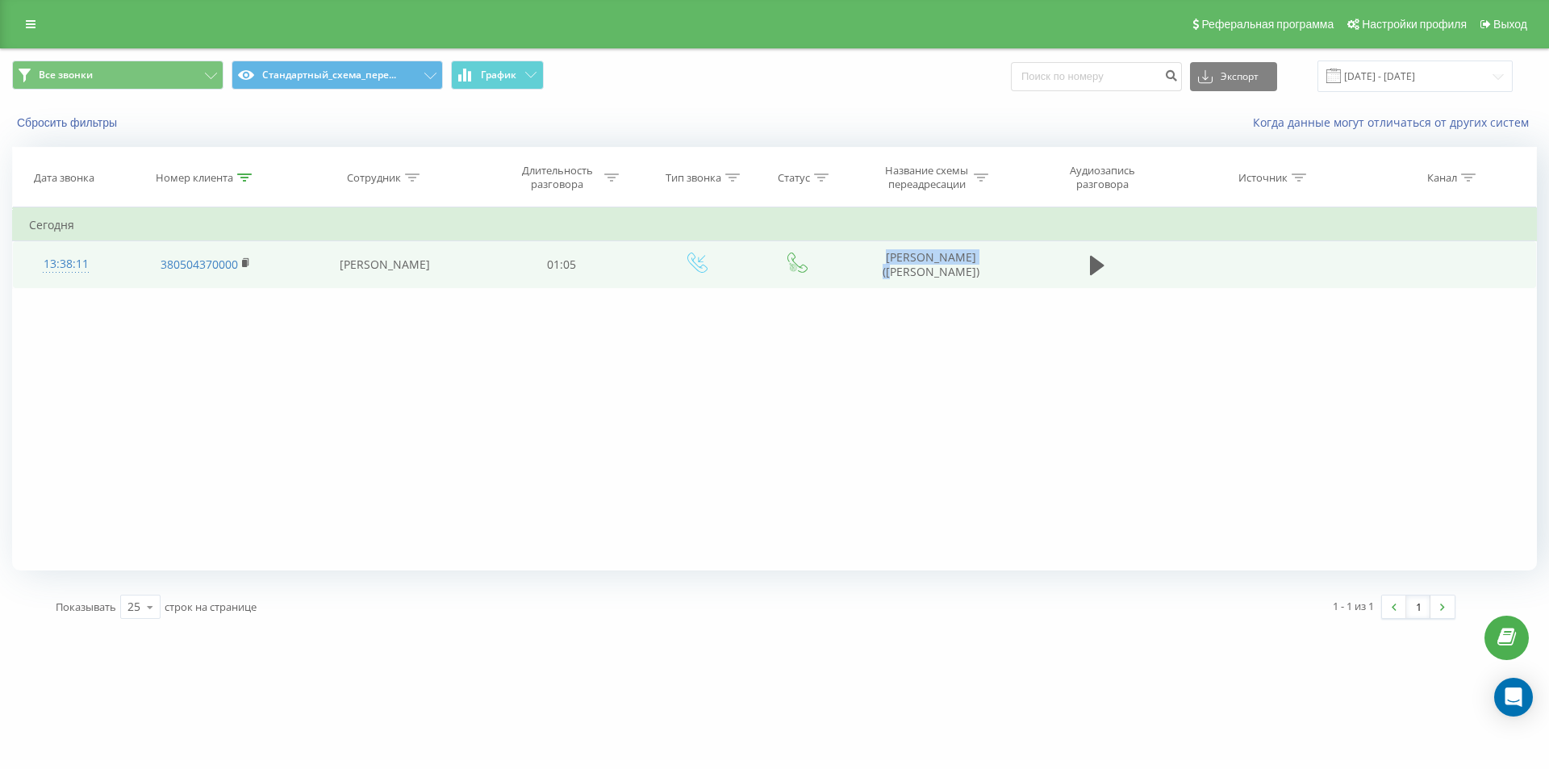
drag, startPoint x: 874, startPoint y: 260, endPoint x: 1007, endPoint y: 253, distance: 134.1
click at [1007, 253] on td "[PERSON_NAME] ([PERSON_NAME])" at bounding box center [930, 264] width 173 height 47
copy td "[PERSON_NAME]"
